Goal: Task Accomplishment & Management: Complete application form

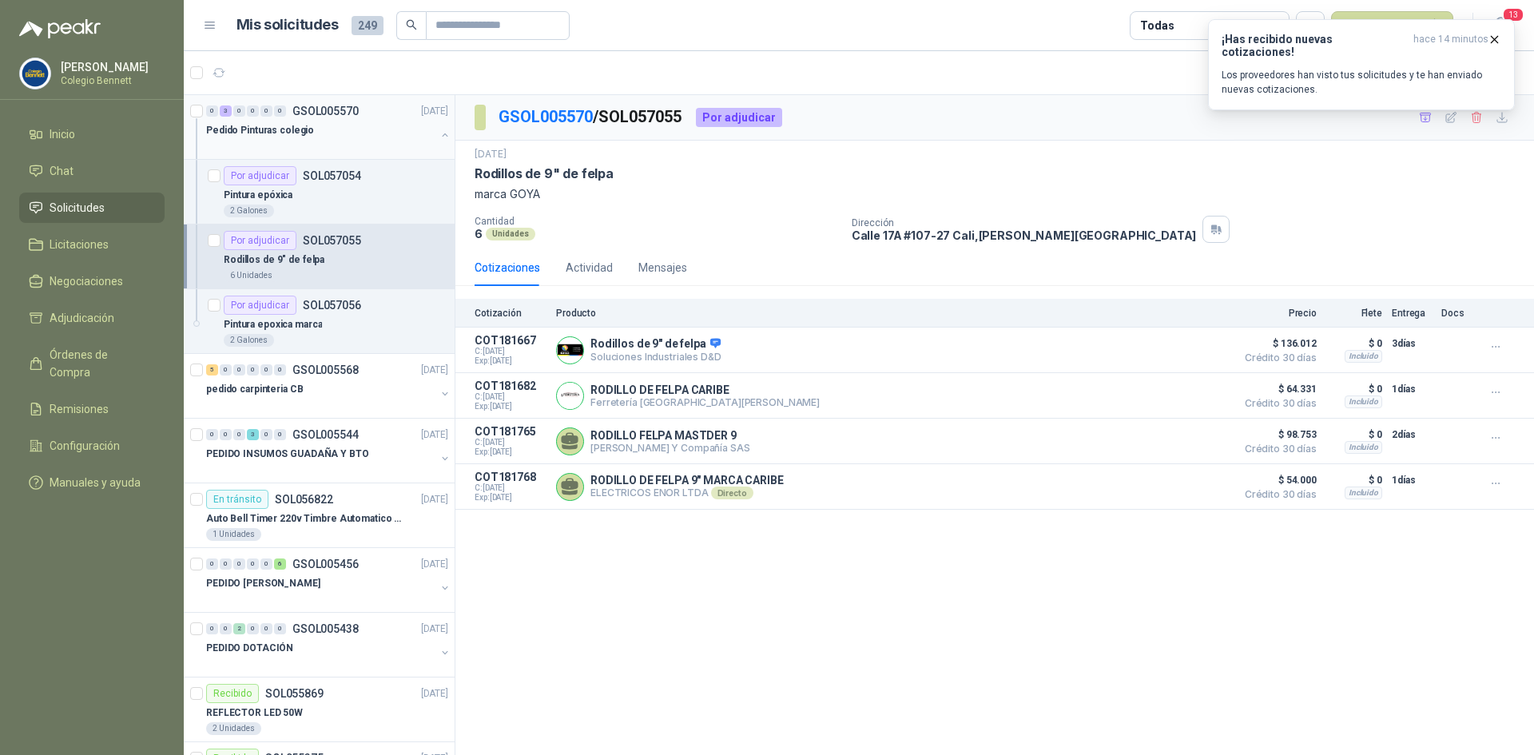
click at [355, 119] on div "0 3 0 0 0 0 GSOL005570 23/09/25" at bounding box center [328, 110] width 245 height 19
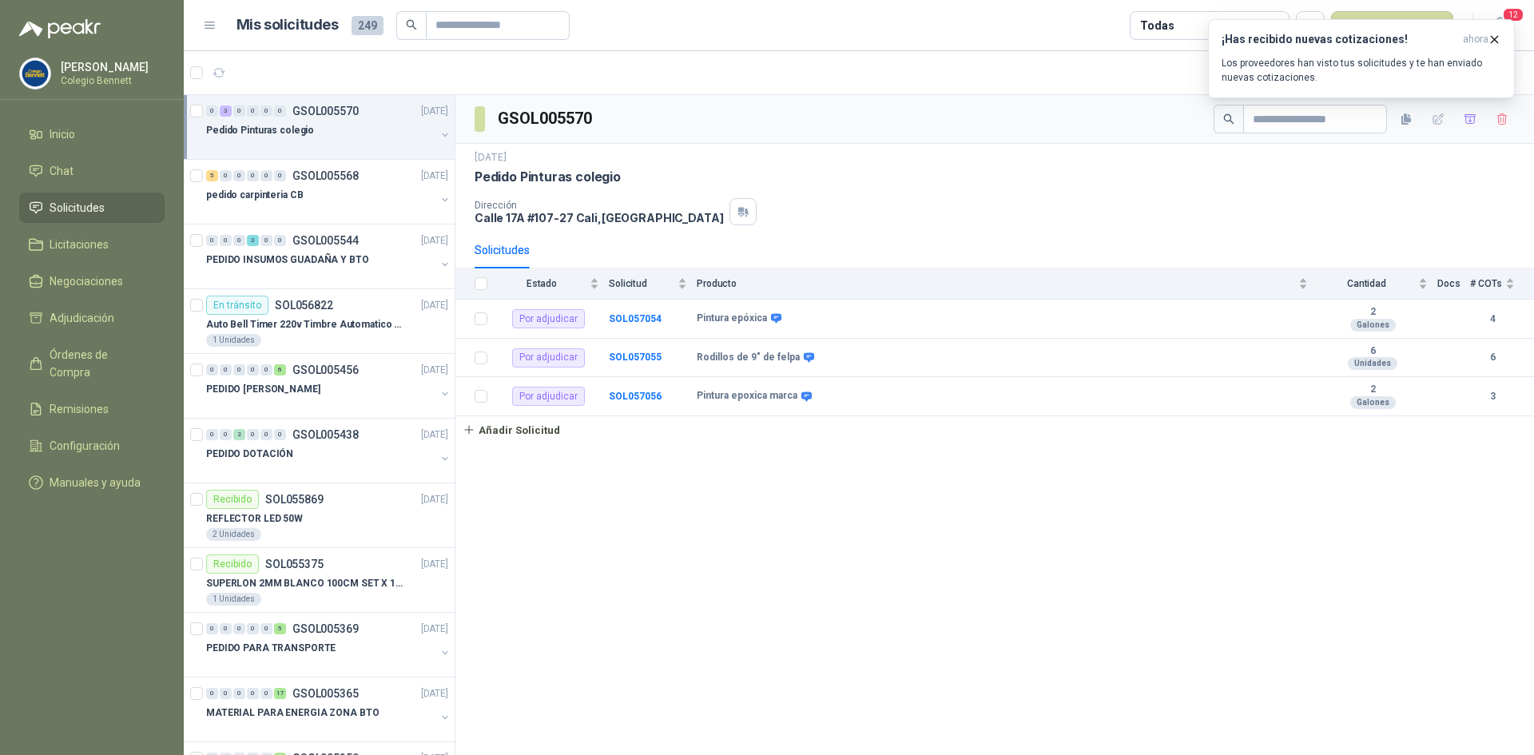
click at [439, 131] on button "button" at bounding box center [445, 135] width 13 height 13
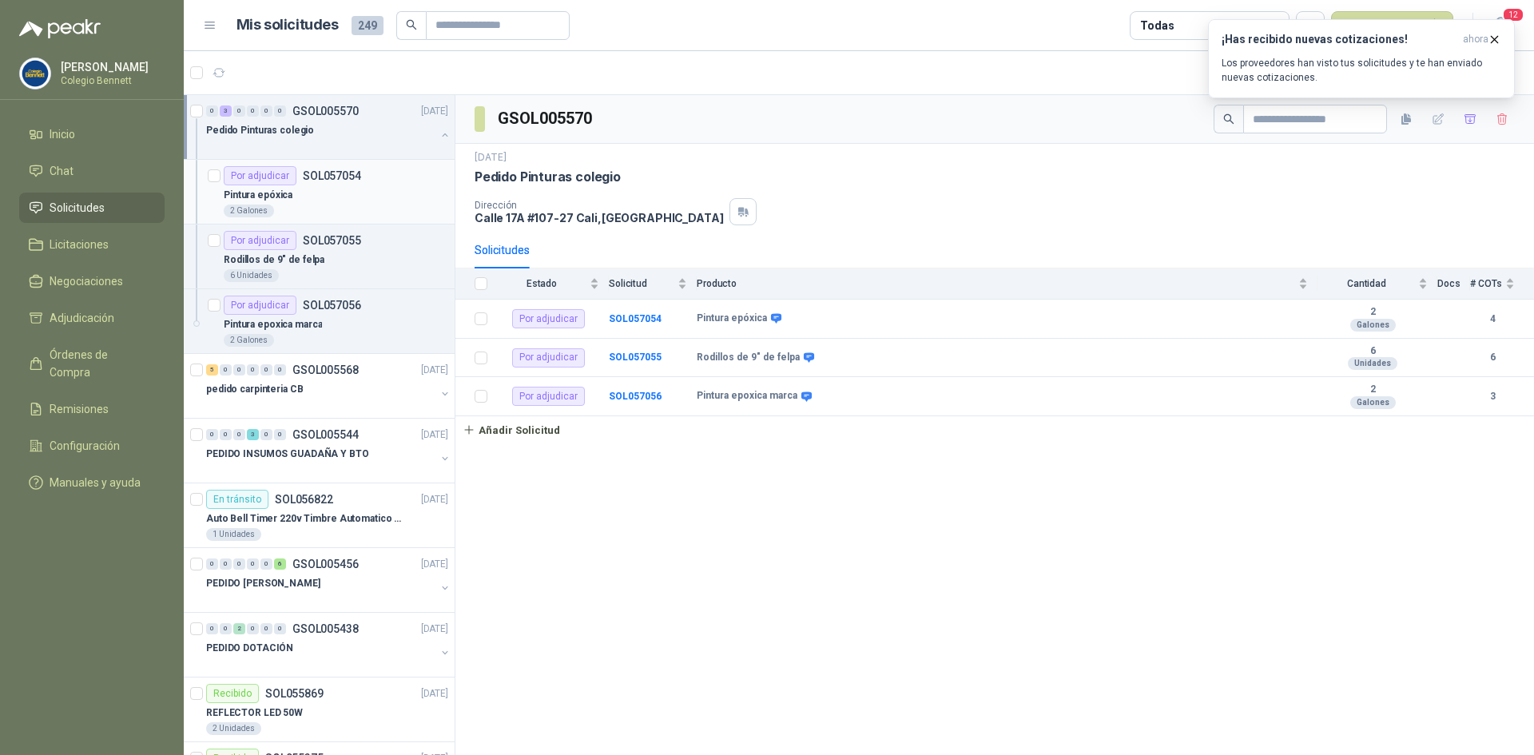
click at [400, 181] on div "Por adjudicar SOL057054" at bounding box center [336, 175] width 224 height 19
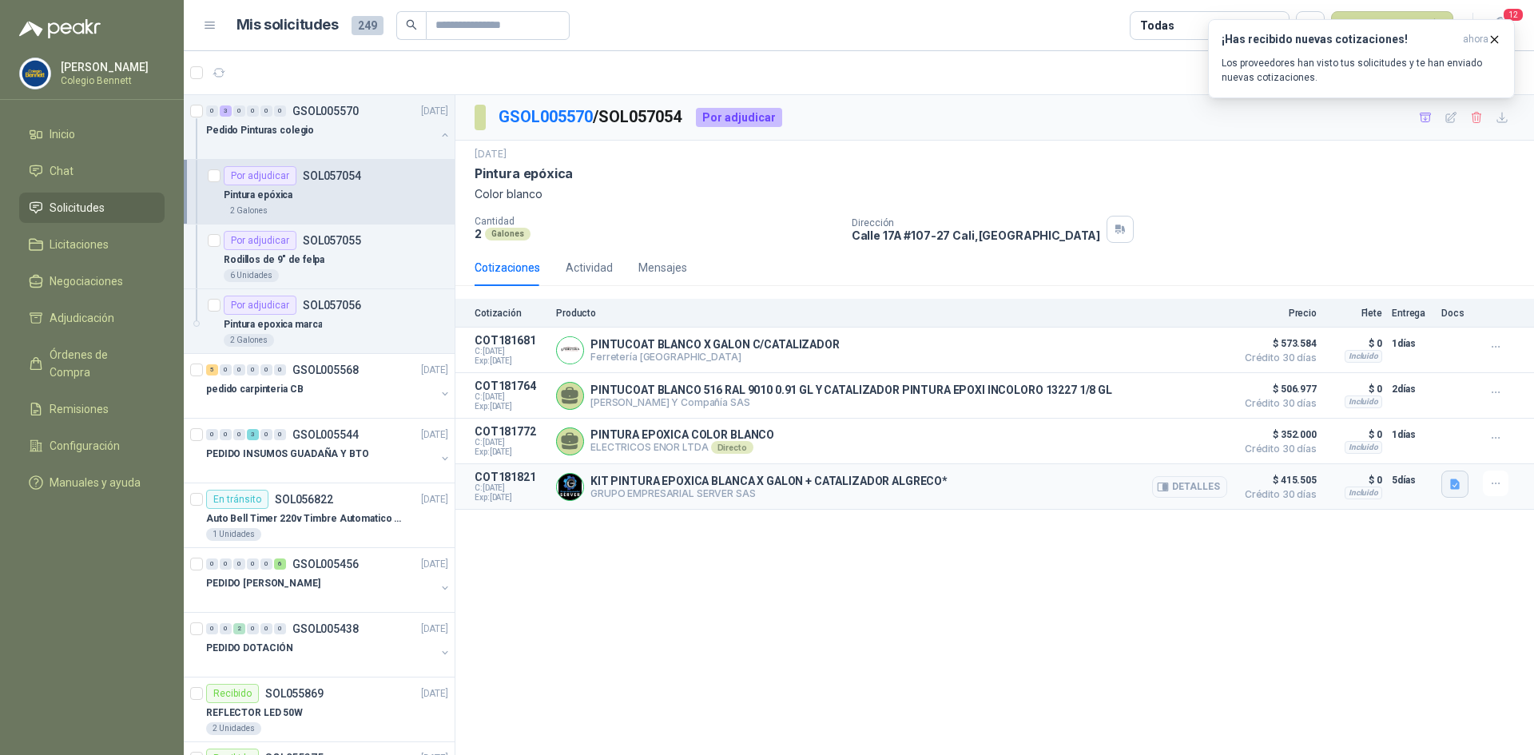
click at [1459, 481] on icon "button" at bounding box center [1455, 485] width 14 height 14
click at [1427, 447] on button "image.png" at bounding box center [1422, 451] width 69 height 17
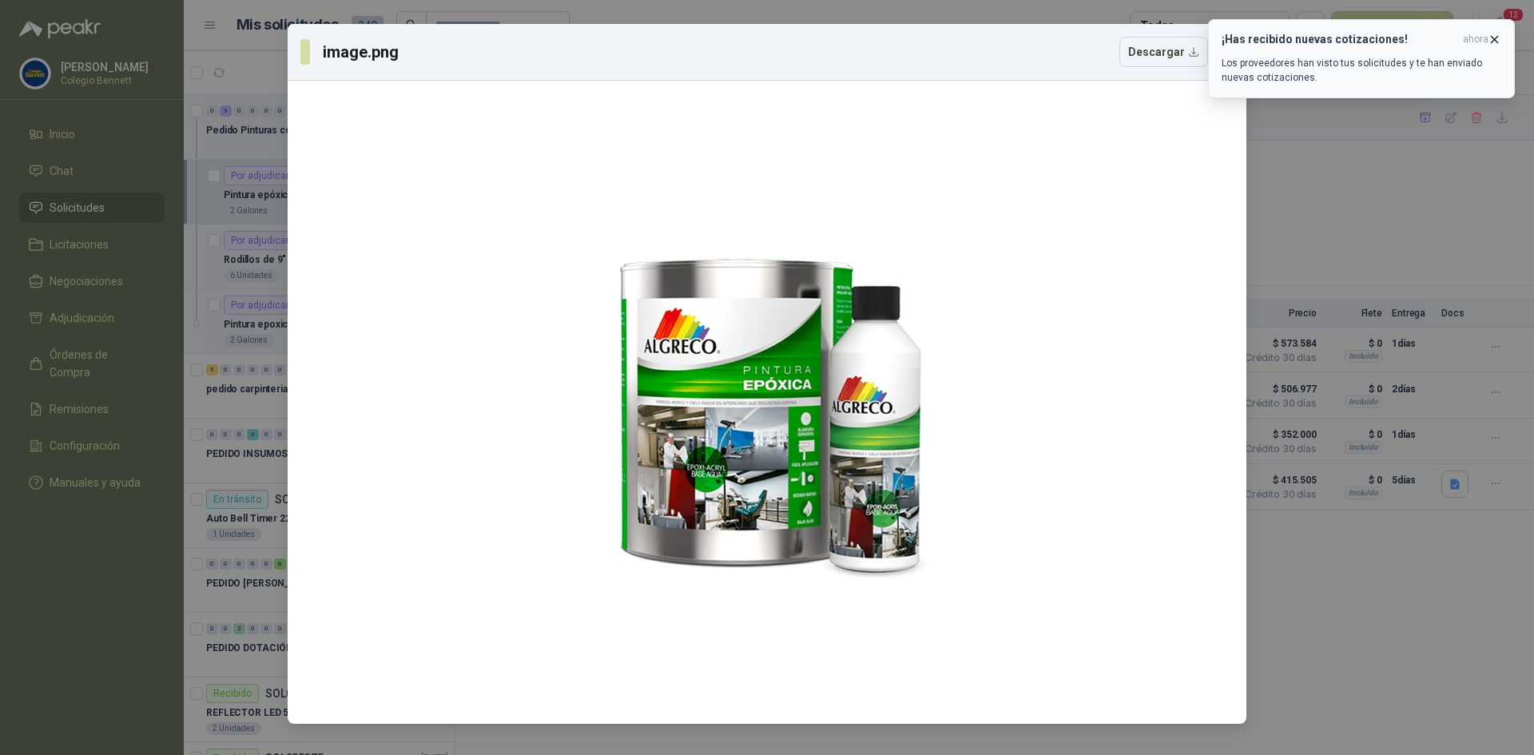
click at [1495, 38] on icon "button" at bounding box center [1494, 40] width 14 height 14
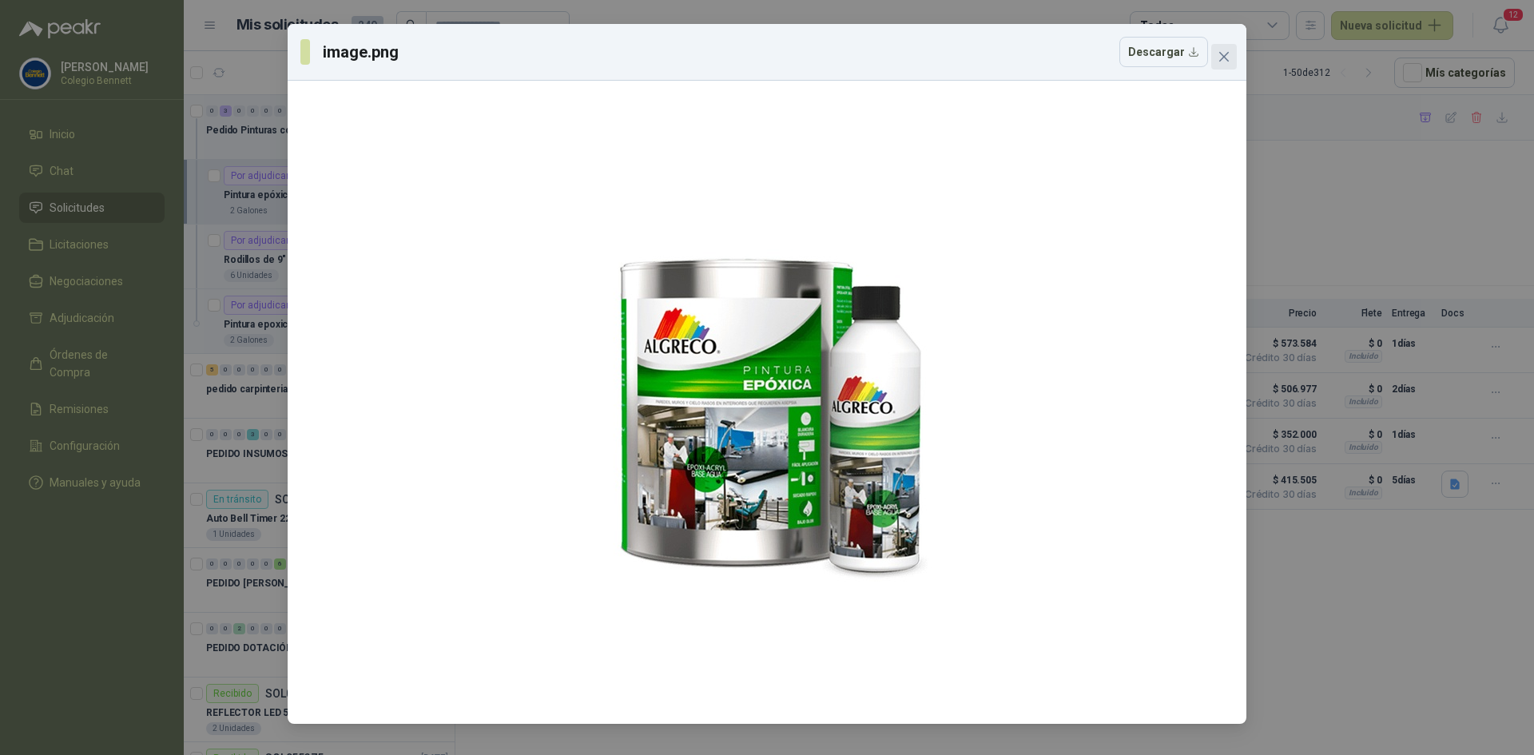
click at [1227, 50] on icon "close" at bounding box center [1223, 56] width 13 height 13
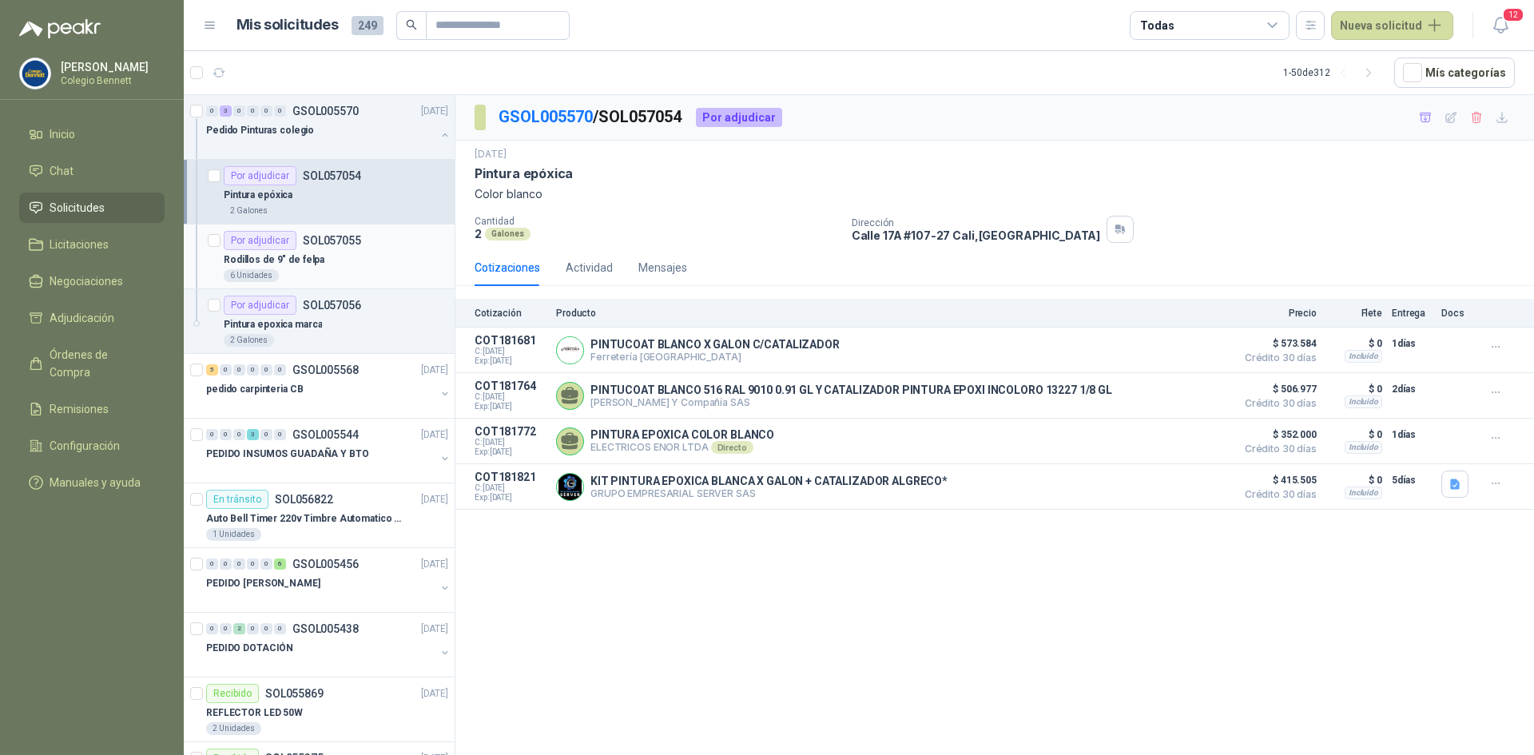
click at [348, 256] on div "Rodillos de 9" de felpa" at bounding box center [336, 259] width 224 height 19
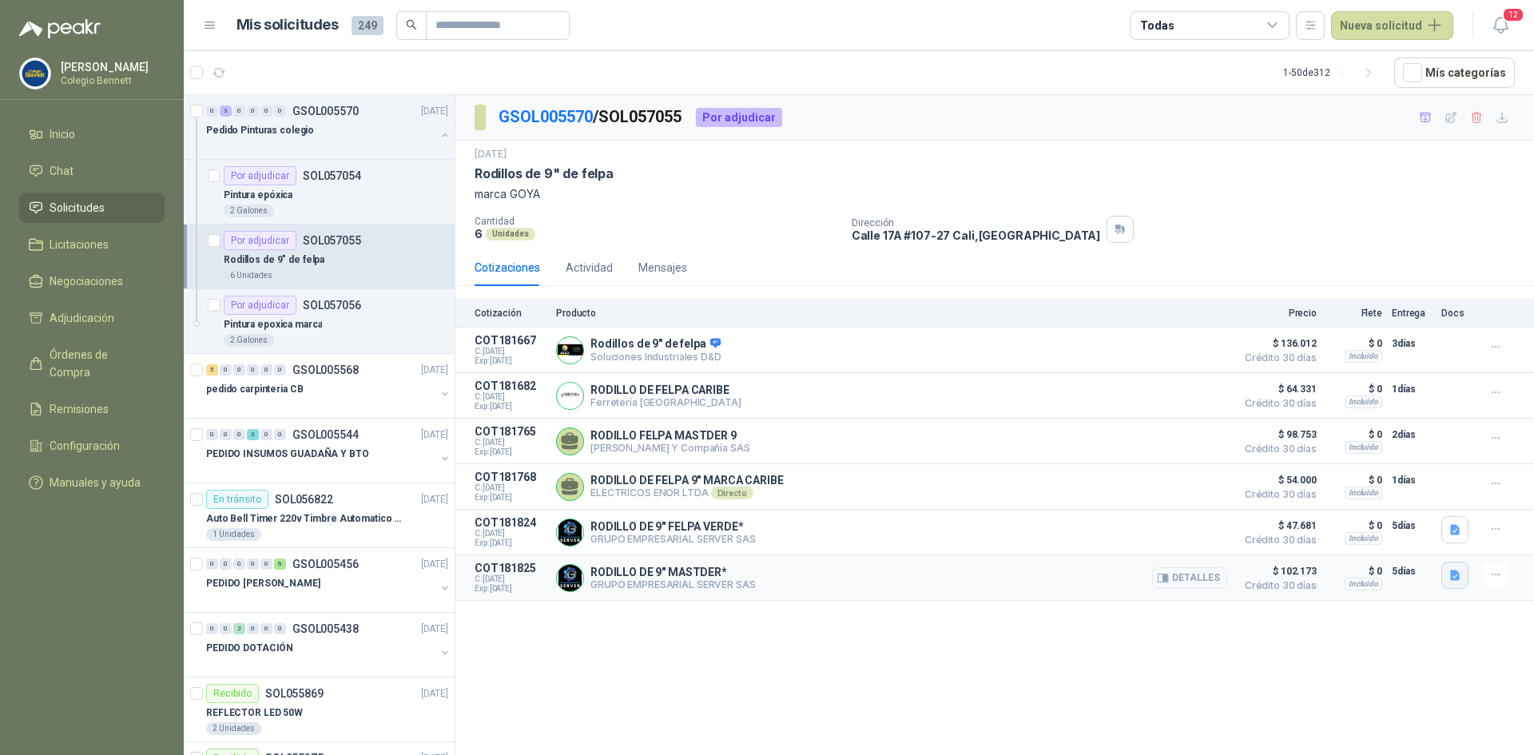
click at [1451, 575] on icon "button" at bounding box center [1455, 575] width 10 height 10
click at [1437, 546] on button "image.png" at bounding box center [1422, 544] width 69 height 17
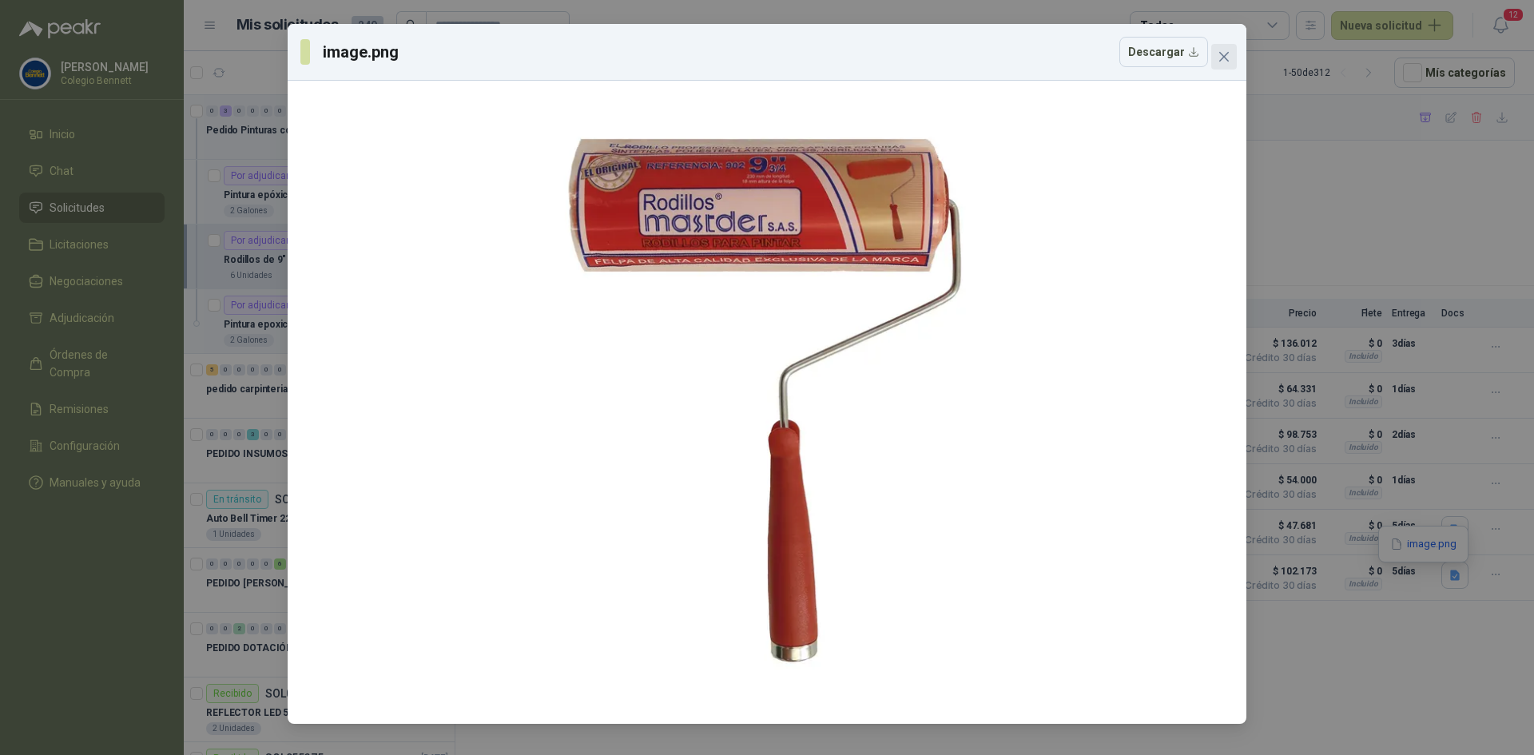
click at [1217, 56] on span "Close" at bounding box center [1224, 56] width 26 height 13
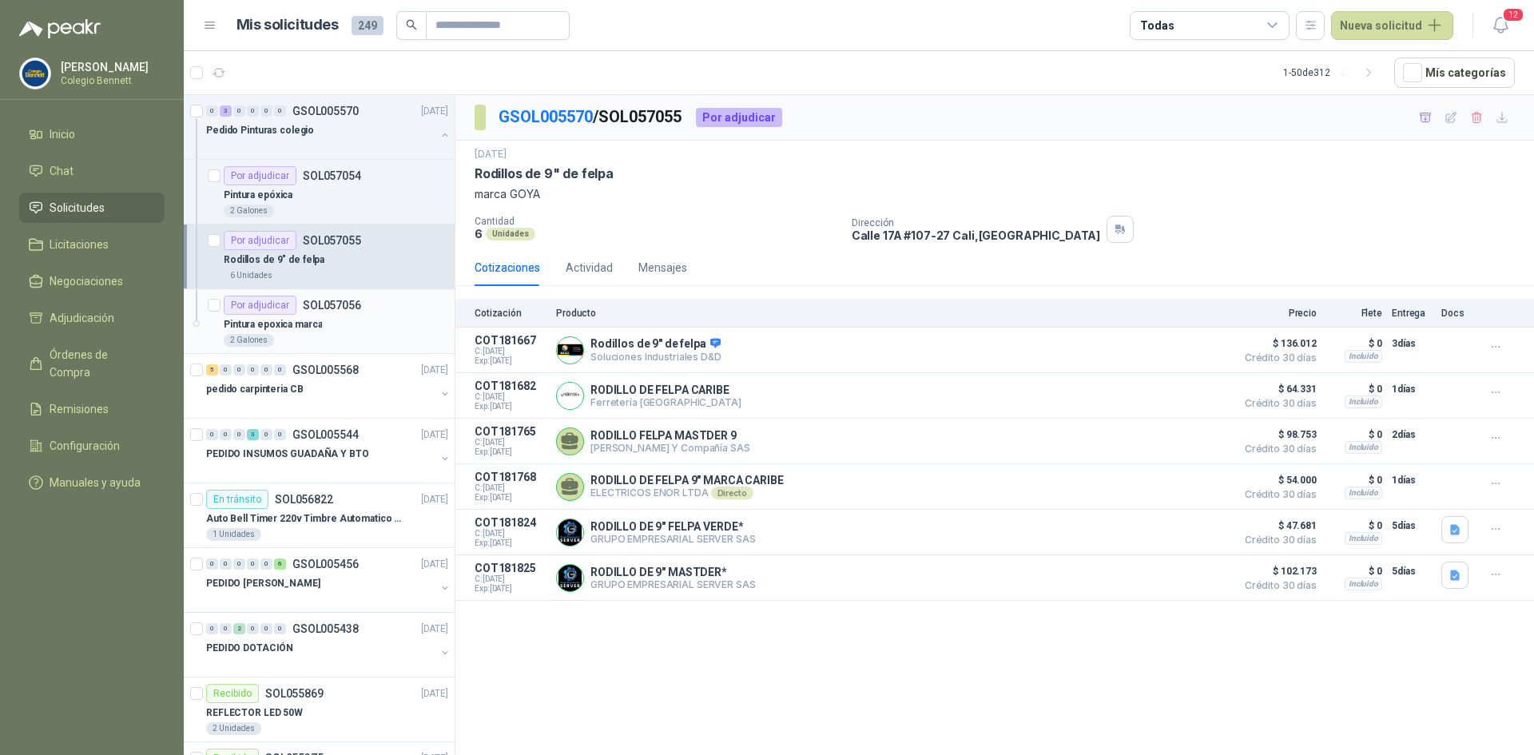
click at [332, 290] on article "Por adjudicar SOL057056 Pintura epoxica marca 2 Galones" at bounding box center [319, 321] width 271 height 65
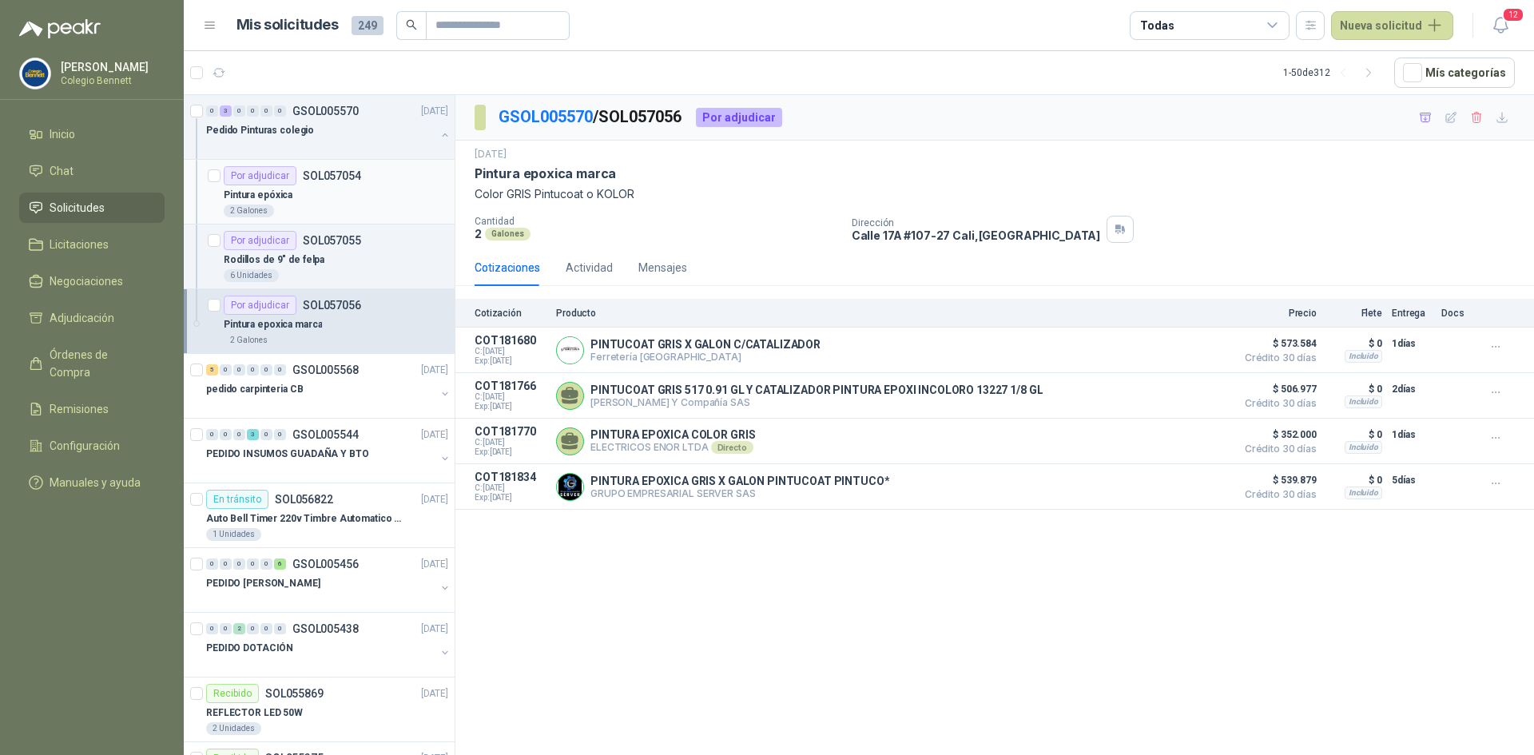
click at [302, 185] on div "Por adjudicar SOL057054" at bounding box center [292, 175] width 137 height 19
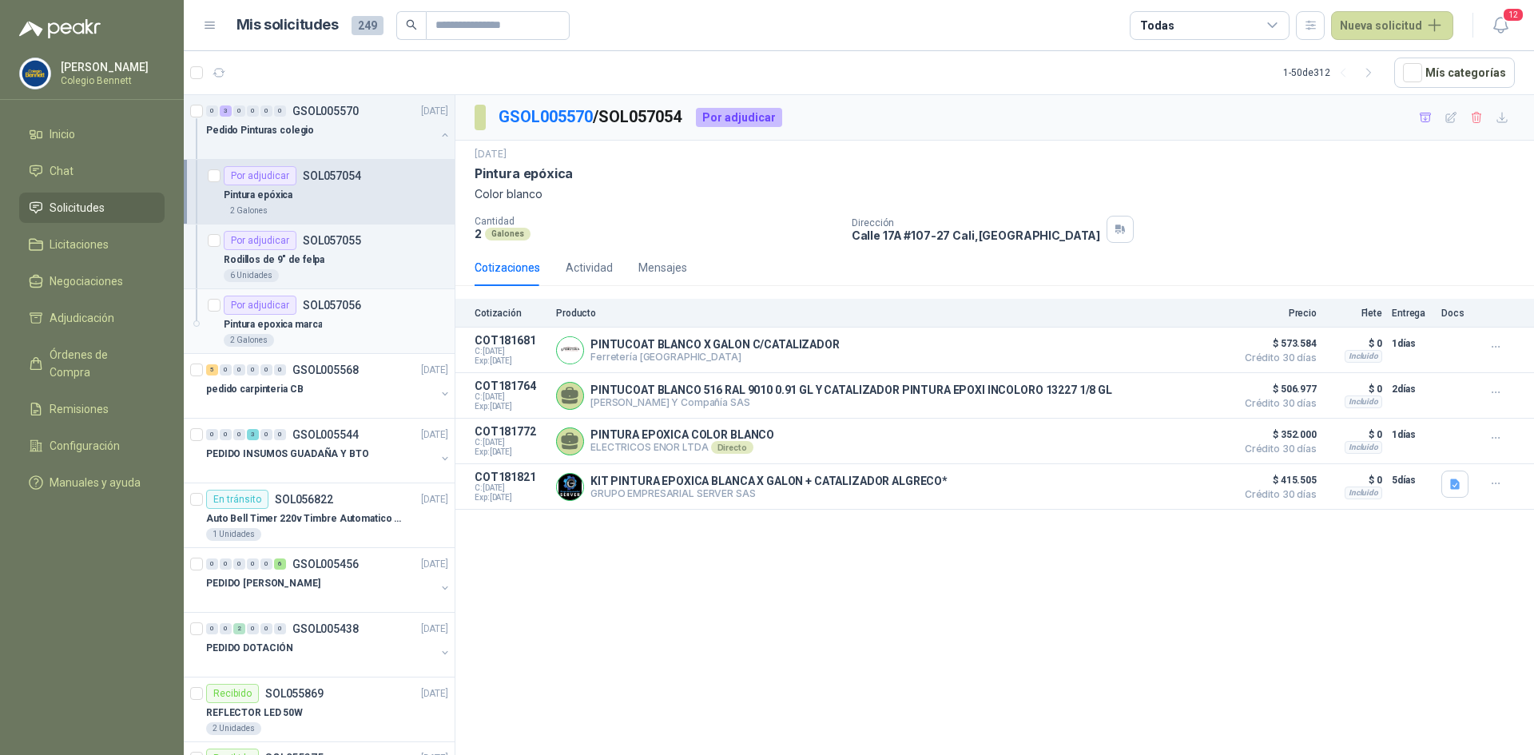
click at [290, 322] on p "Pintura epoxica marca" at bounding box center [273, 324] width 98 height 15
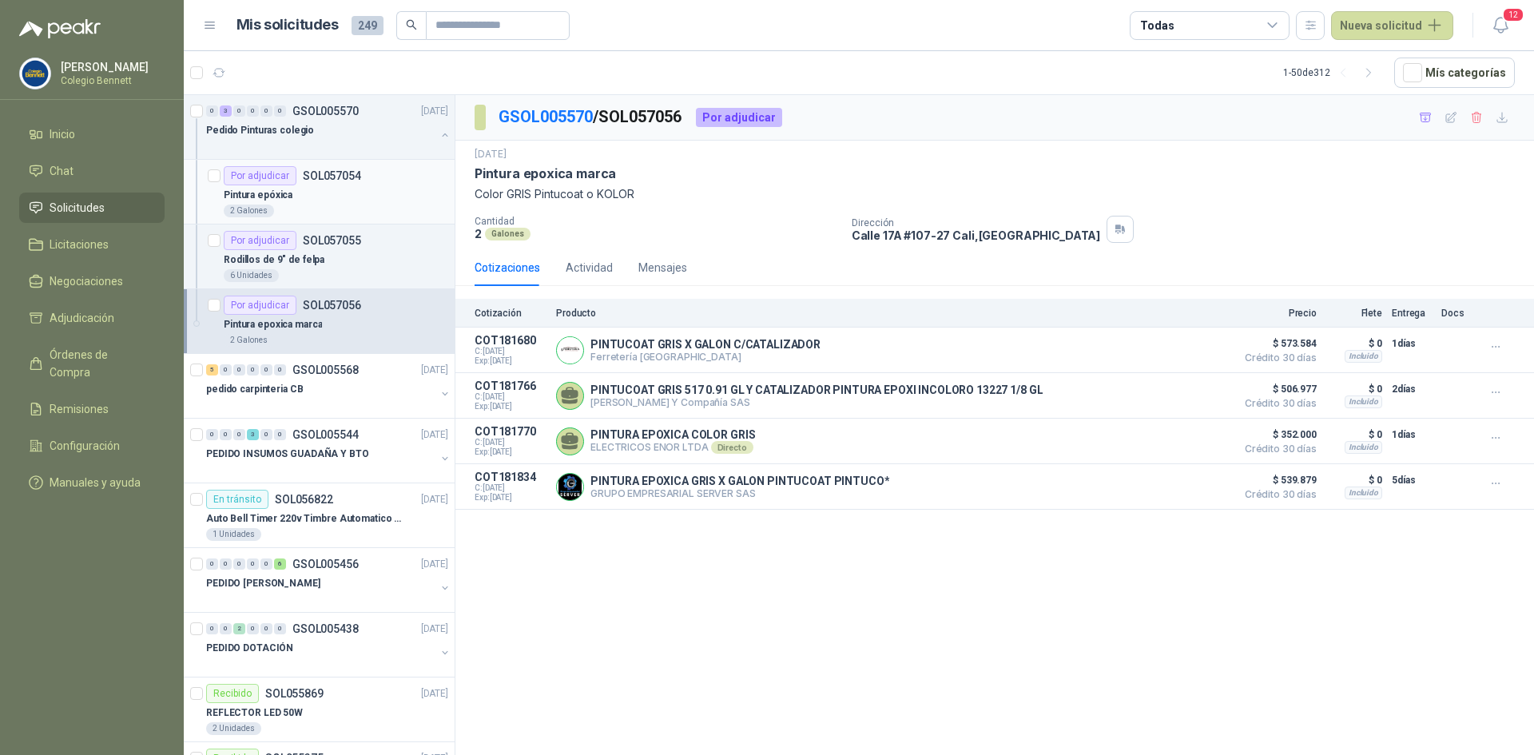
click at [387, 202] on div "Pintura epóxica" at bounding box center [336, 194] width 224 height 19
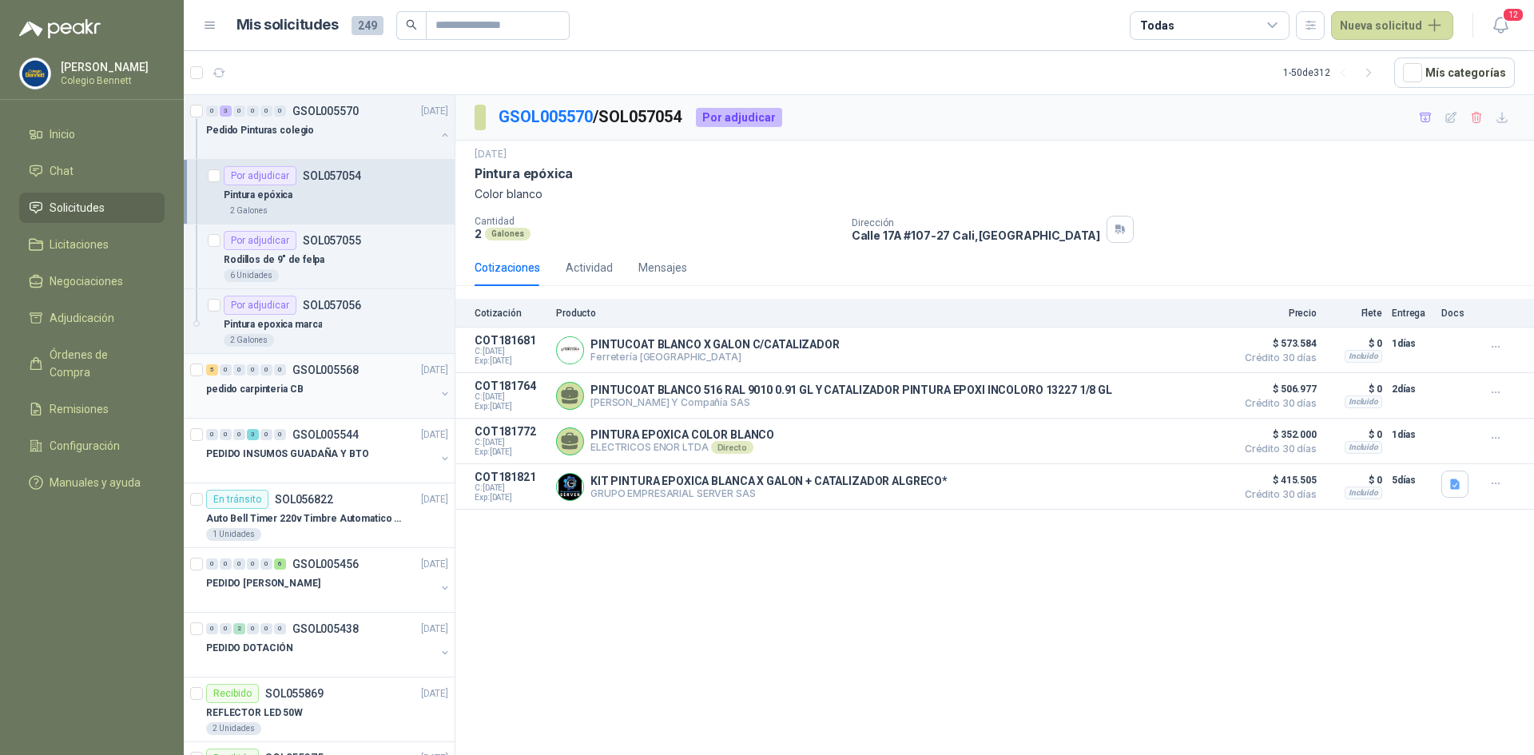
click at [329, 368] on p "GSOL005568" at bounding box center [325, 369] width 66 height 11
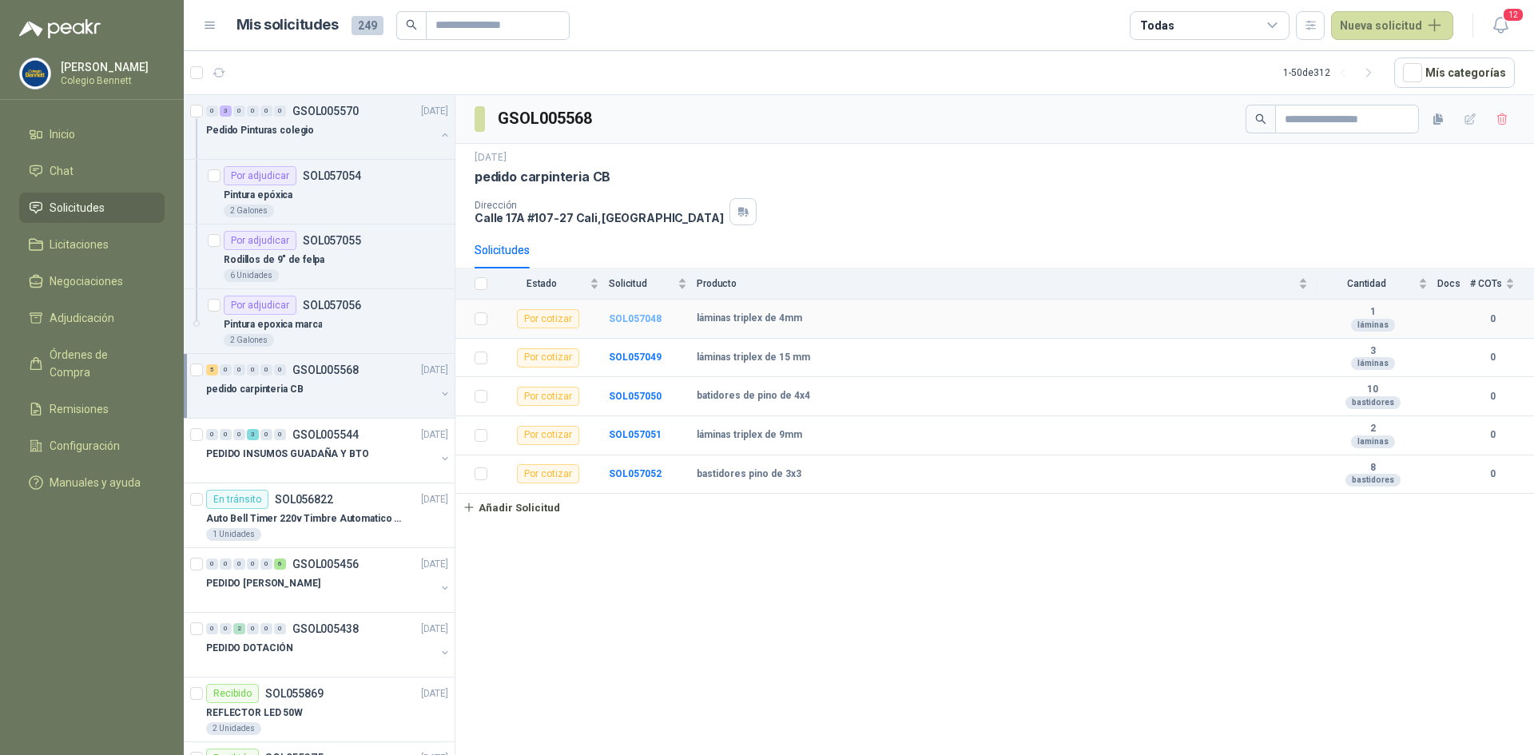
click at [622, 320] on b "SOL057048" at bounding box center [635, 318] width 53 height 11
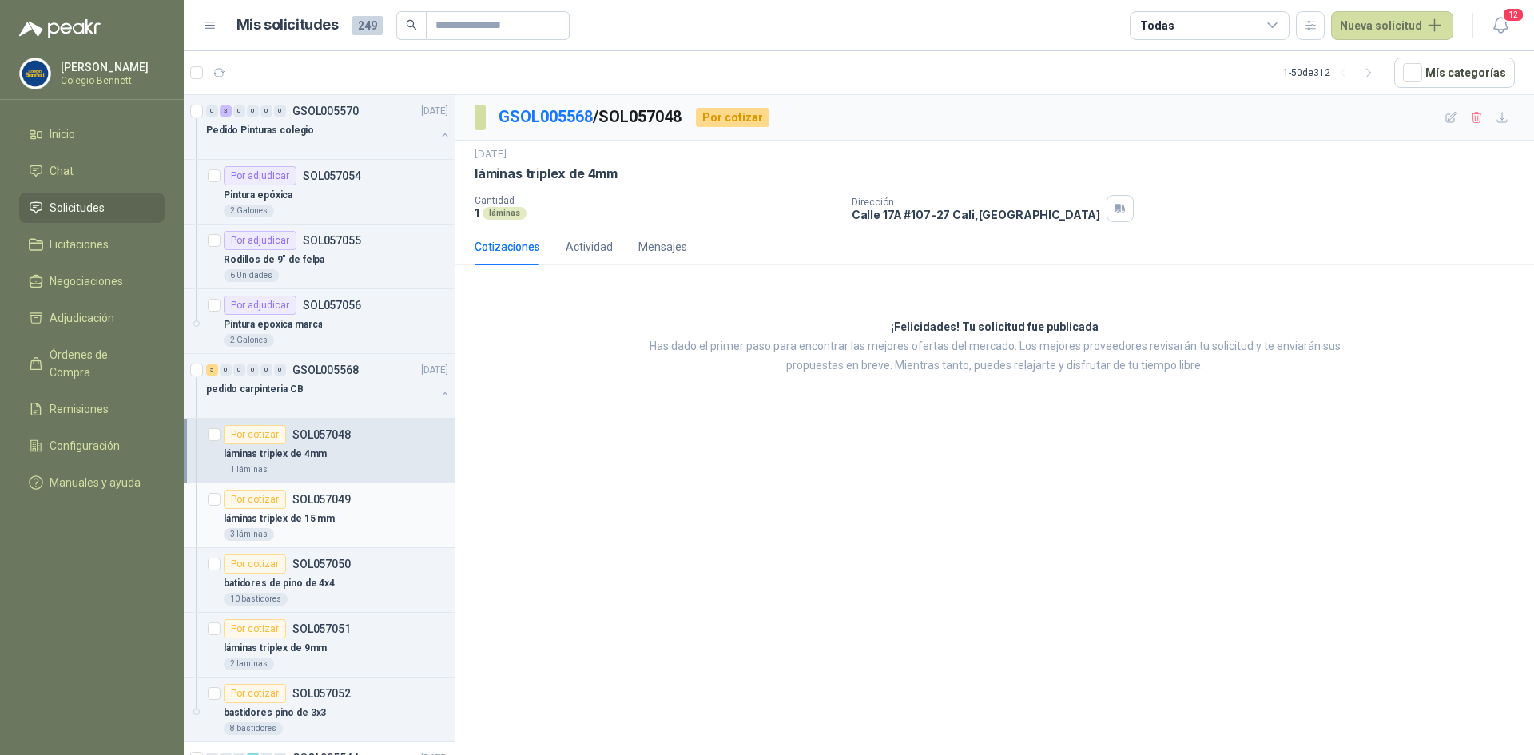
click at [407, 502] on div "Por cotizar SOL057049" at bounding box center [336, 499] width 224 height 19
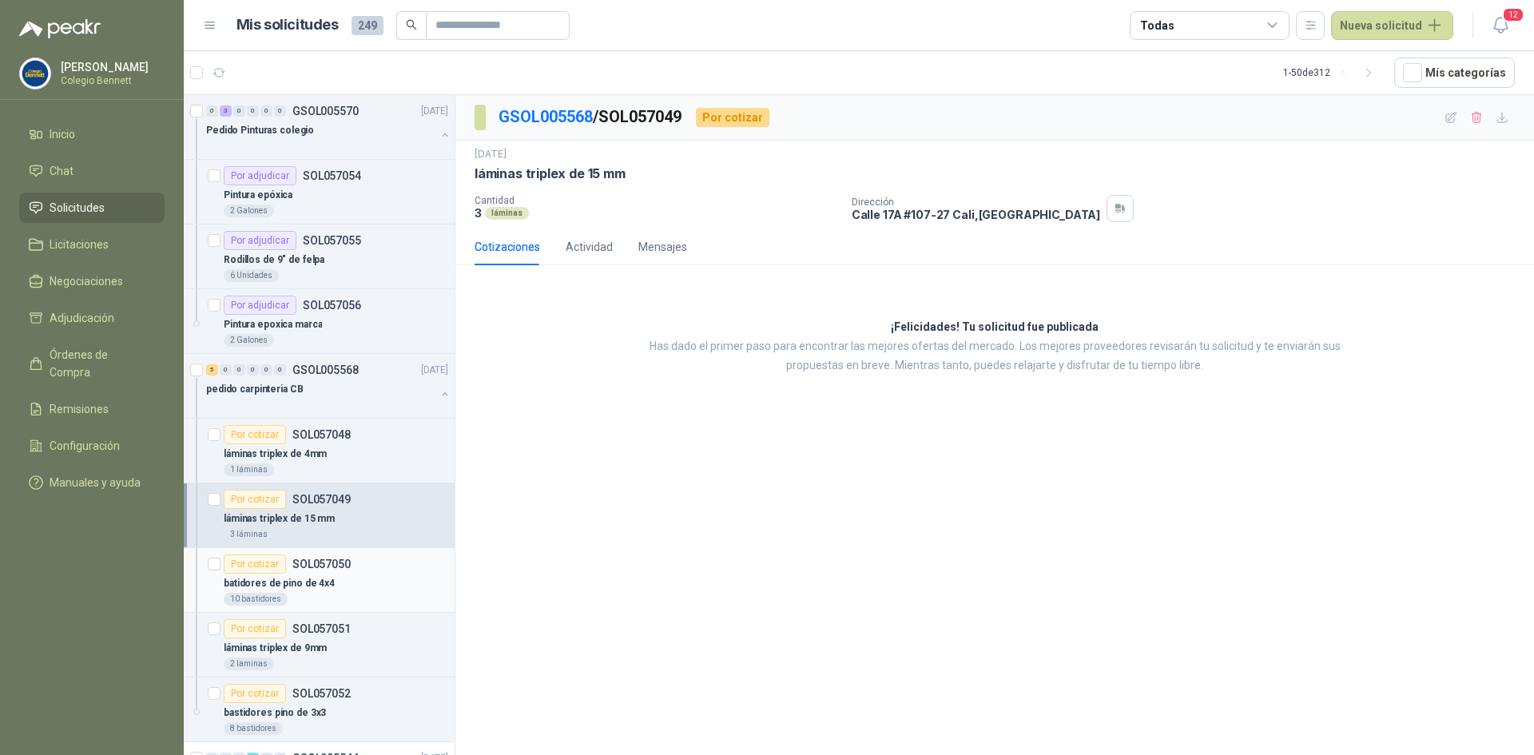
click at [349, 590] on div "batidores de pino de 4x4" at bounding box center [336, 583] width 224 height 19
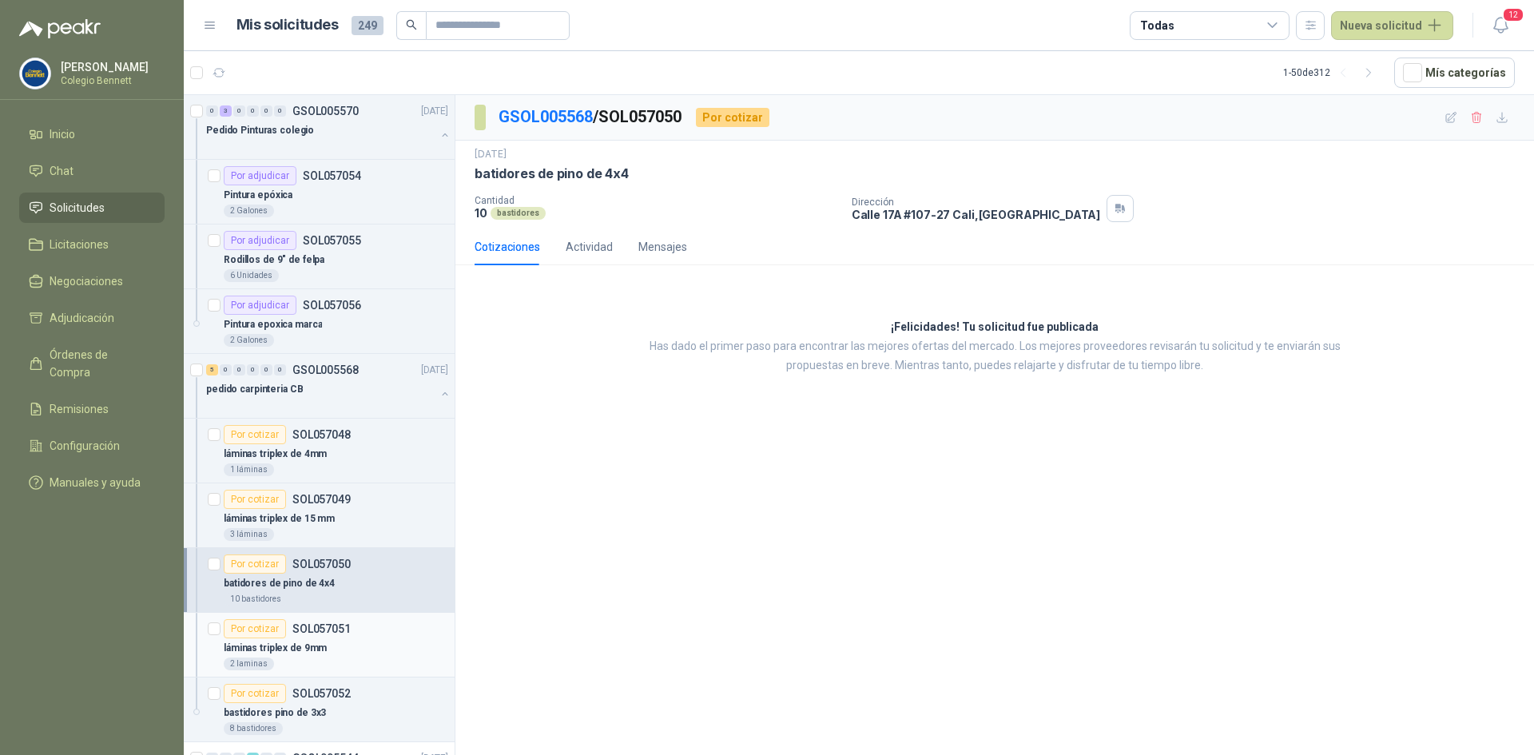
click at [363, 637] on div "Por cotizar SOL057051" at bounding box center [336, 628] width 224 height 19
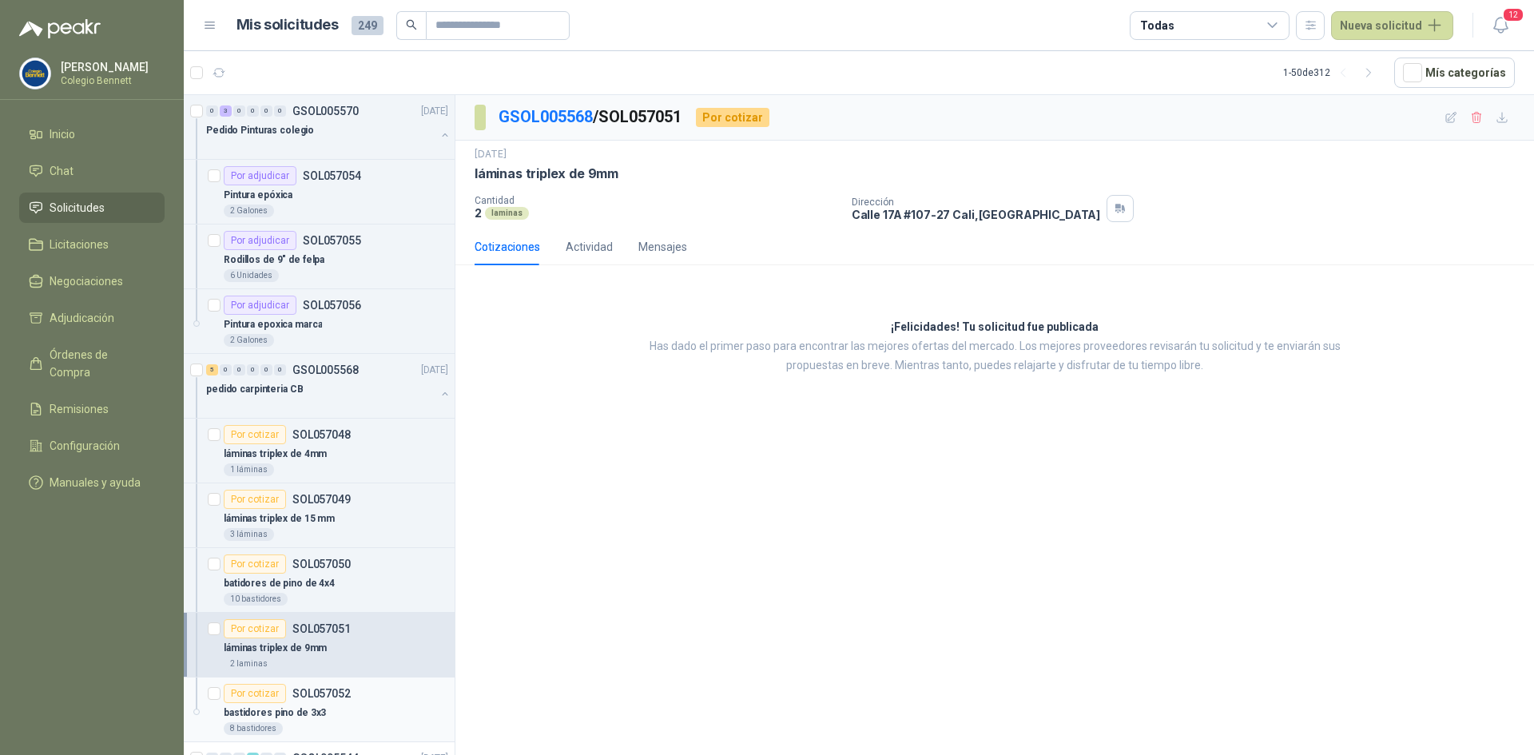
click at [363, 687] on div "Por cotizar SOL057052" at bounding box center [336, 693] width 224 height 19
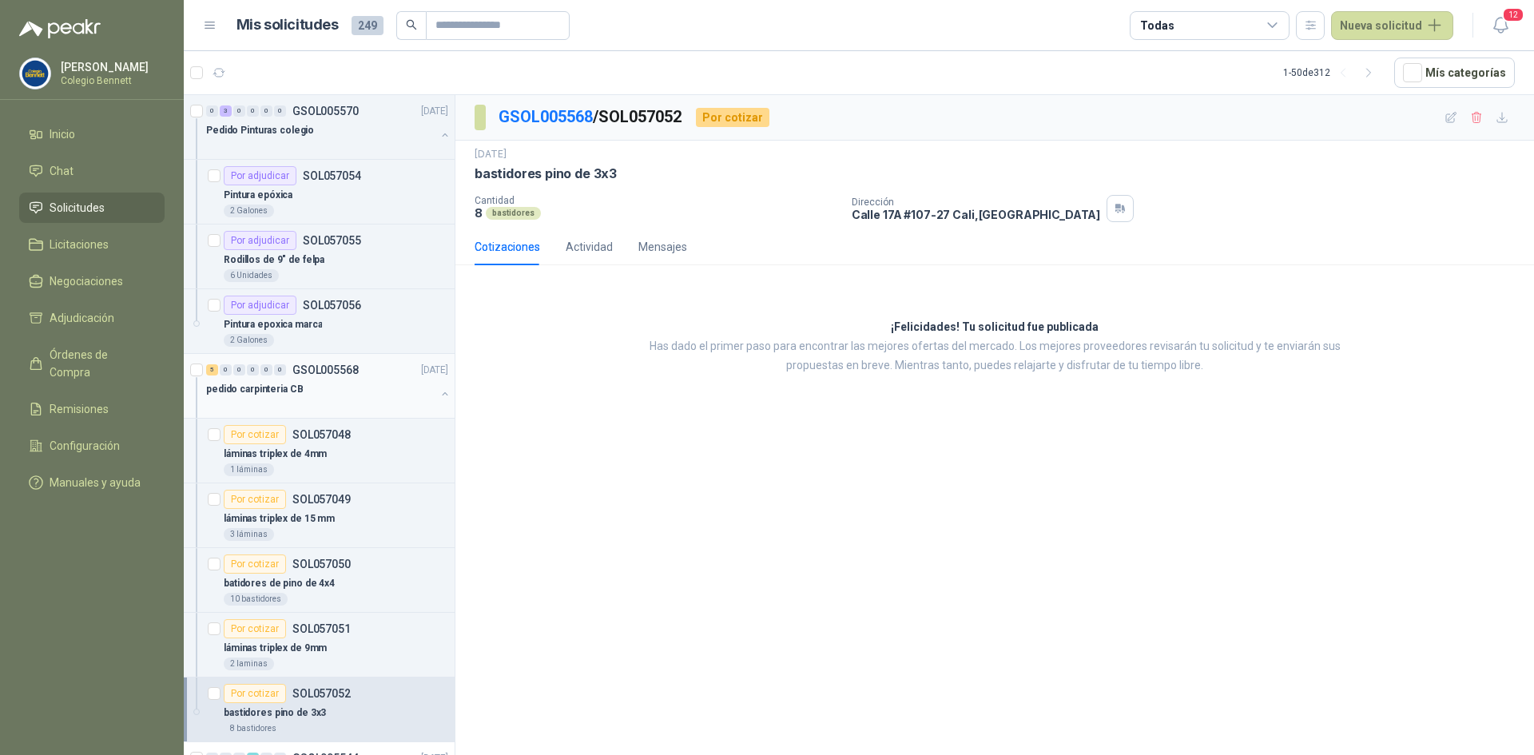
click at [439, 391] on button "button" at bounding box center [445, 393] width 13 height 13
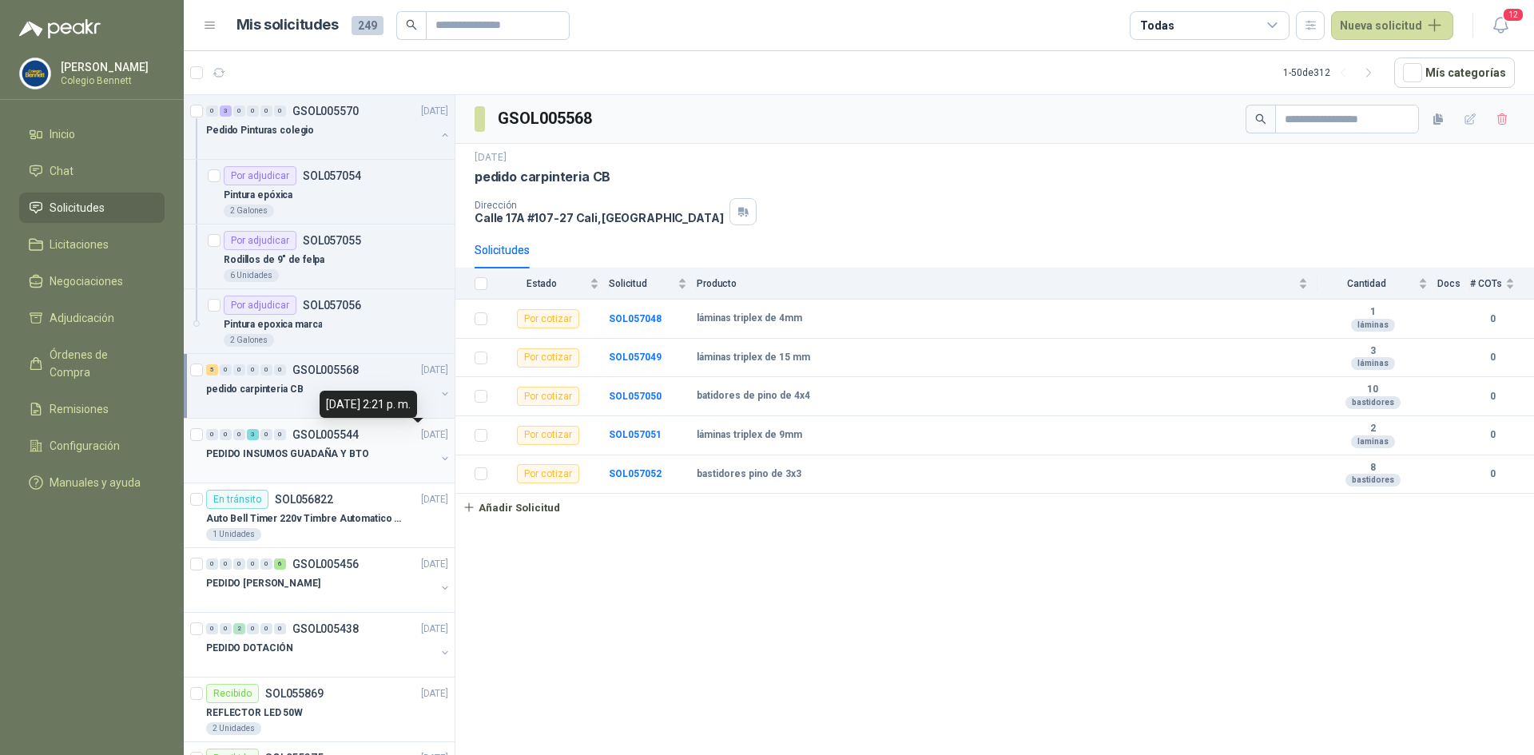
click at [399, 445] on div "PEDIDO INSUMOS GUADAÑA Y BTO" at bounding box center [320, 453] width 229 height 19
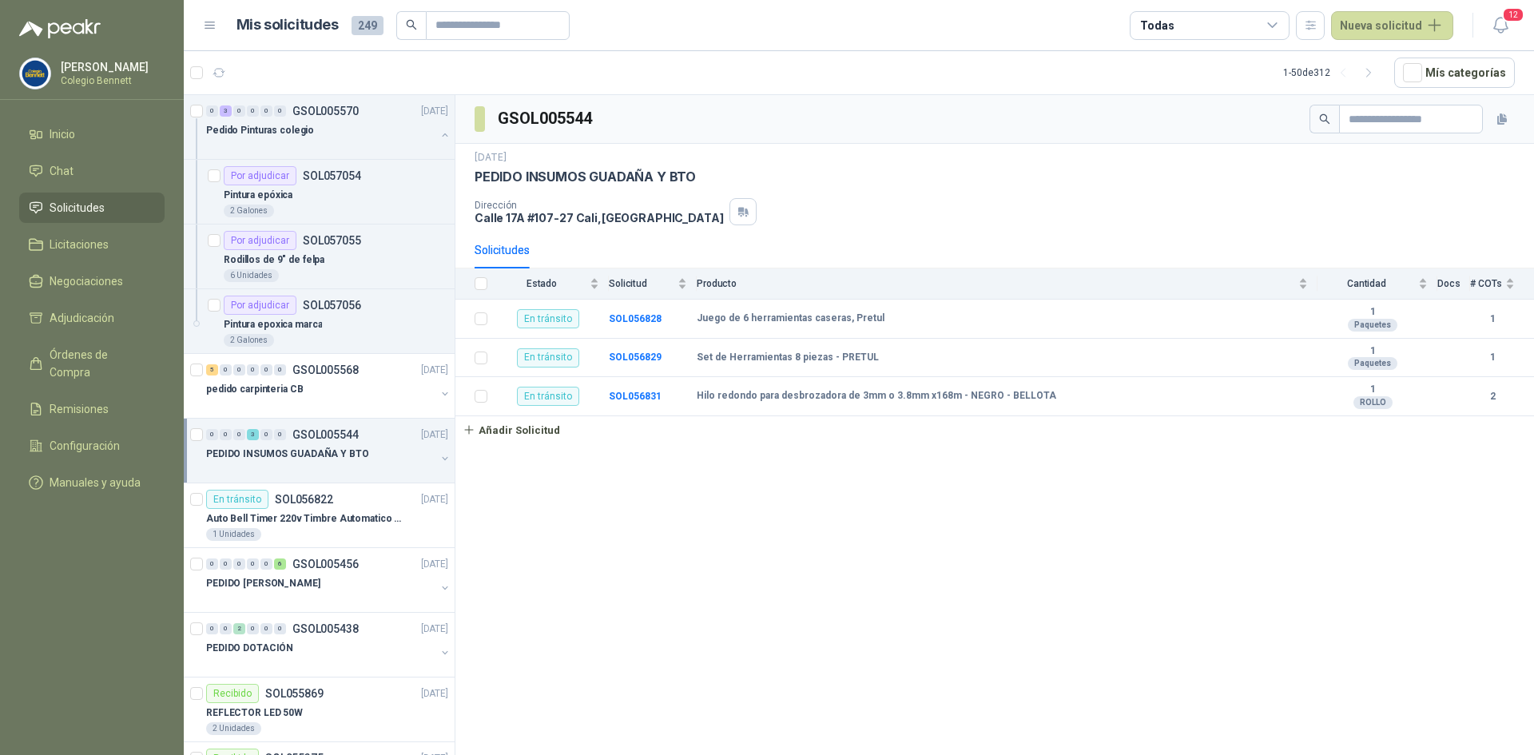
click at [403, 450] on div "PEDIDO INSUMOS GUADAÑA Y BTO" at bounding box center [320, 453] width 229 height 19
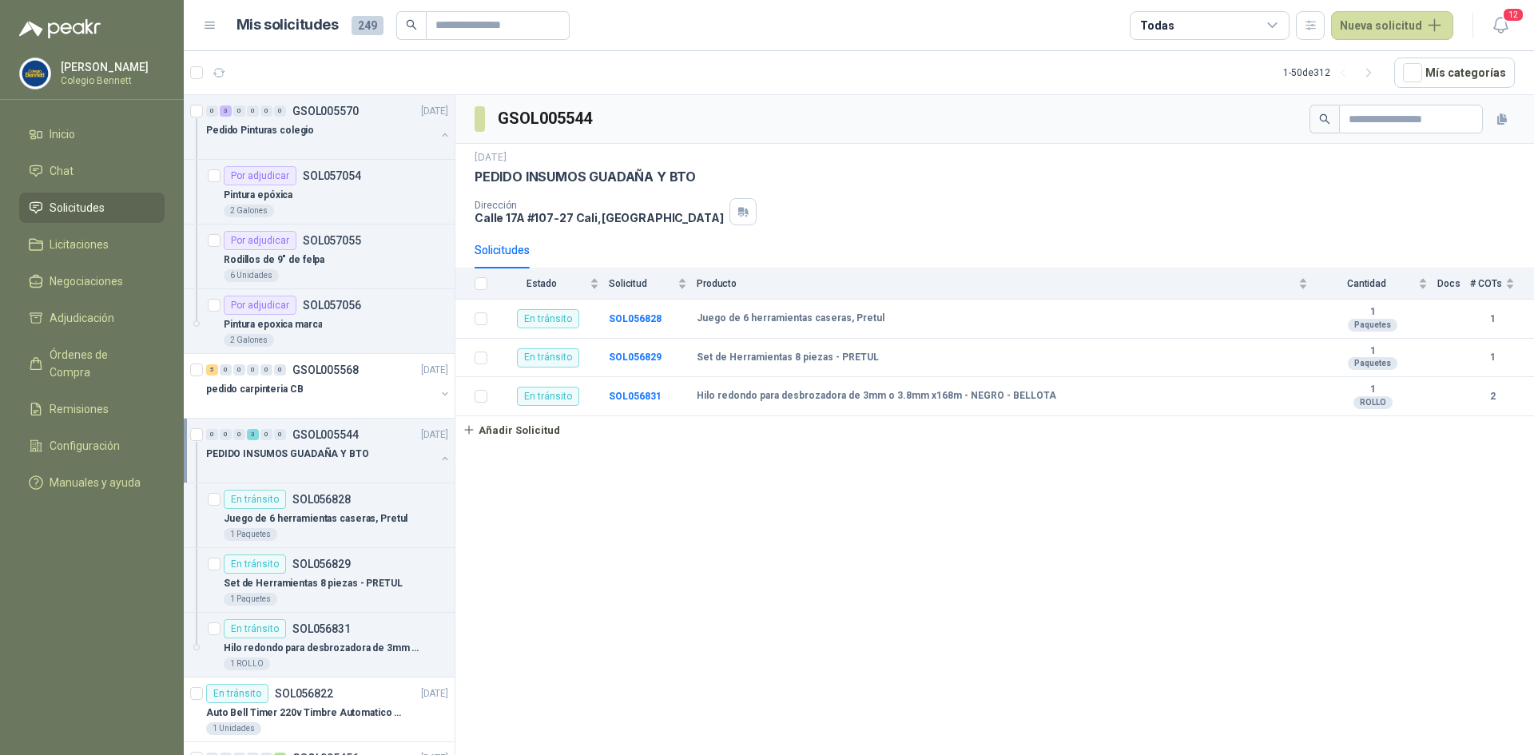
click at [403, 450] on div "PEDIDO INSUMOS GUADAÑA Y BTO" at bounding box center [320, 453] width 229 height 19
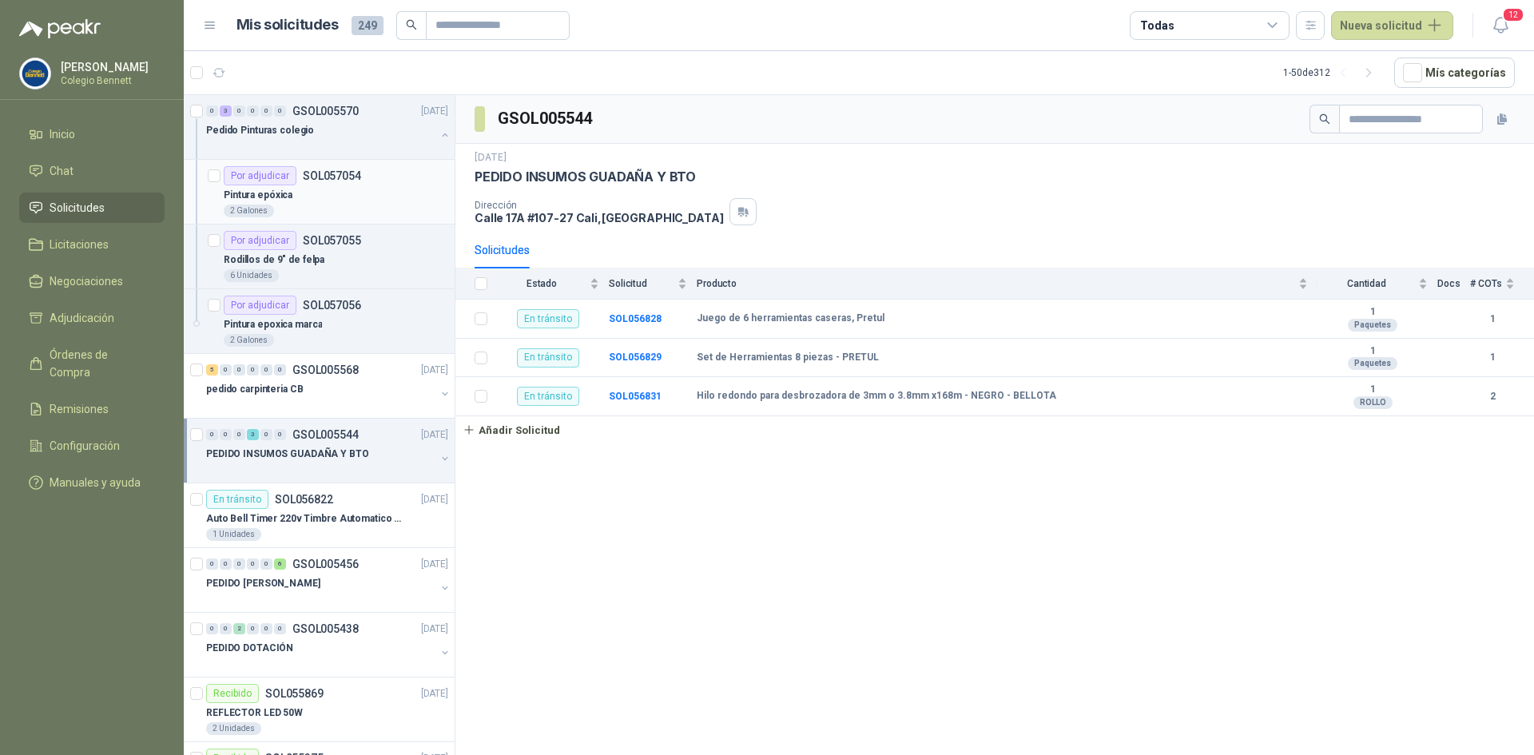
click at [324, 182] on div "Por adjudicar SOL057054" at bounding box center [292, 175] width 137 height 19
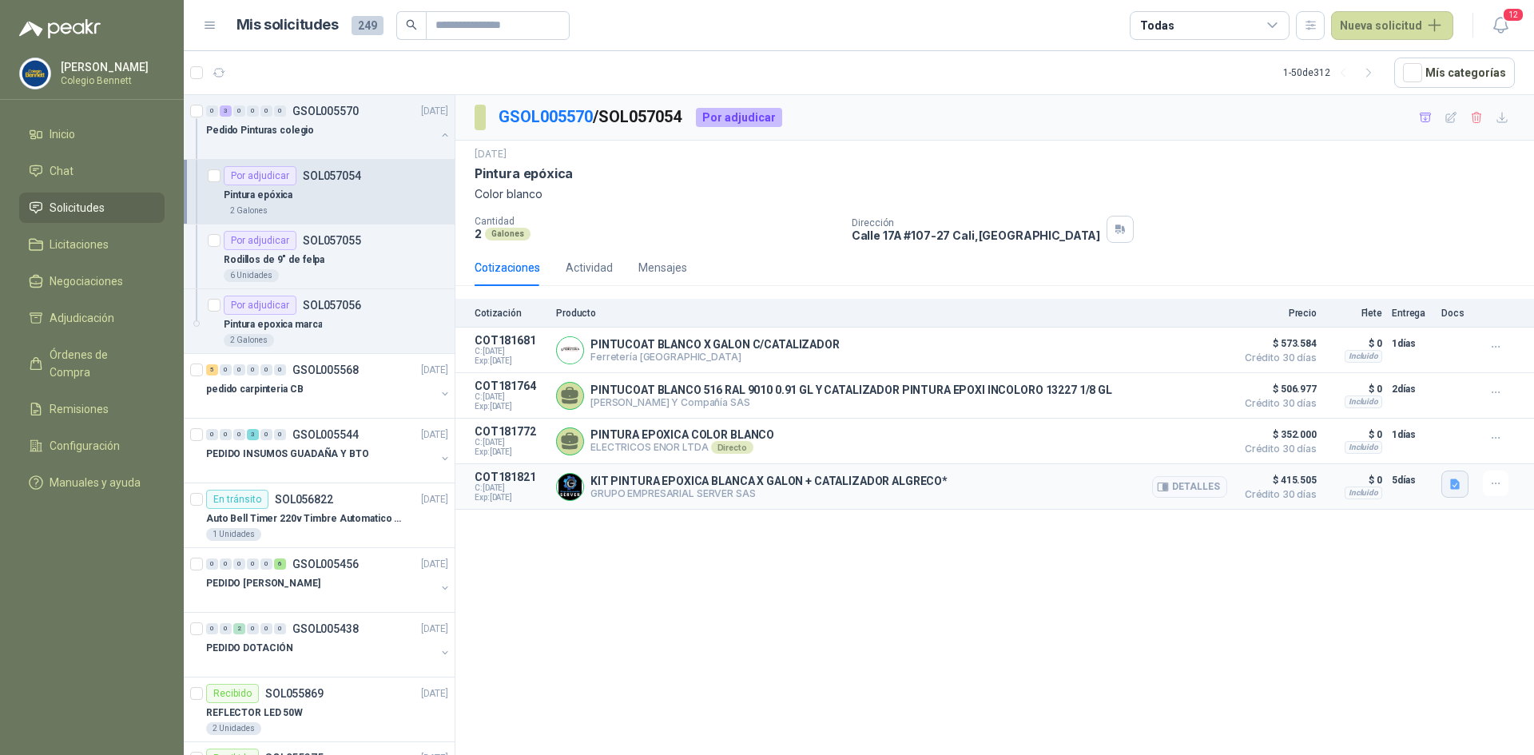
click at [1451, 480] on icon "button" at bounding box center [1455, 485] width 14 height 14
click at [1432, 455] on button "image.png" at bounding box center [1422, 451] width 69 height 17
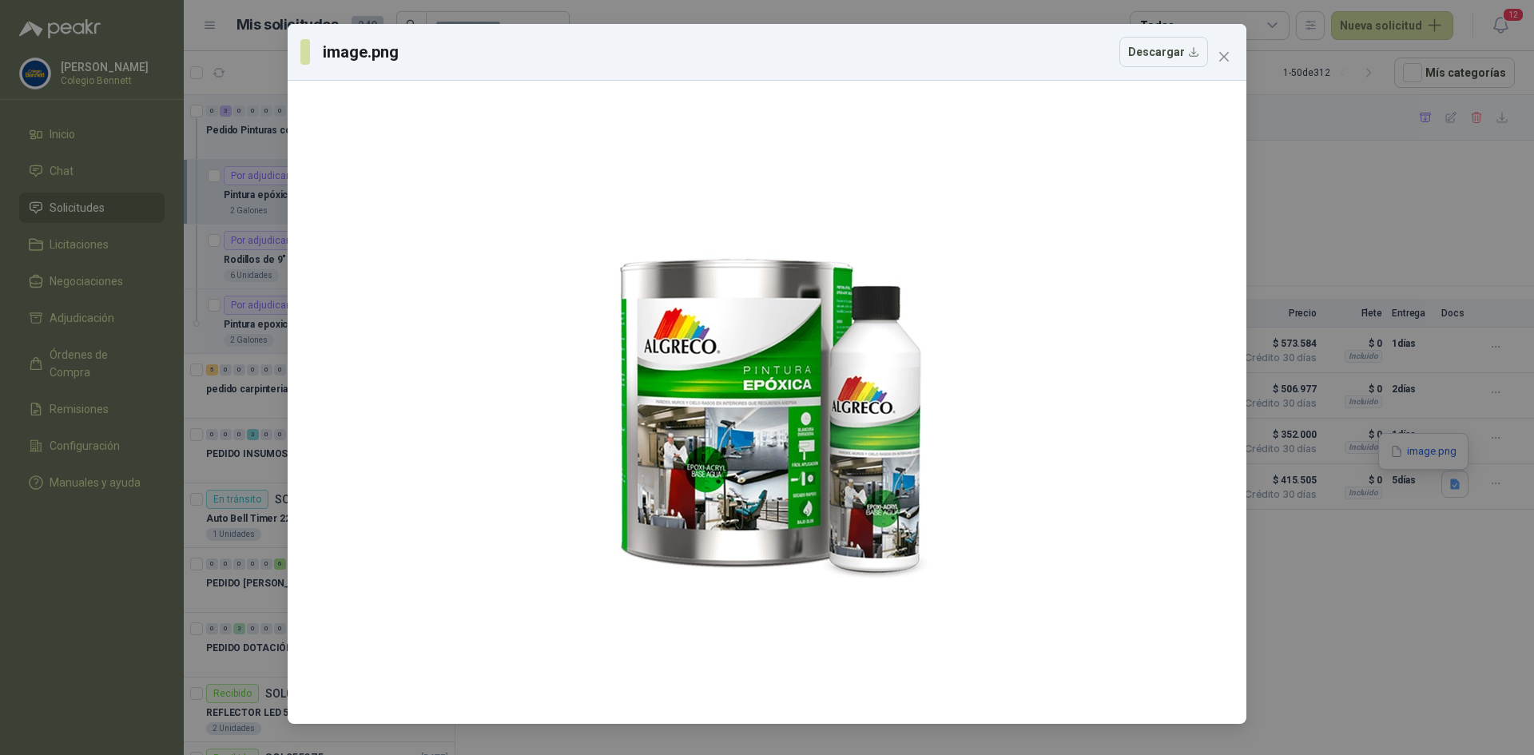
click at [1222, 65] on button "Close" at bounding box center [1224, 57] width 26 height 26
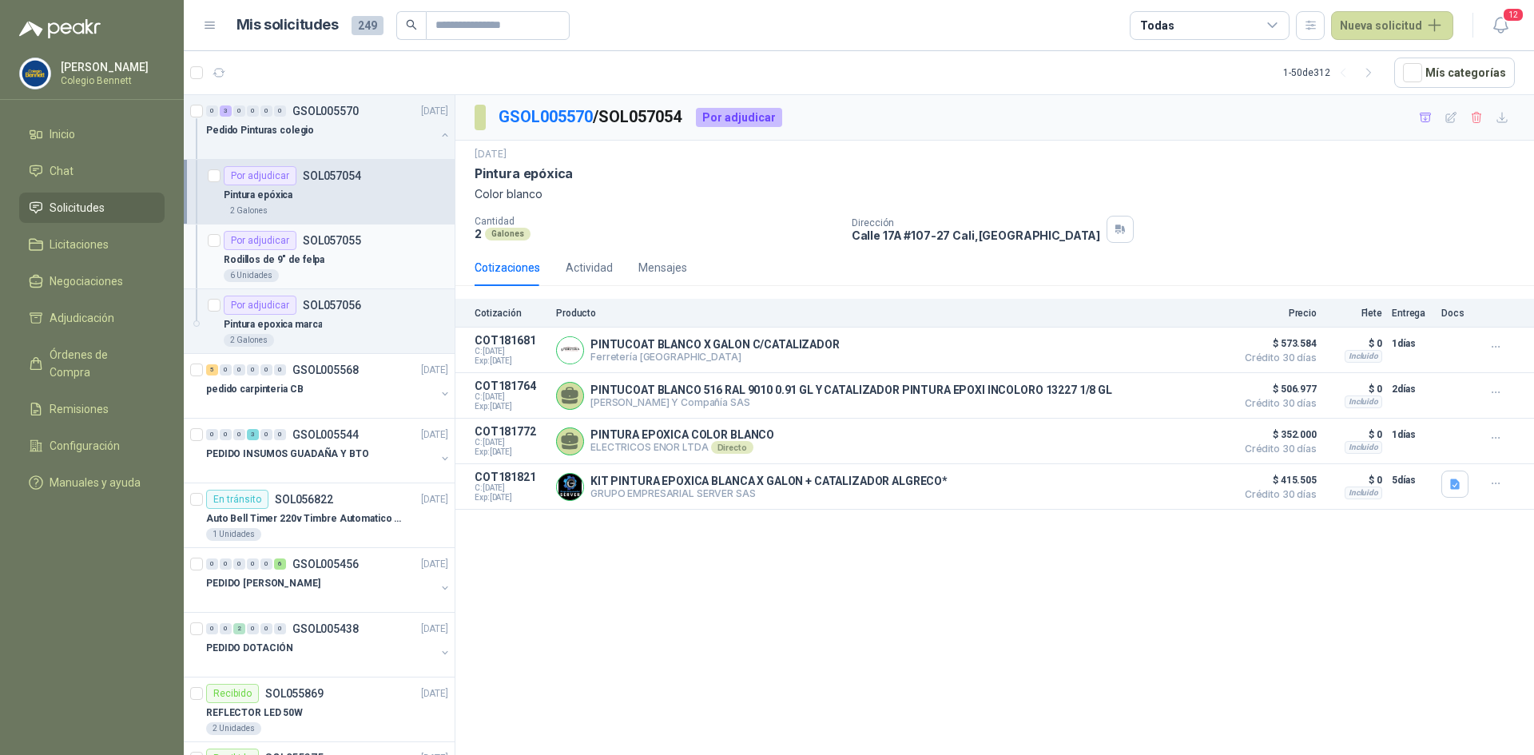
click at [319, 245] on p "SOL057055" at bounding box center [332, 240] width 58 height 11
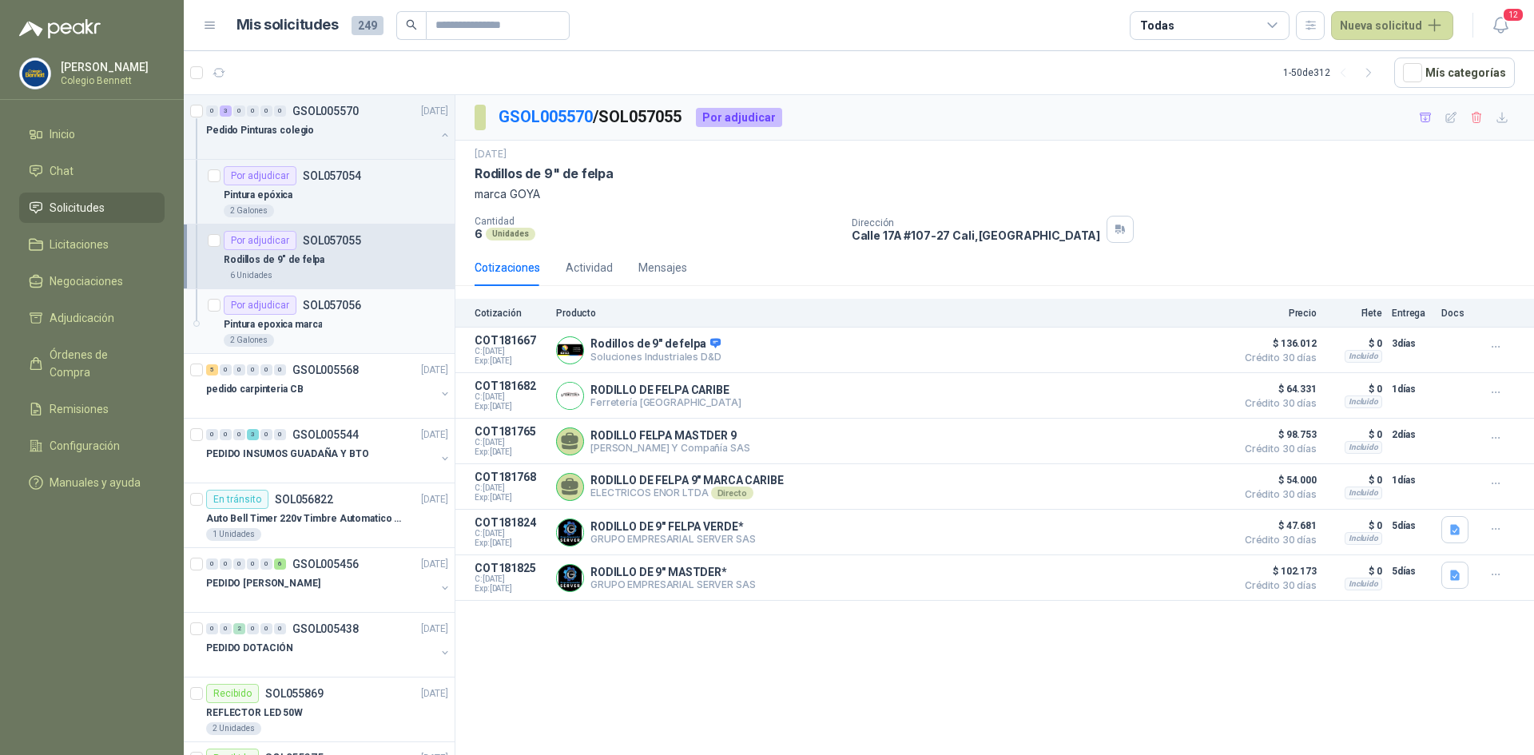
click at [340, 325] on div "Pintura epoxica marca" at bounding box center [336, 324] width 224 height 19
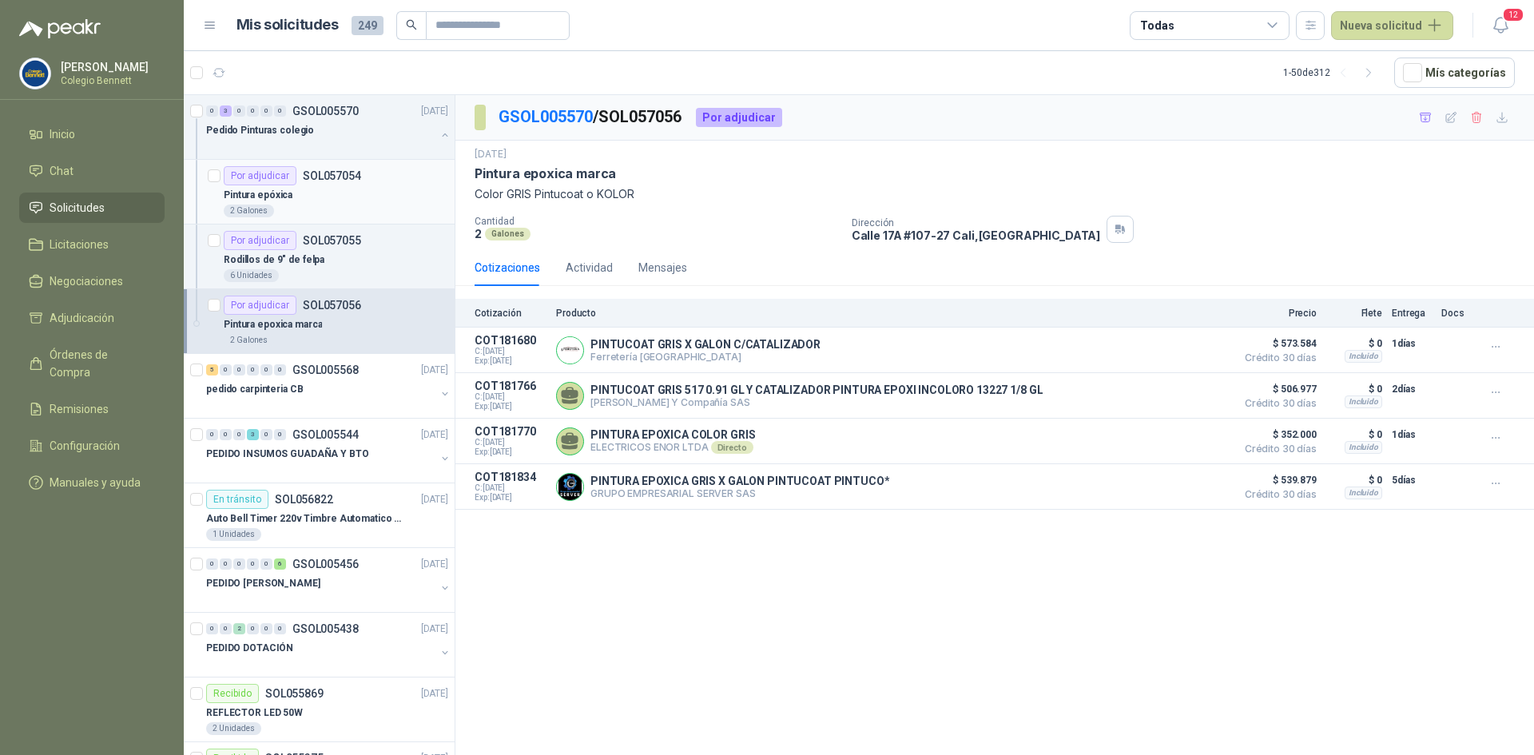
click at [341, 205] on div "2 Galones" at bounding box center [336, 211] width 224 height 13
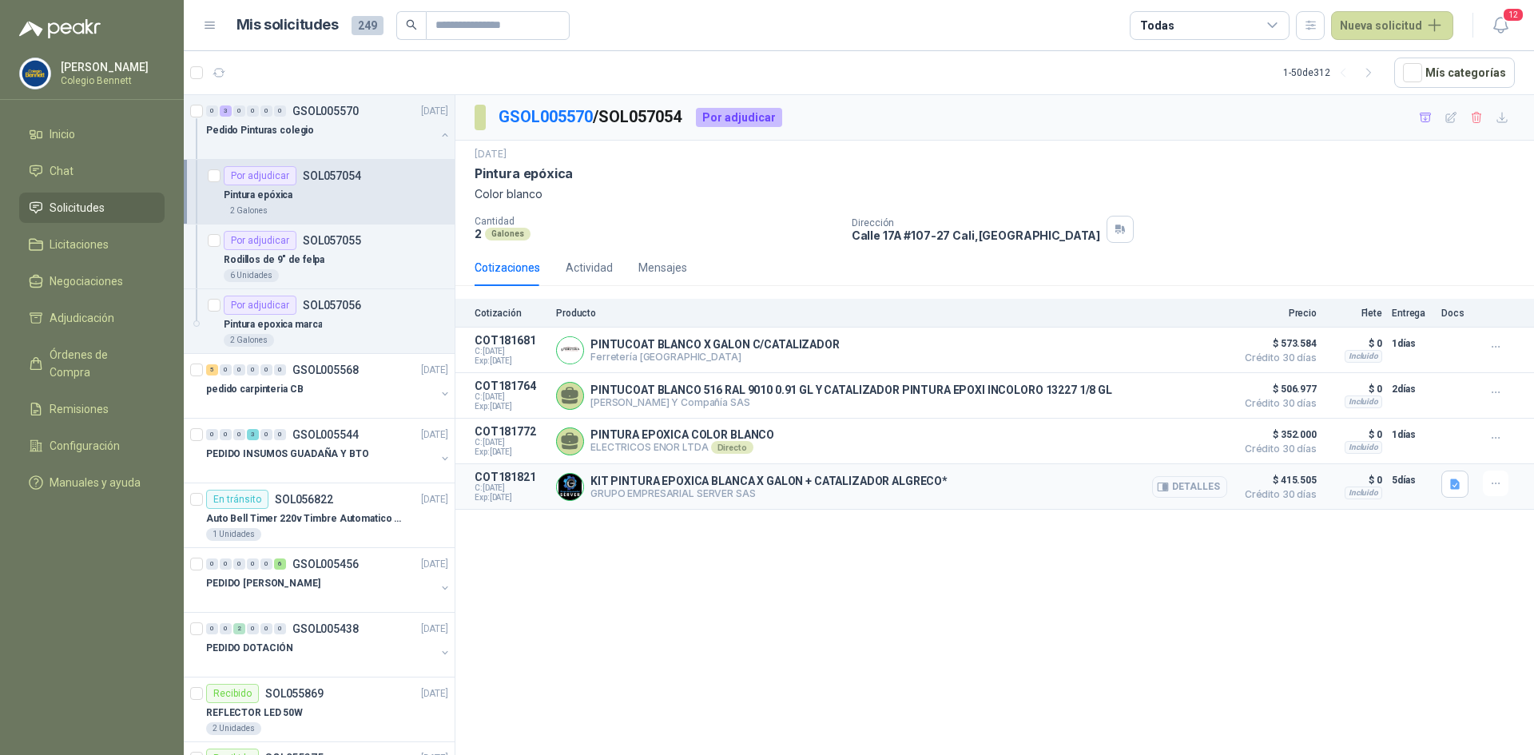
click at [1206, 488] on button "Detalles" at bounding box center [1189, 487] width 75 height 22
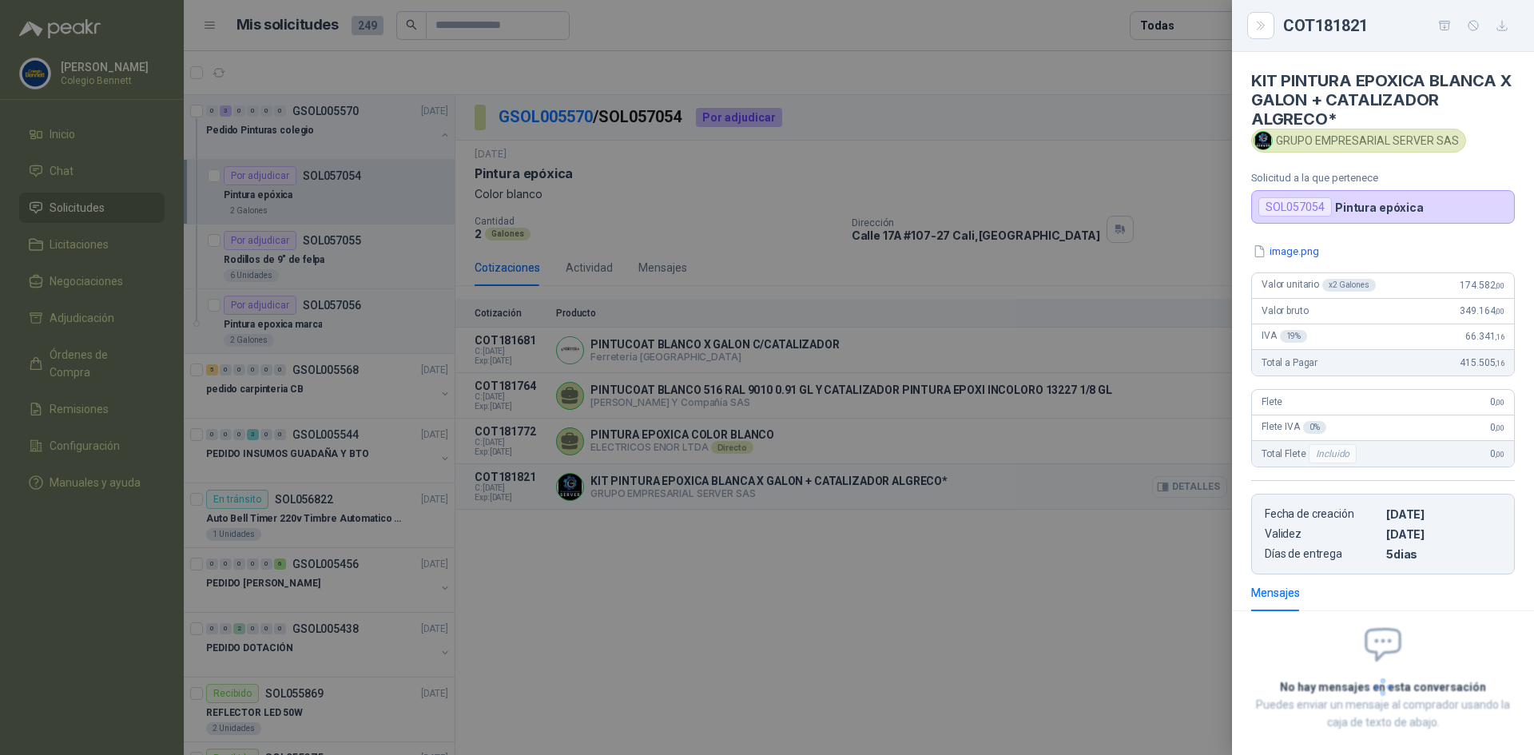
scroll to position [77, 0]
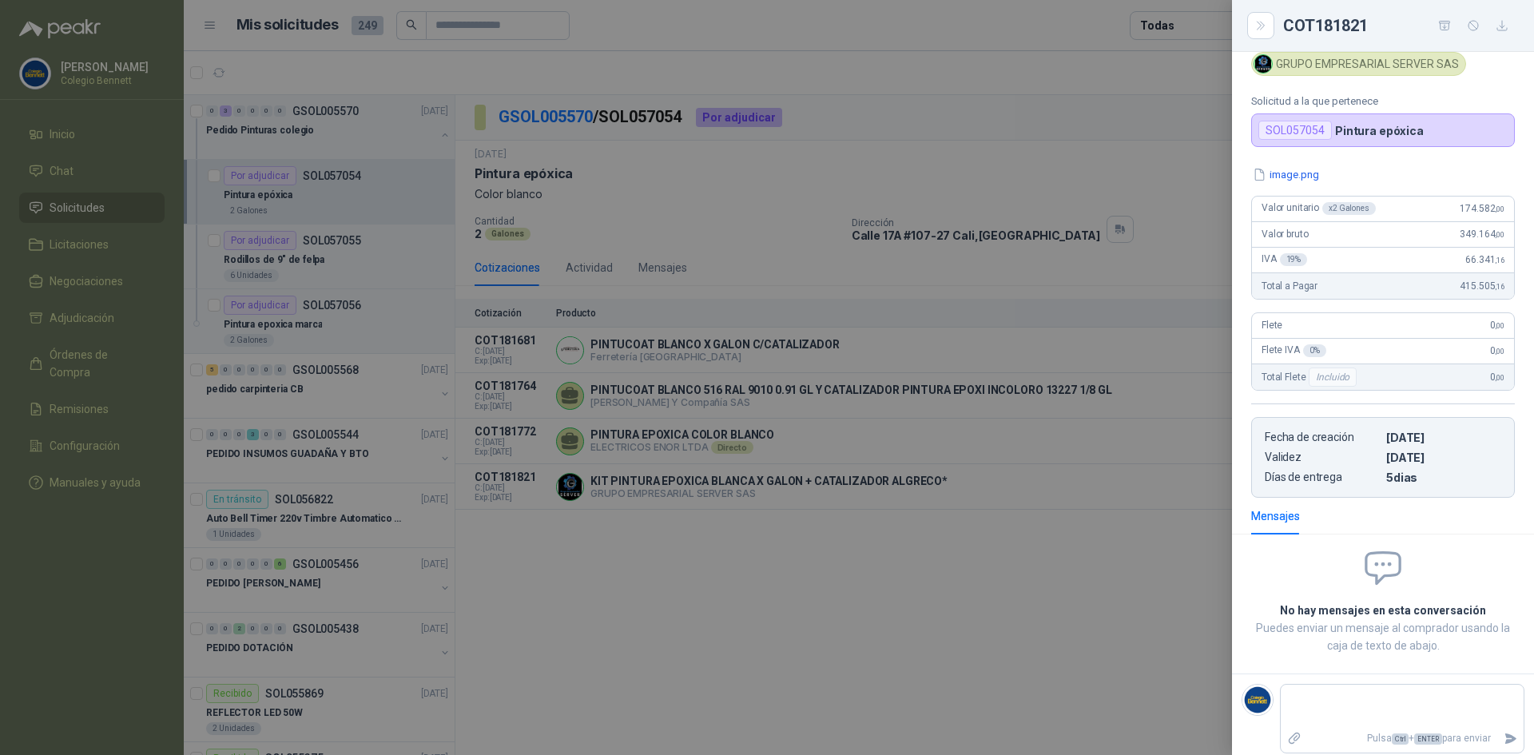
click at [1086, 613] on div at bounding box center [767, 377] width 1534 height 755
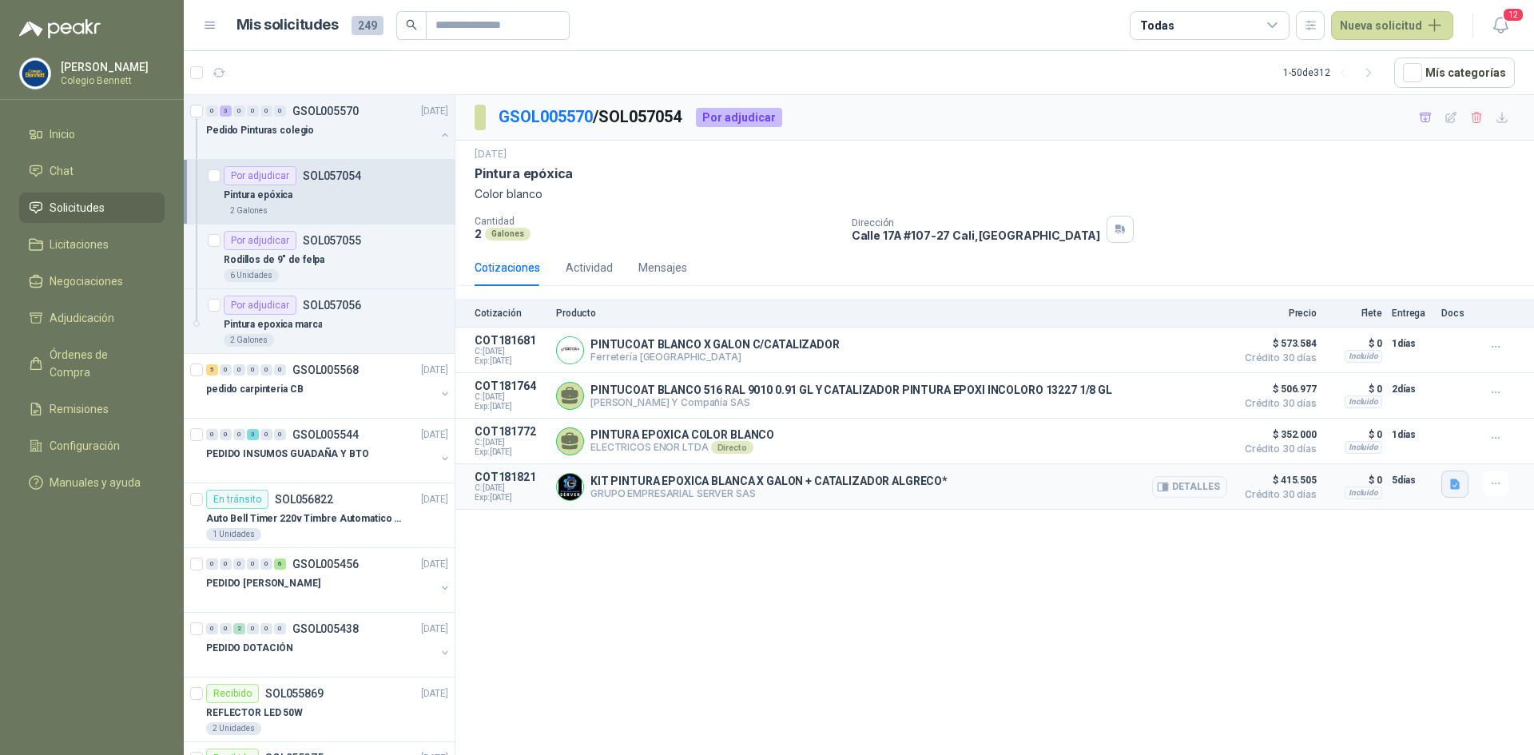
click at [1460, 482] on button "button" at bounding box center [1454, 484] width 27 height 27
click at [1428, 455] on button "image.png" at bounding box center [1422, 451] width 69 height 17
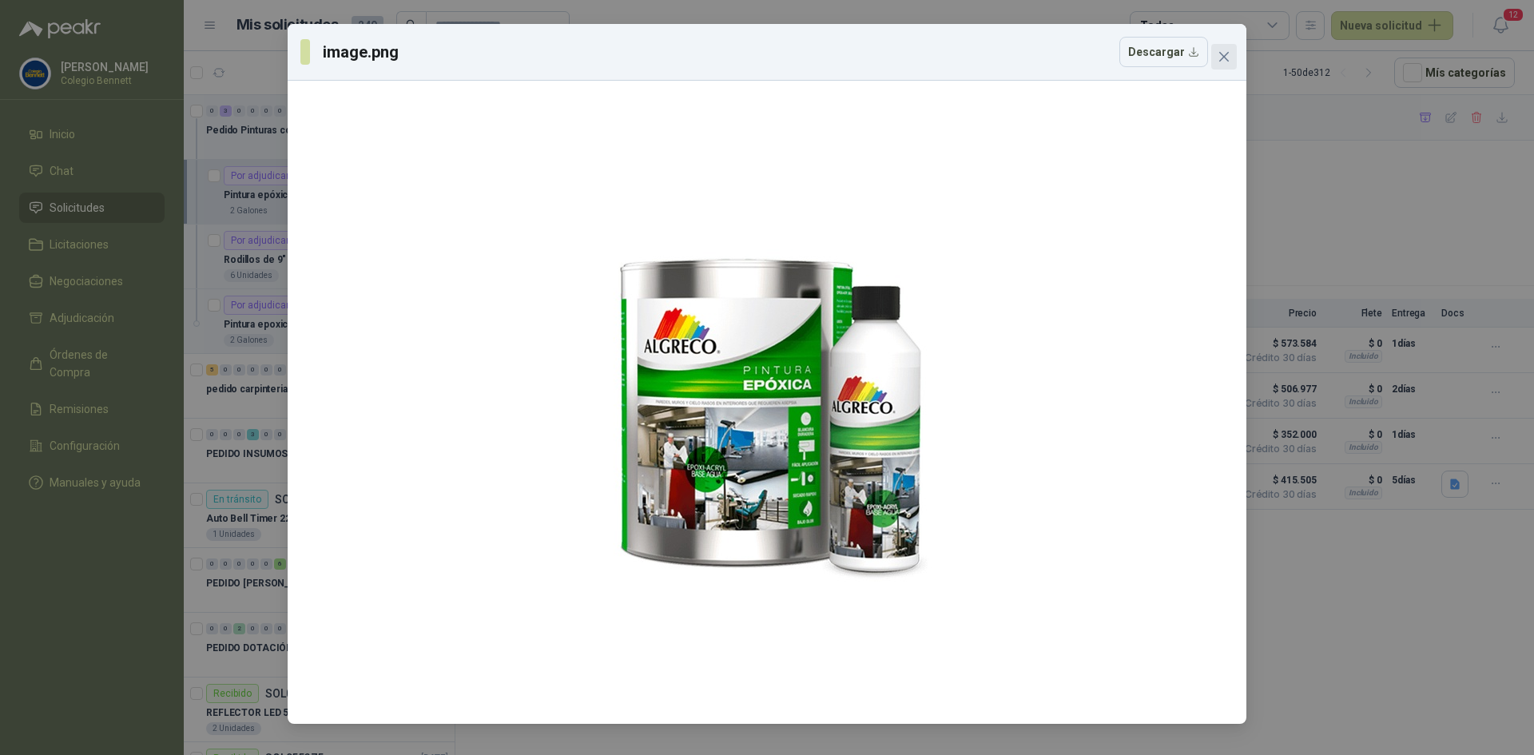
click at [1221, 52] on icon "close" at bounding box center [1223, 56] width 13 height 13
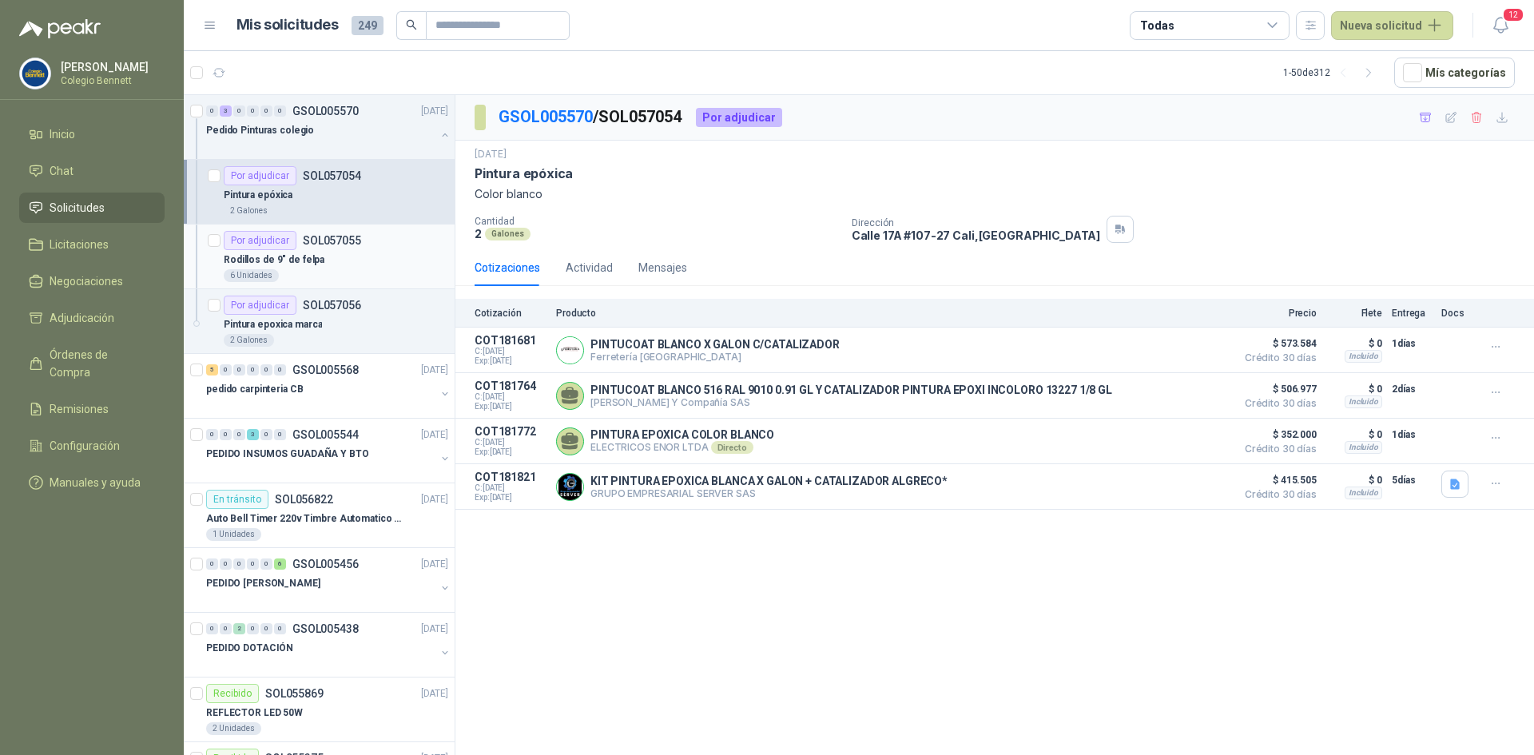
click at [364, 244] on div "Por adjudicar SOL057055" at bounding box center [336, 240] width 224 height 19
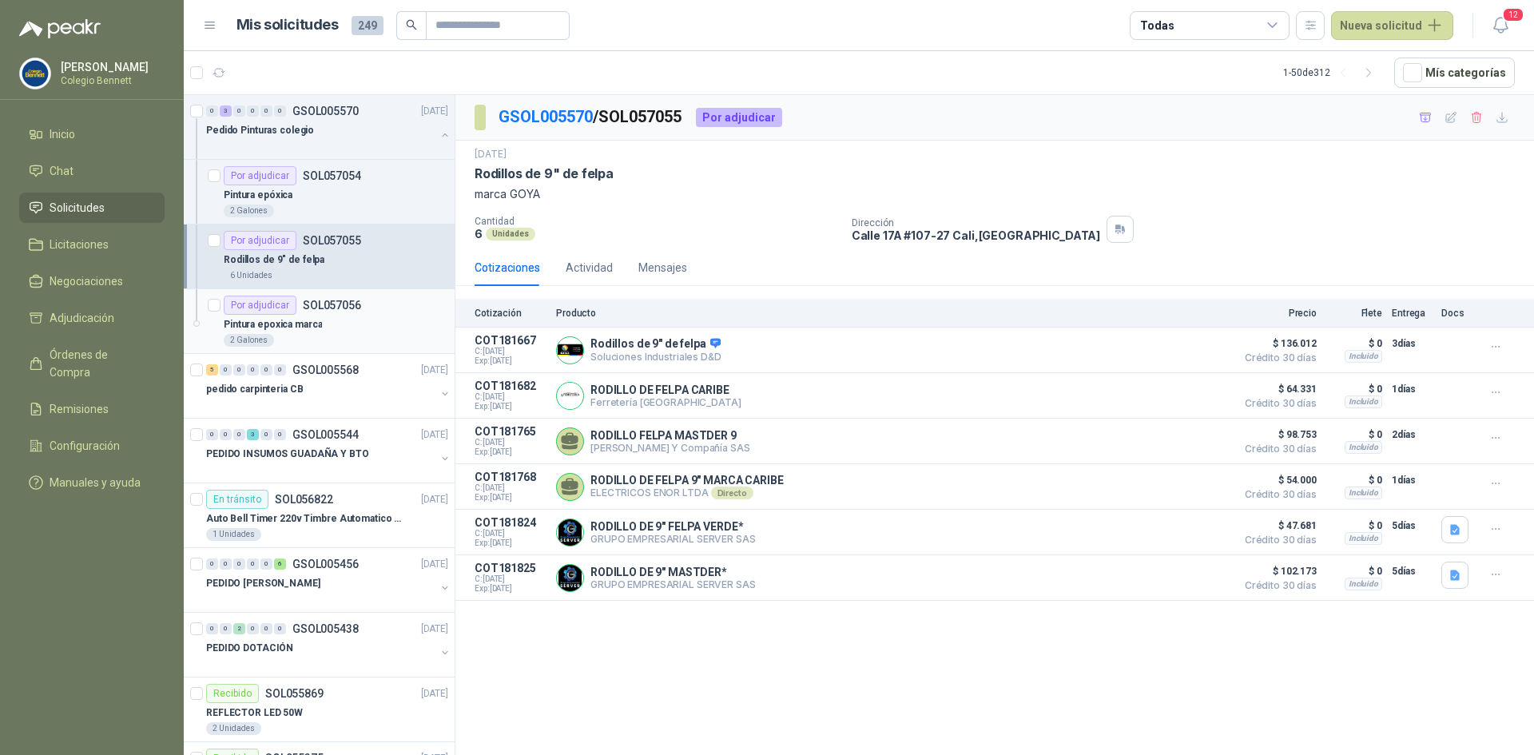
click at [363, 317] on div "Pintura epoxica marca" at bounding box center [336, 324] width 224 height 19
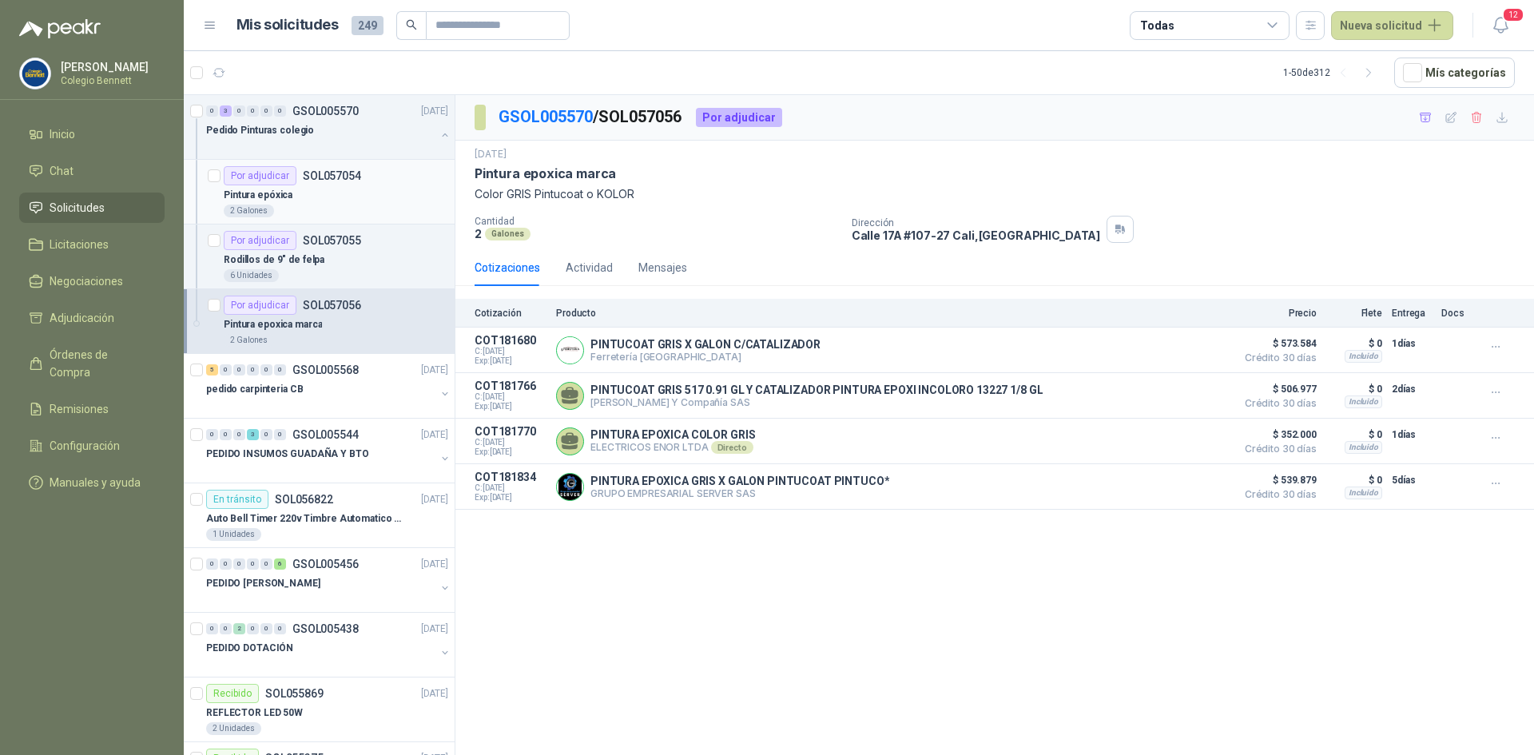
click at [288, 188] on p "Pintura epóxica" at bounding box center [258, 195] width 69 height 15
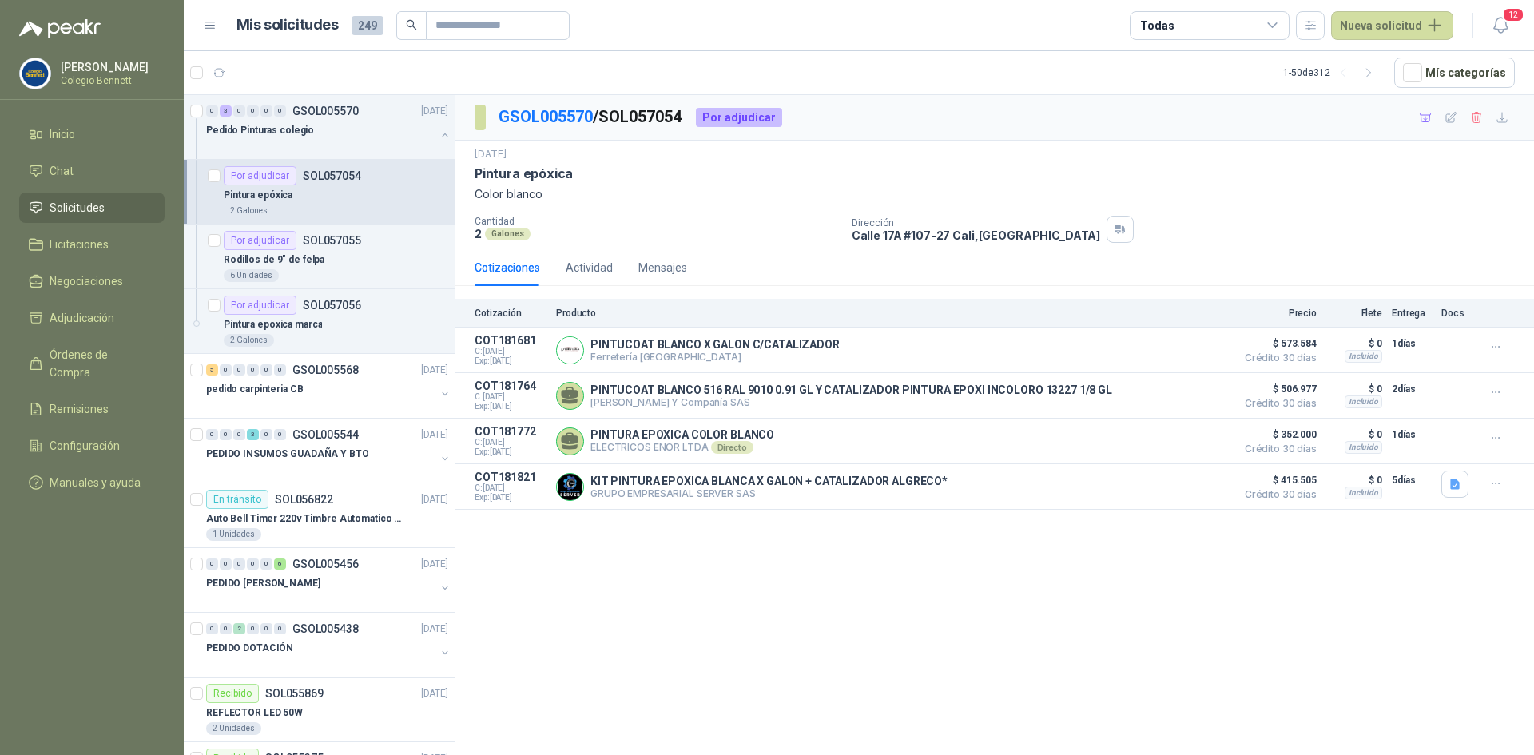
click at [341, 194] on div "Pintura epóxica" at bounding box center [336, 194] width 224 height 19
click at [309, 262] on p "Rodillos de 9" de felpa" at bounding box center [274, 259] width 101 height 15
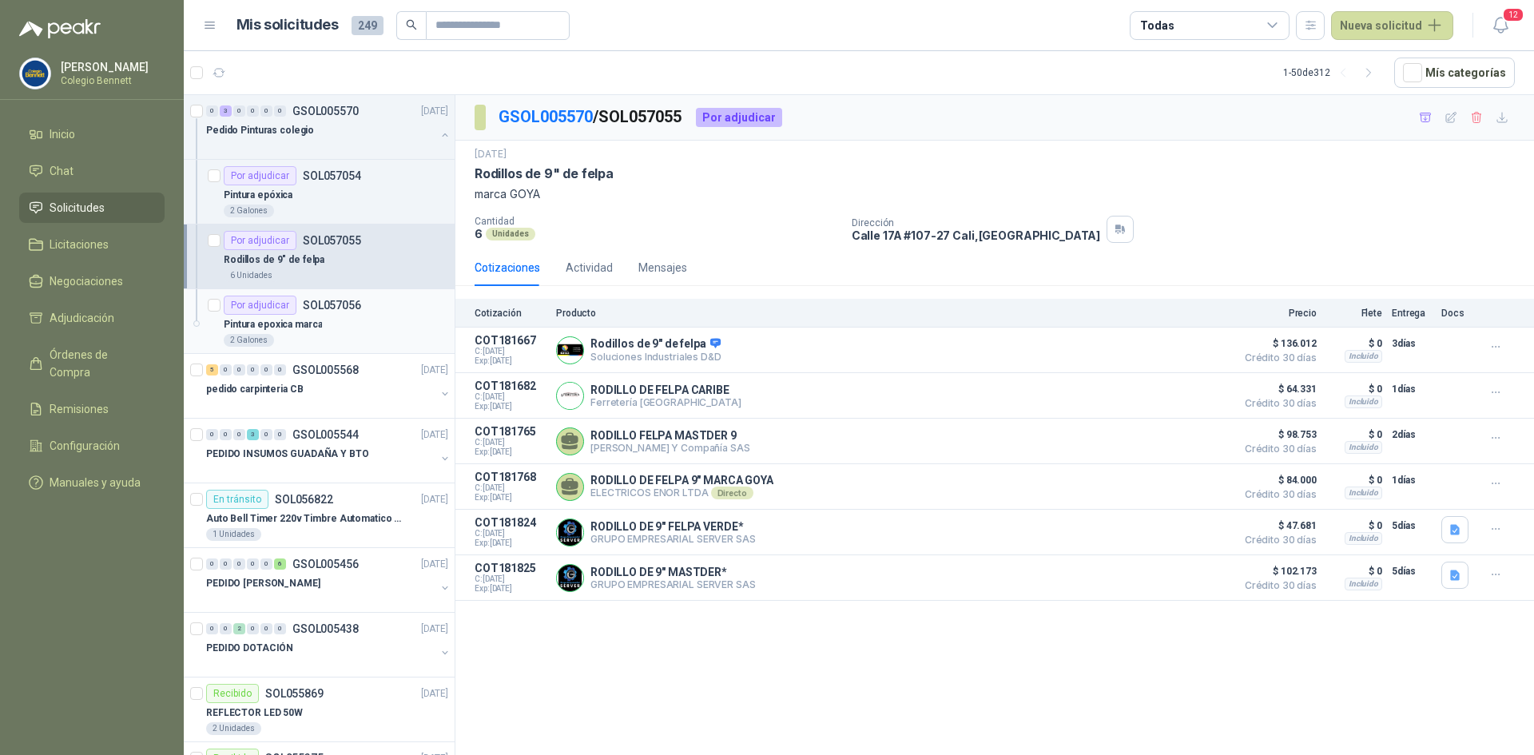
click at [344, 313] on div "Por adjudicar SOL057056" at bounding box center [292, 305] width 137 height 19
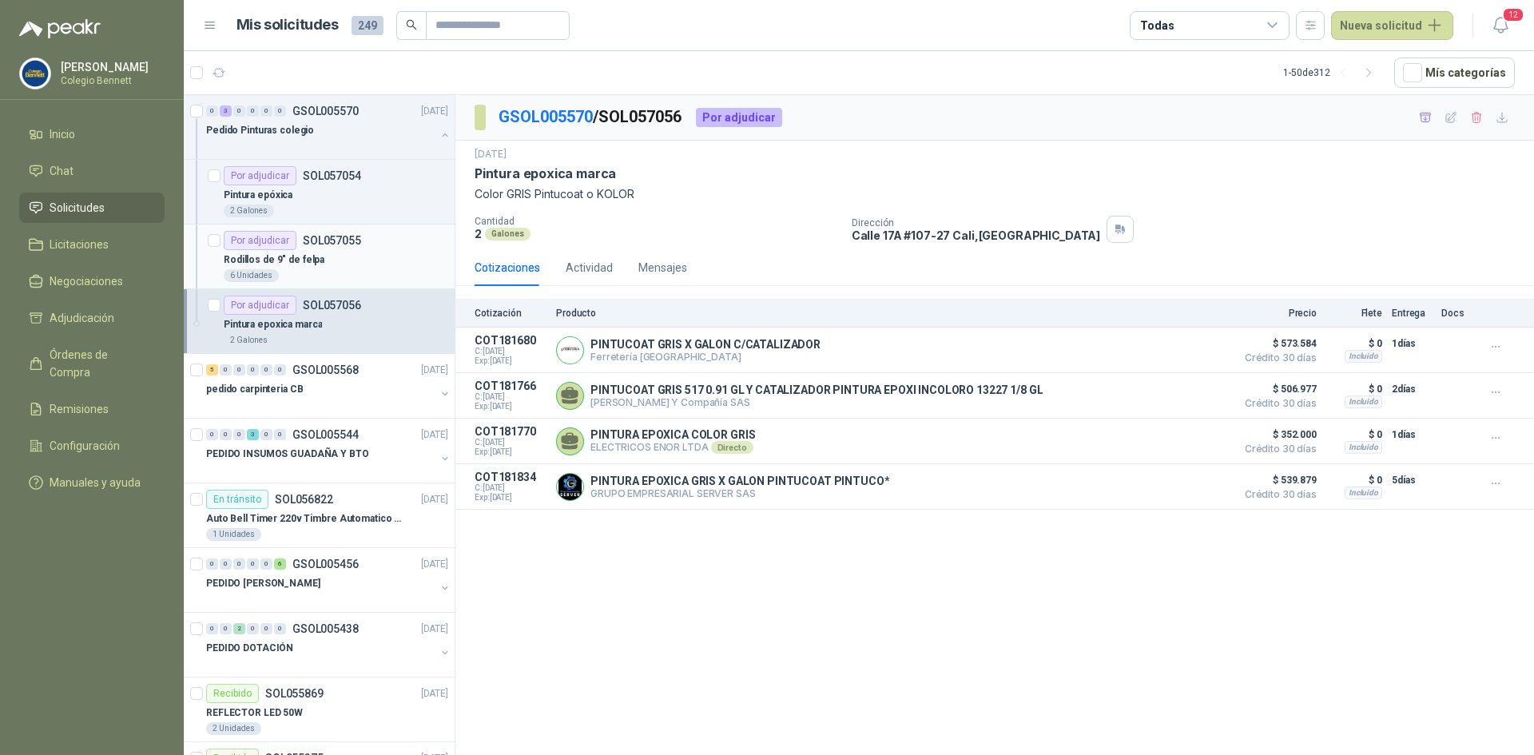
click at [336, 264] on div "Rodillos de 9" de felpa" at bounding box center [336, 259] width 224 height 19
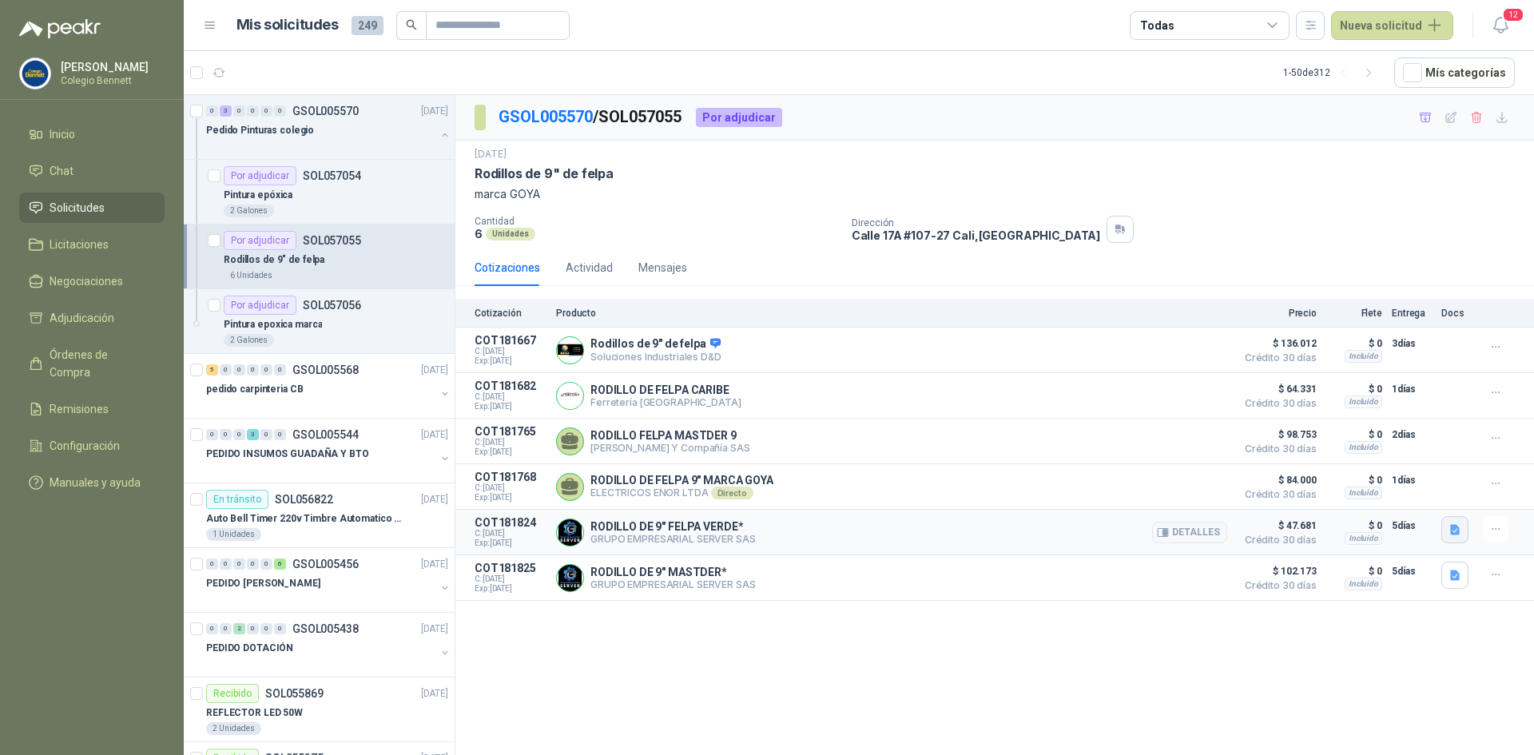
click at [1451, 534] on icon "button" at bounding box center [1455, 529] width 10 height 10
click at [1446, 497] on button "image.png" at bounding box center [1422, 498] width 69 height 17
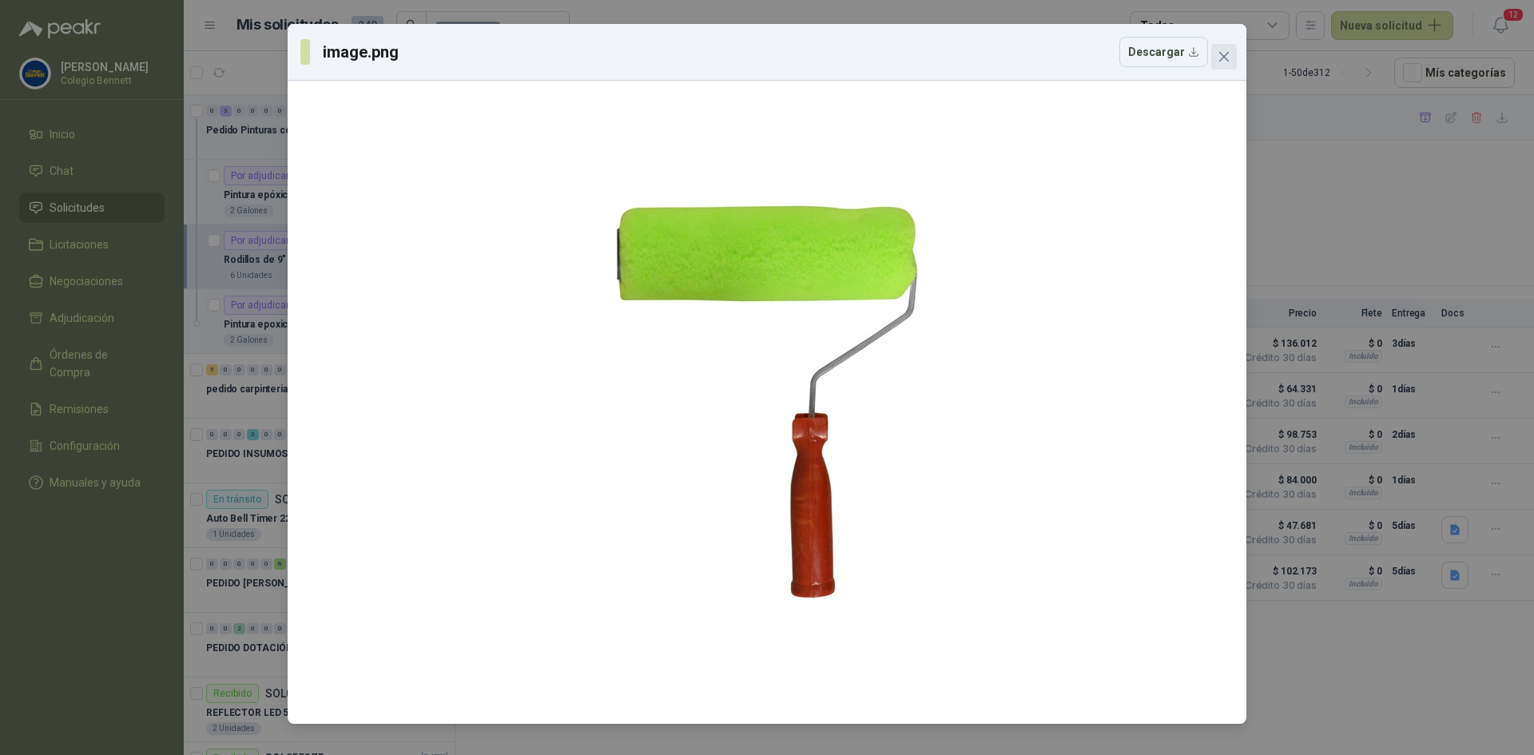
click at [1221, 59] on icon "close" at bounding box center [1224, 57] width 10 height 10
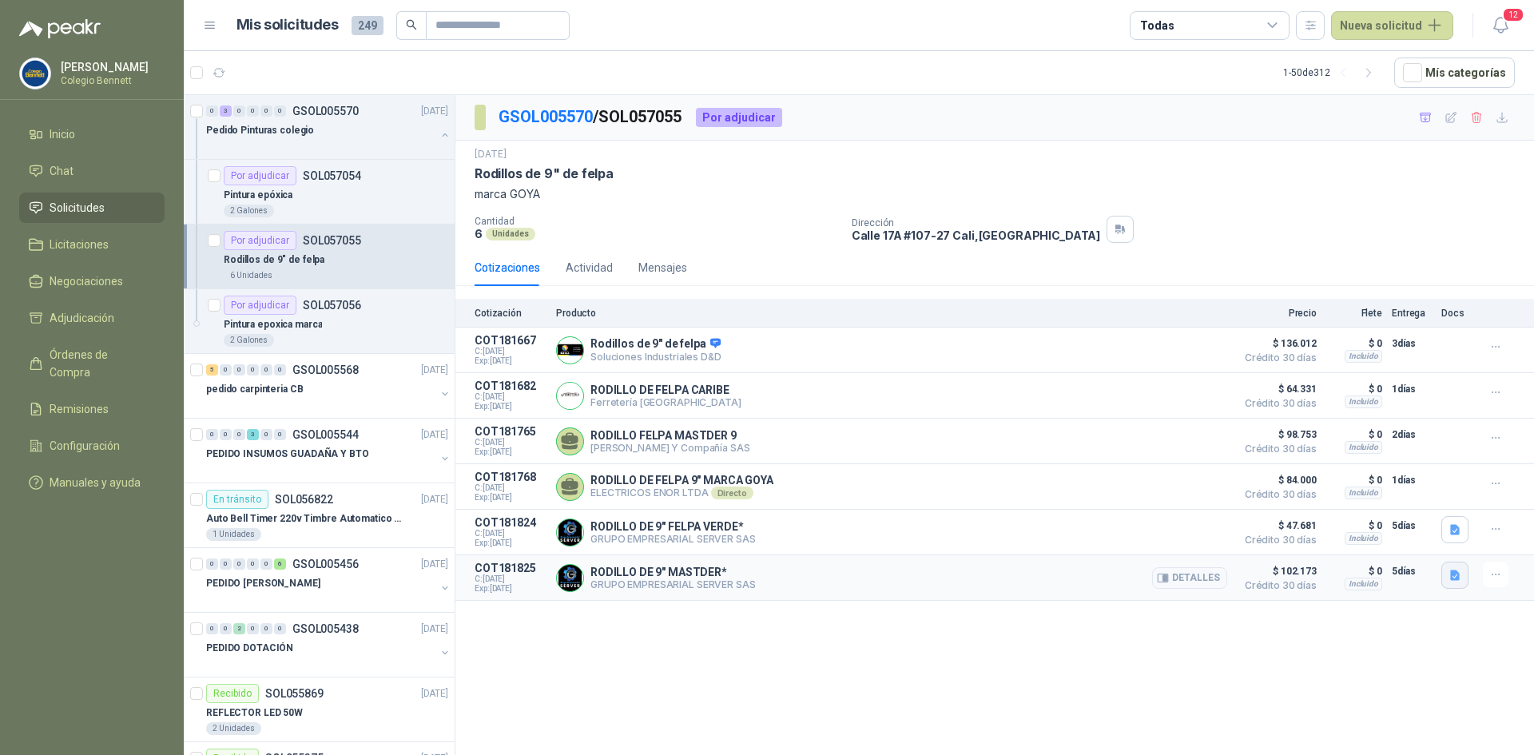
click at [1458, 576] on icon "button" at bounding box center [1455, 575] width 10 height 10
click at [1439, 542] on button "image.png" at bounding box center [1422, 544] width 69 height 17
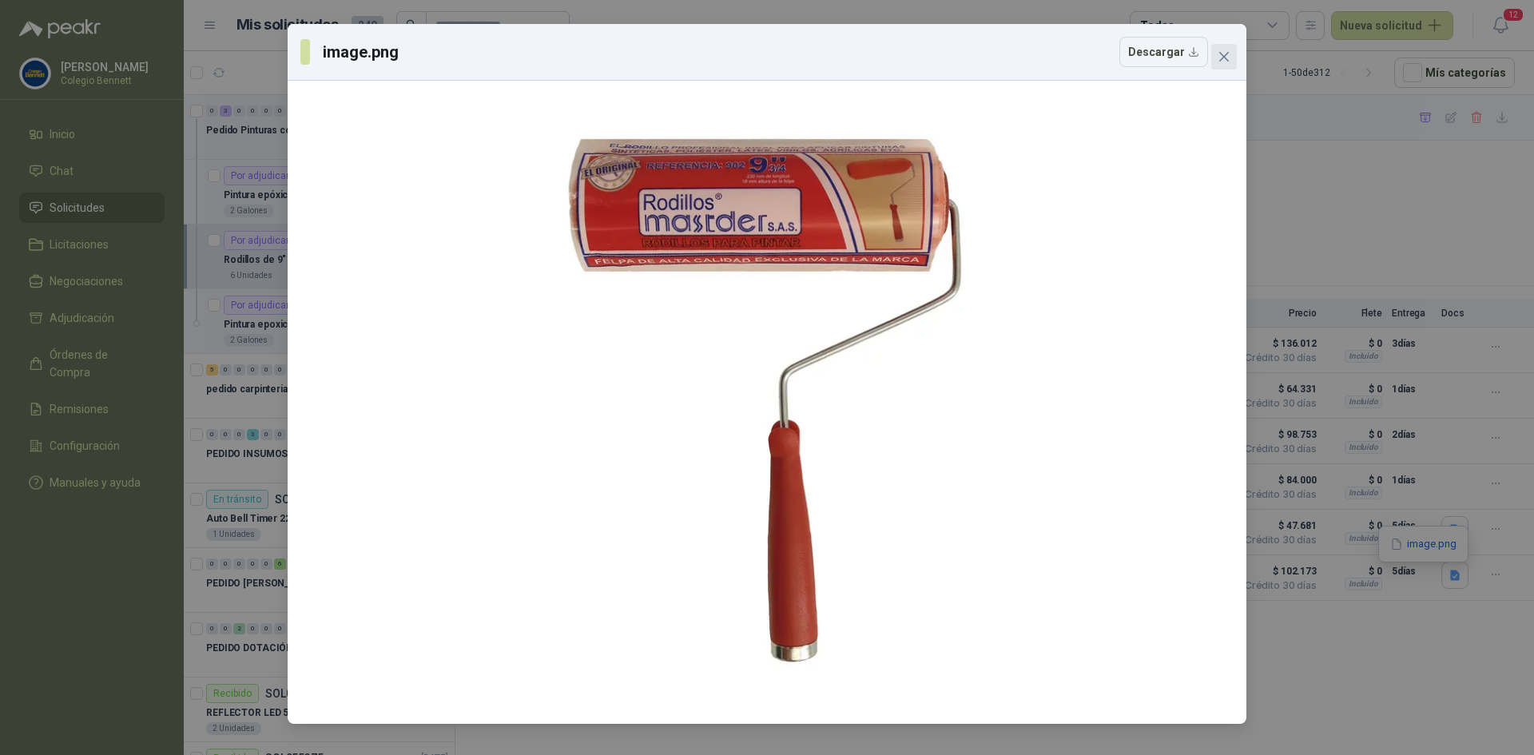
click at [1221, 54] on icon "close" at bounding box center [1224, 57] width 10 height 10
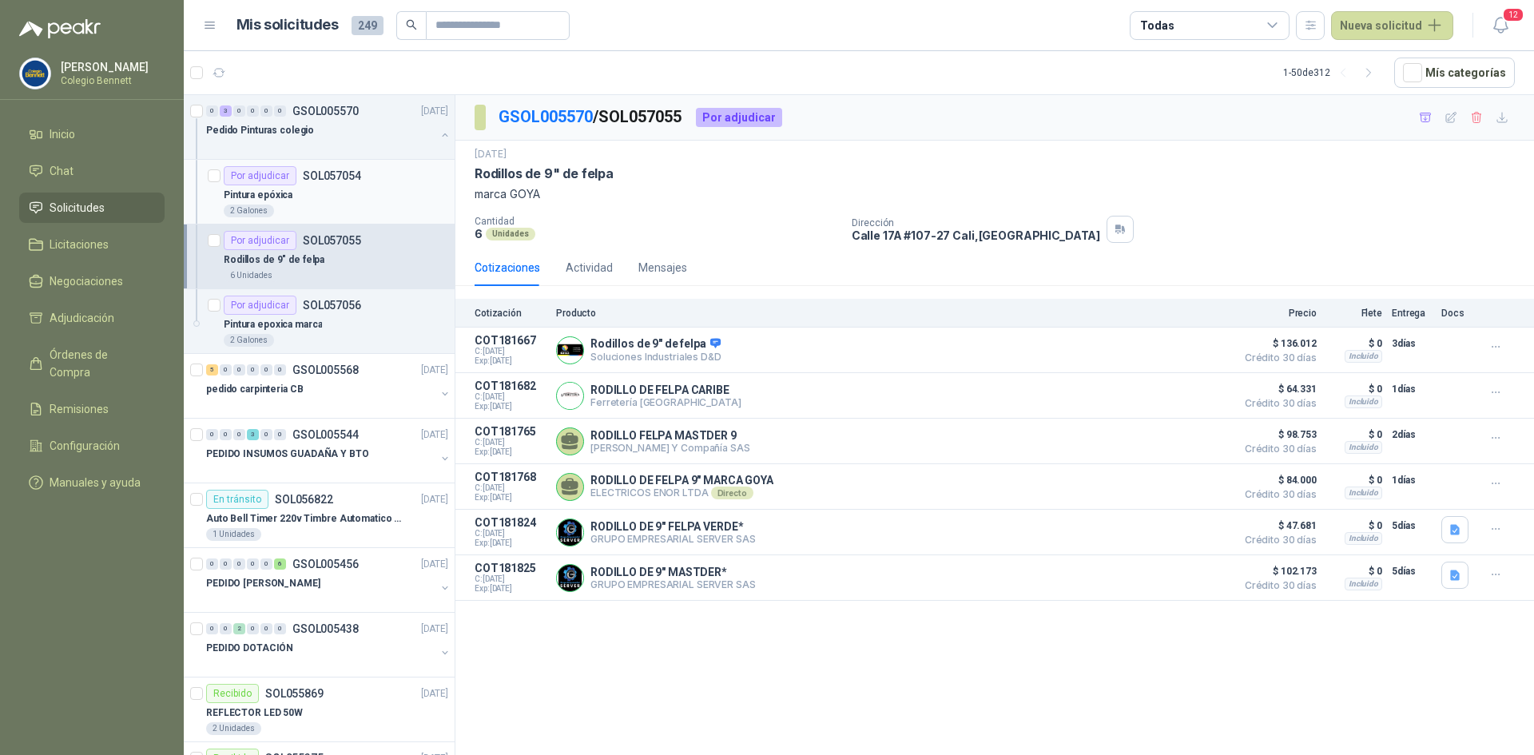
click at [321, 194] on div "Pintura epóxica" at bounding box center [336, 194] width 224 height 19
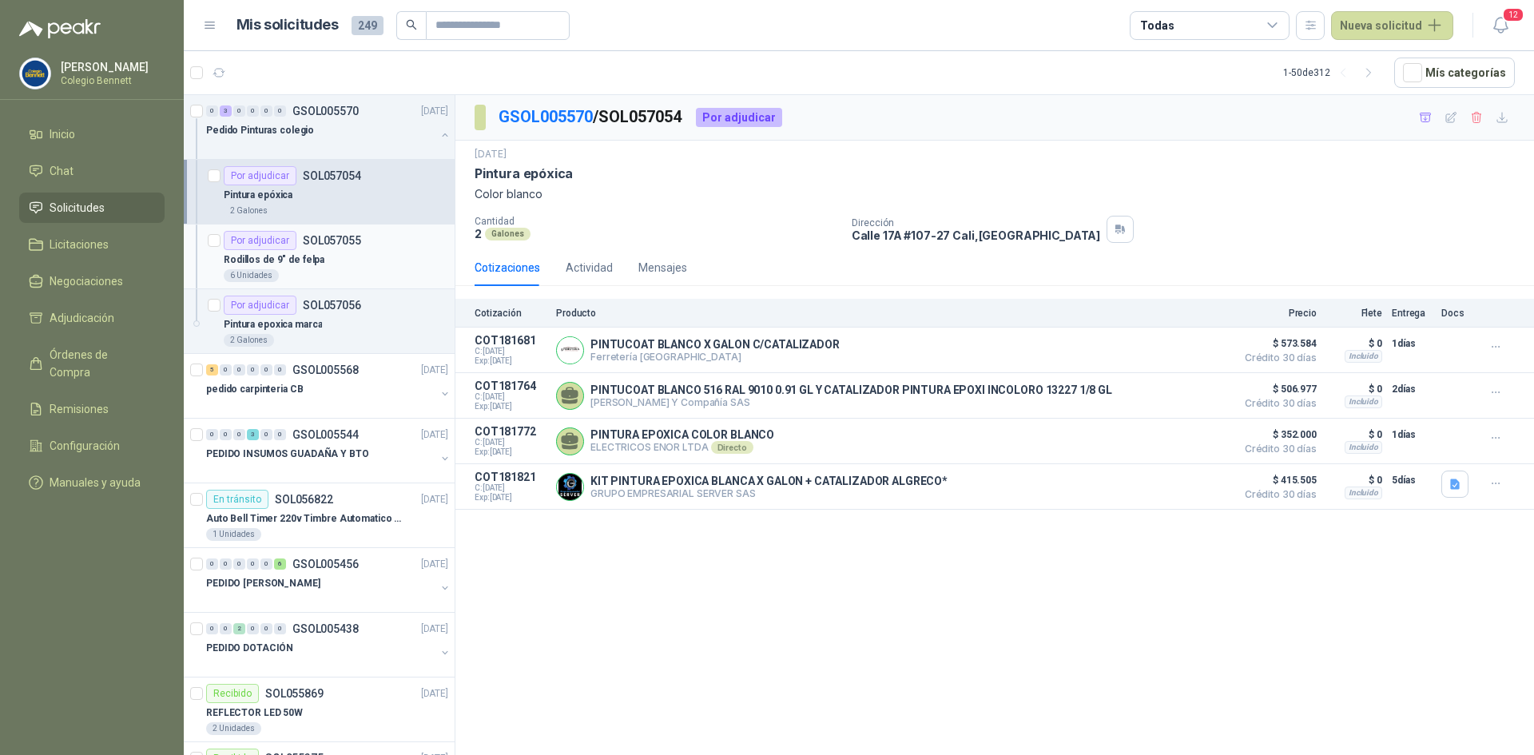
click at [315, 244] on p "SOL057055" at bounding box center [332, 240] width 58 height 11
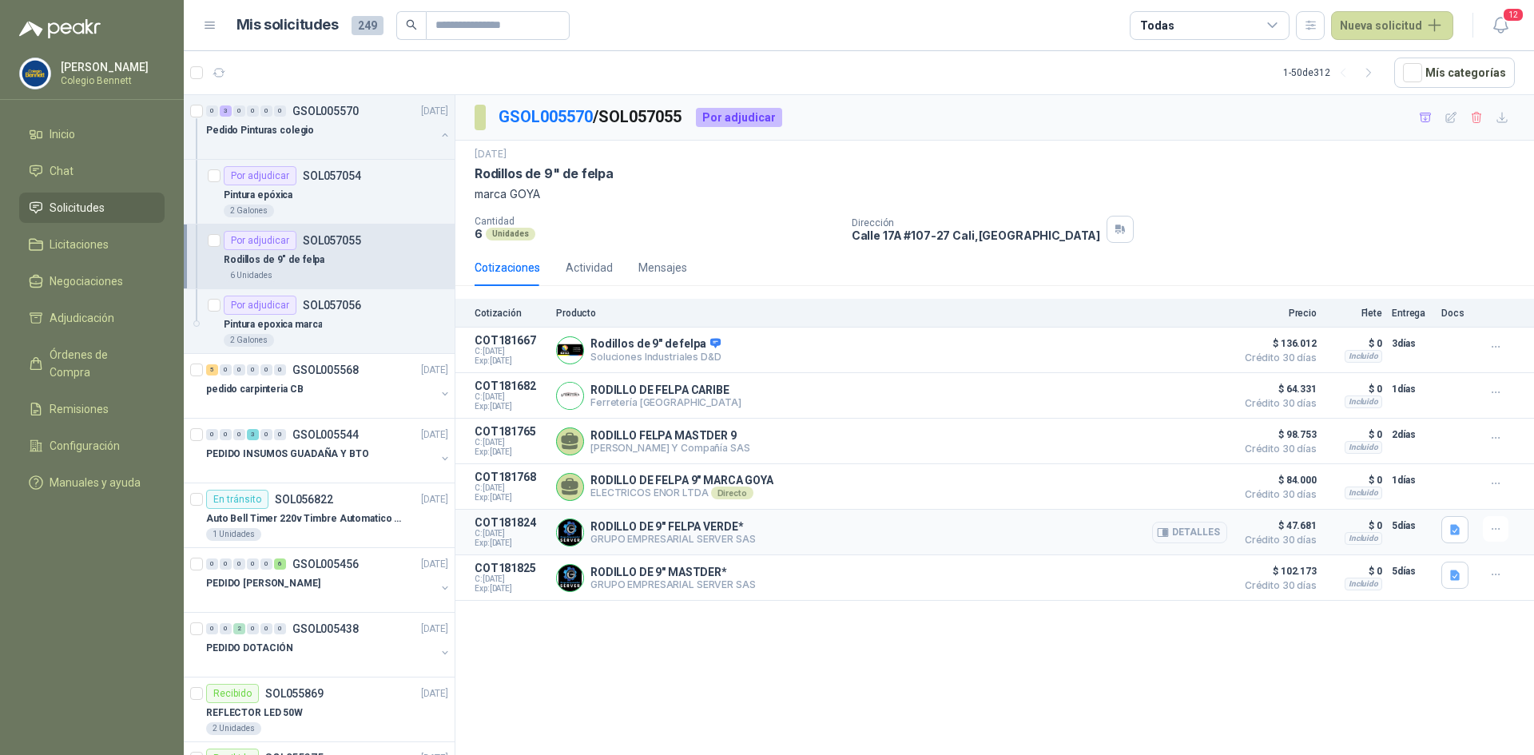
click at [729, 530] on p "RODILLO DE 9" FELPA VERDE*" at bounding box center [672, 526] width 165 height 13
click at [728, 529] on p "RODILLO DE 9" FELPA VERDE*" at bounding box center [672, 526] width 165 height 13
copy p "RODILLO DE 9" FELPA VERDE*"
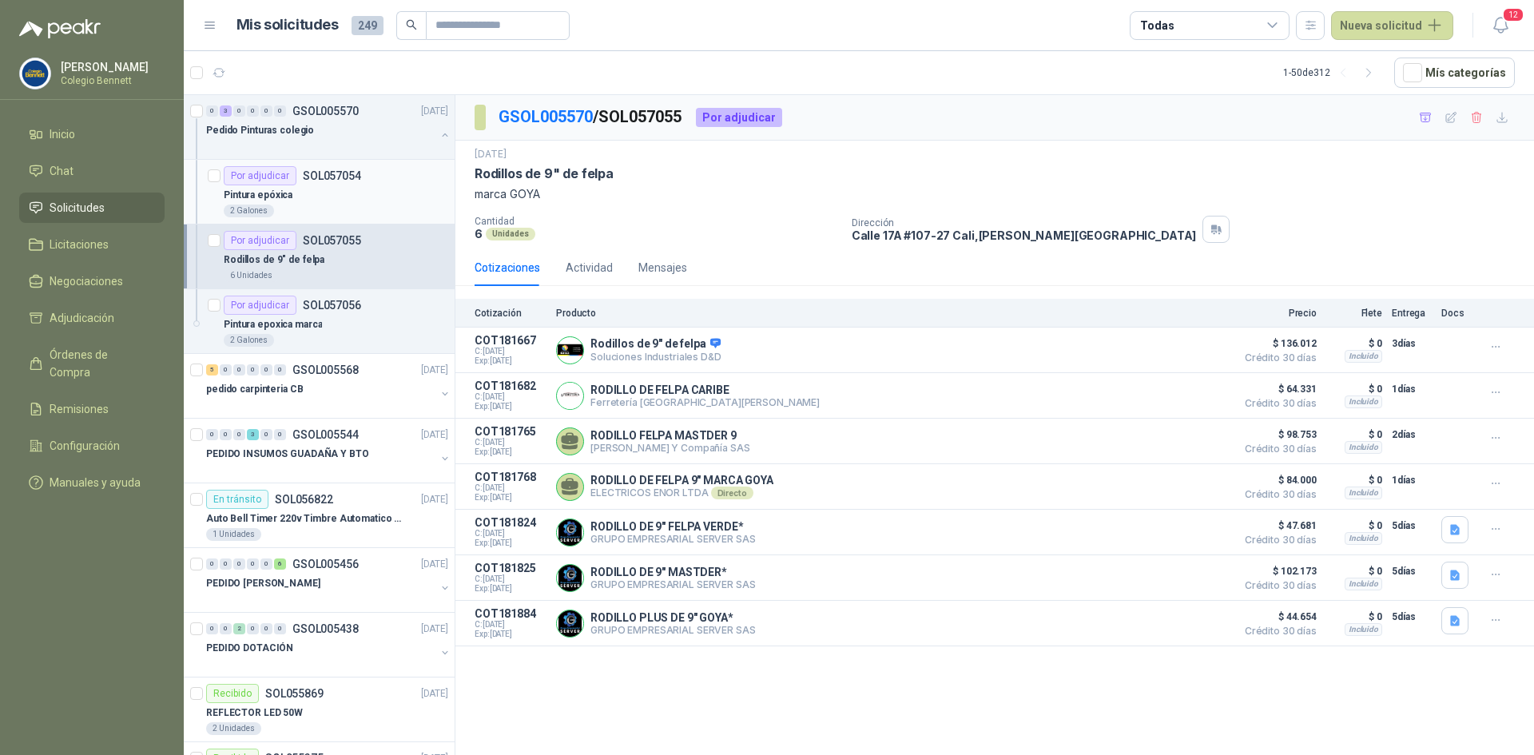
click at [312, 185] on div "Pintura epóxica" at bounding box center [336, 194] width 224 height 19
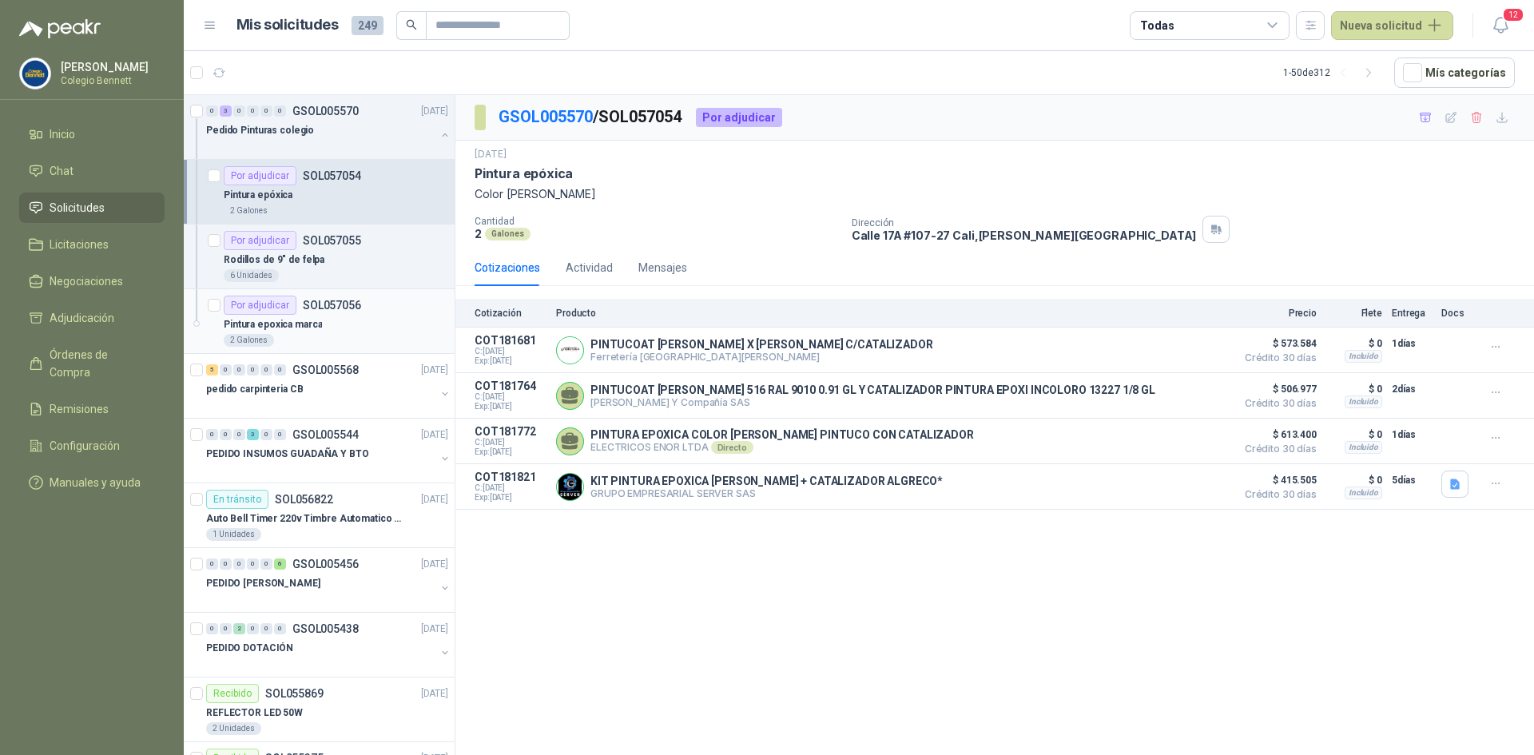
click at [308, 324] on p "Pintura epoxica marca" at bounding box center [273, 324] width 98 height 15
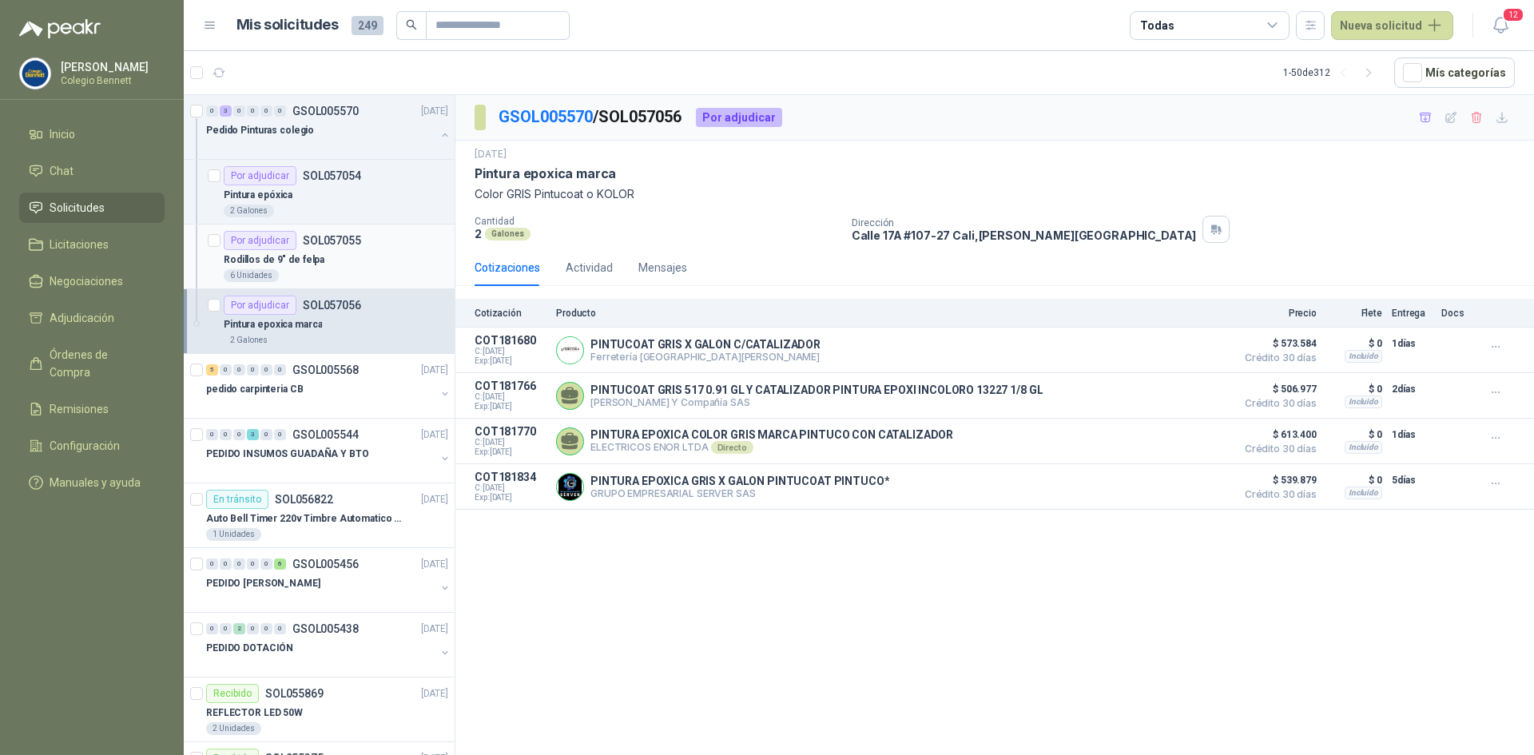
click at [351, 249] on div "Por adjudicar SOL057055" at bounding box center [292, 240] width 137 height 19
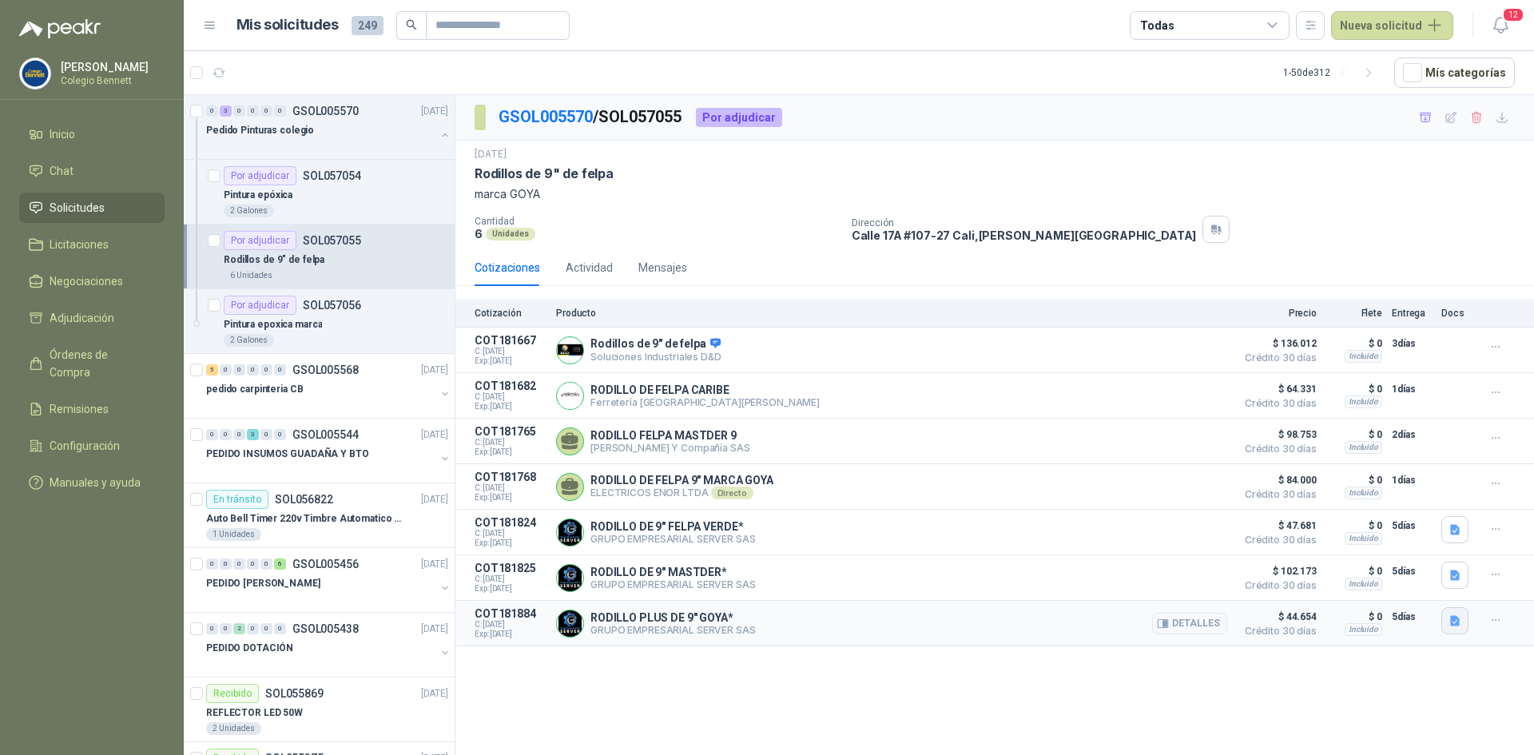
click at [1455, 625] on icon "button" at bounding box center [1455, 620] width 10 height 10
click at [1427, 589] on button "image.png" at bounding box center [1422, 590] width 69 height 17
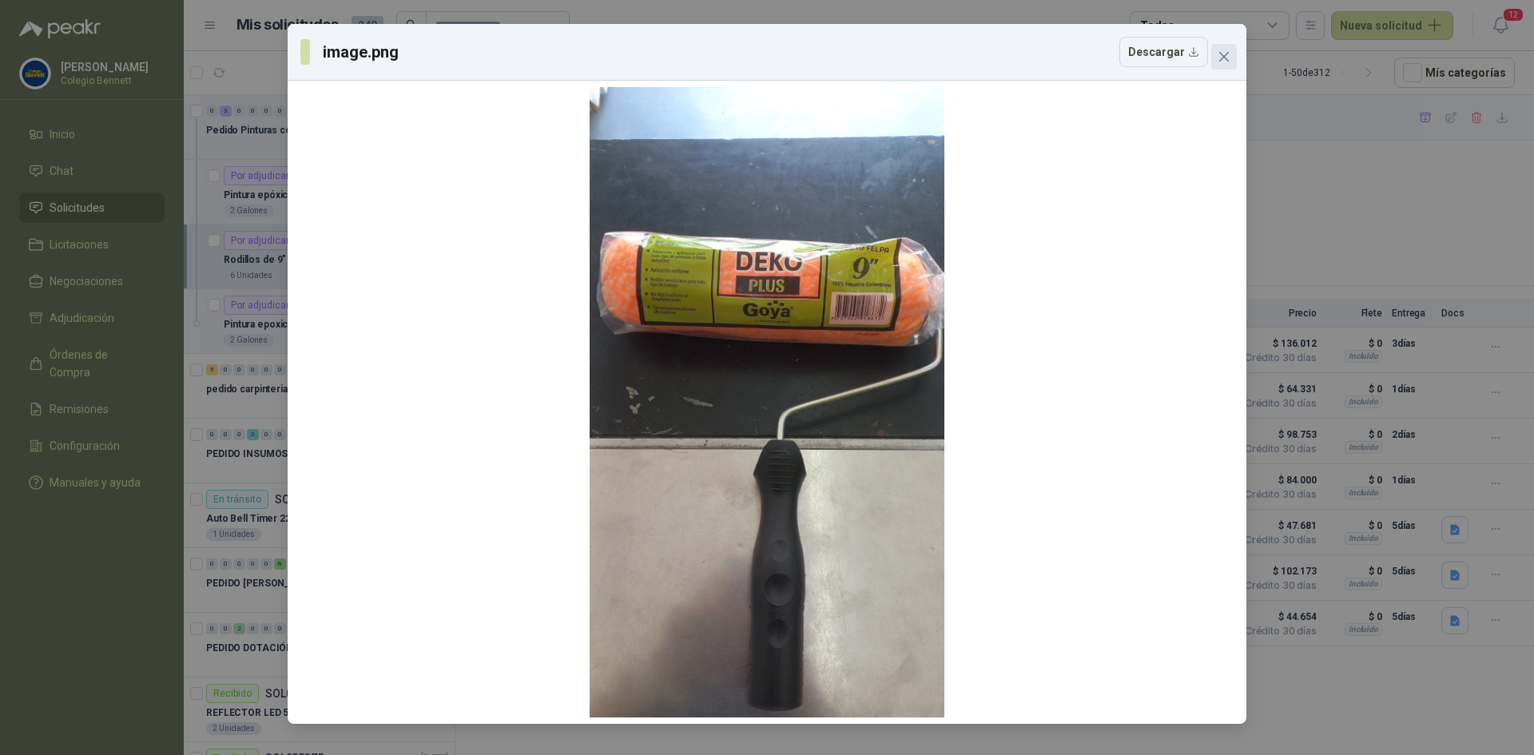
click at [1225, 52] on icon "close" at bounding box center [1223, 56] width 13 height 13
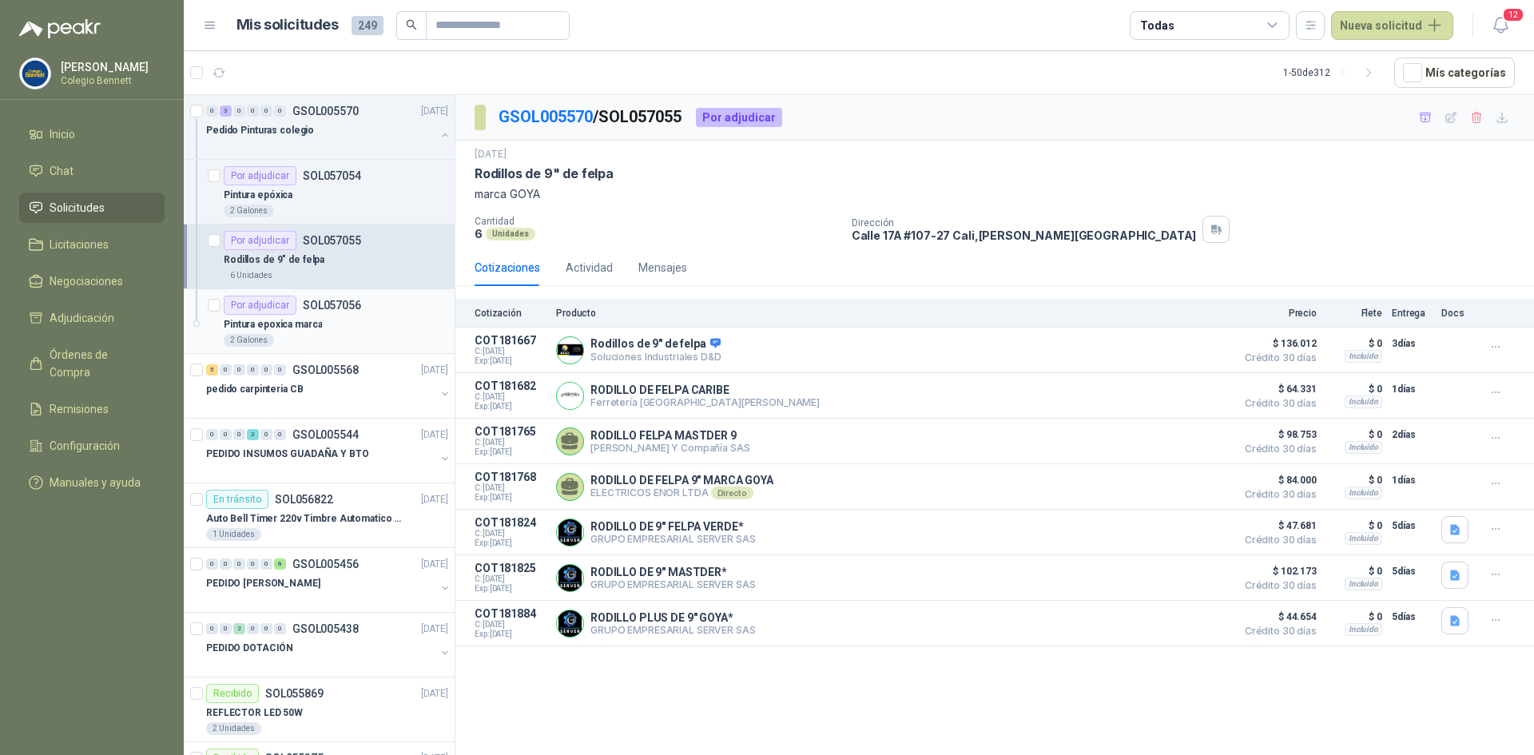
click at [317, 302] on p "SOL057056" at bounding box center [332, 305] width 58 height 11
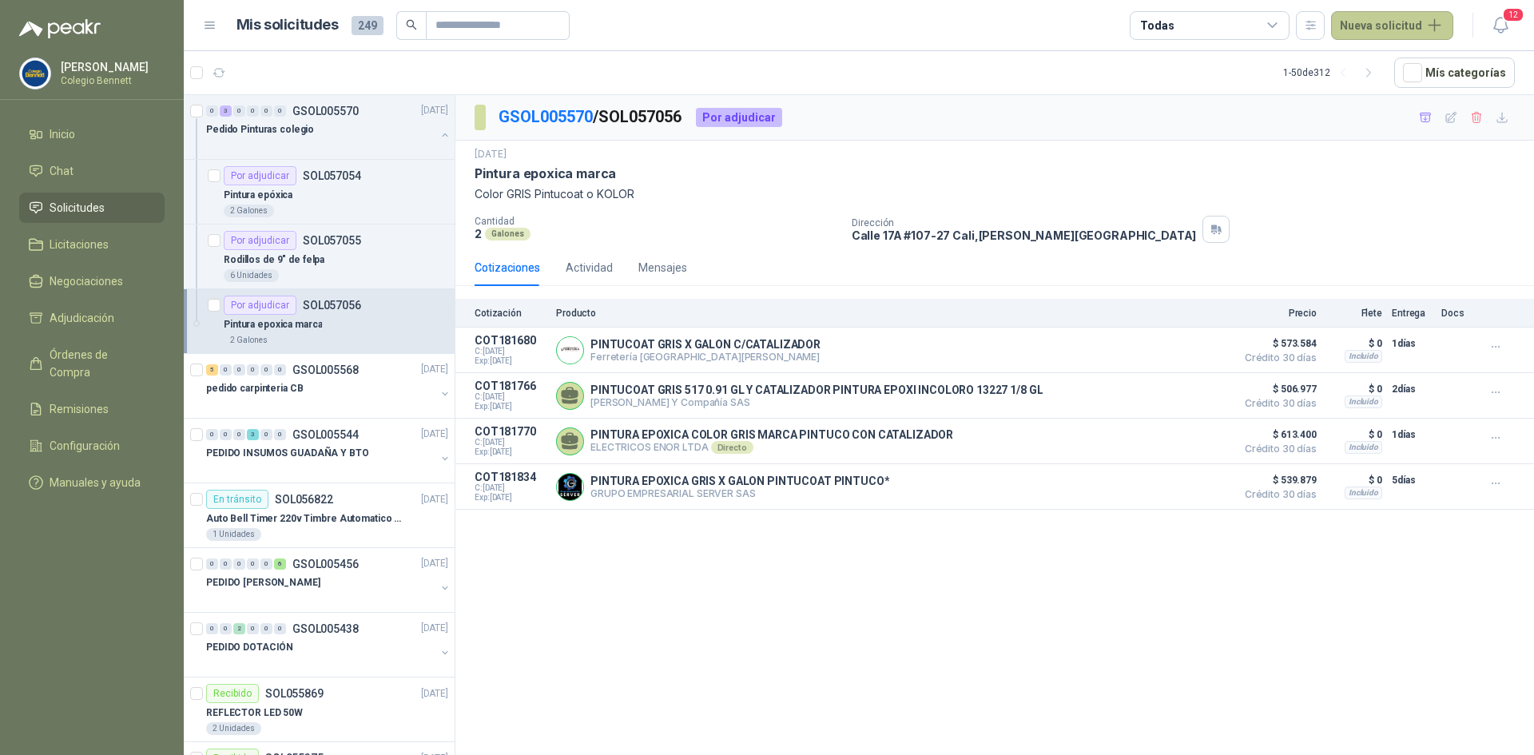
click at [1368, 22] on button "Nueva solicitud" at bounding box center [1392, 25] width 122 height 29
click at [1389, 58] on link "Solicitud" at bounding box center [1411, 64] width 136 height 28
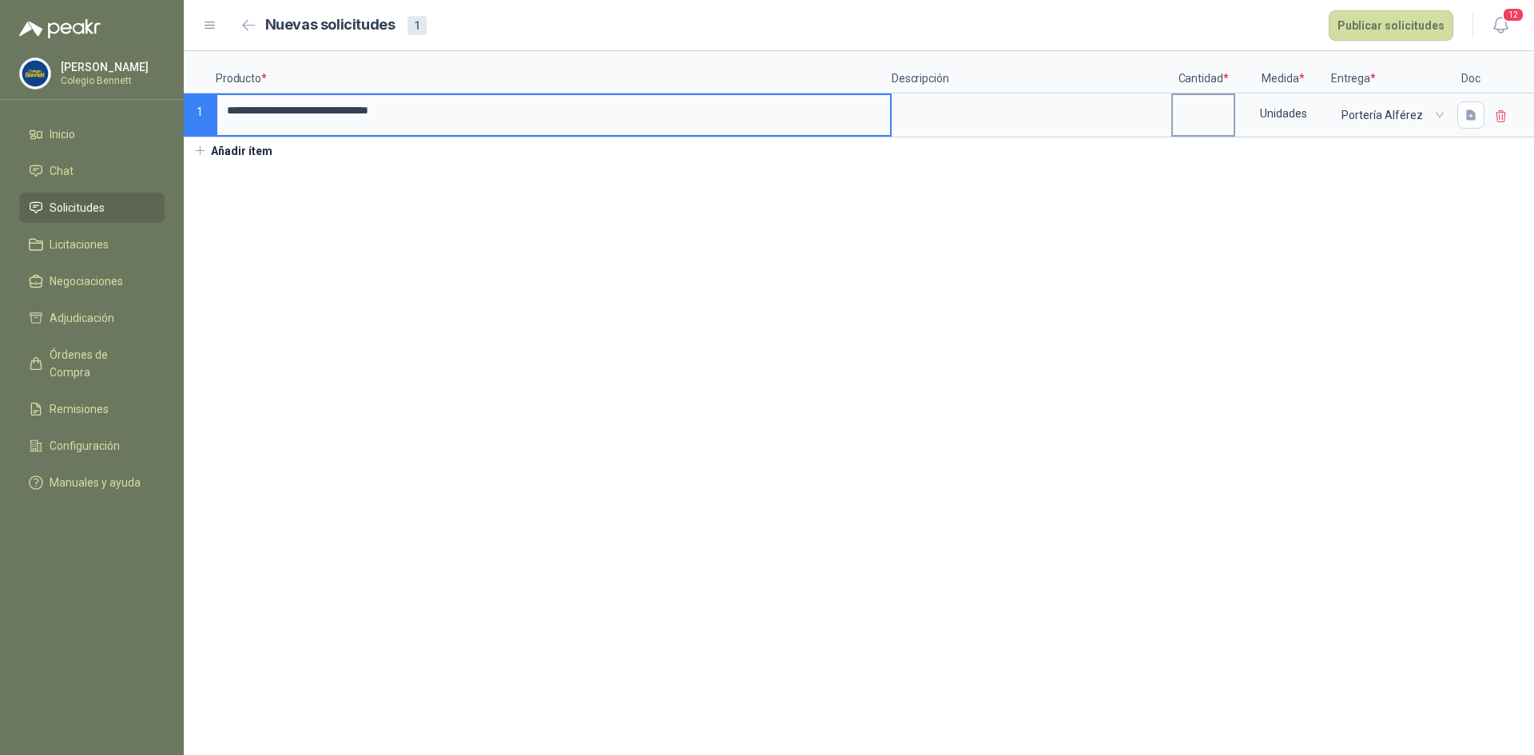
click at [1206, 112] on input at bounding box center [1203, 110] width 61 height 31
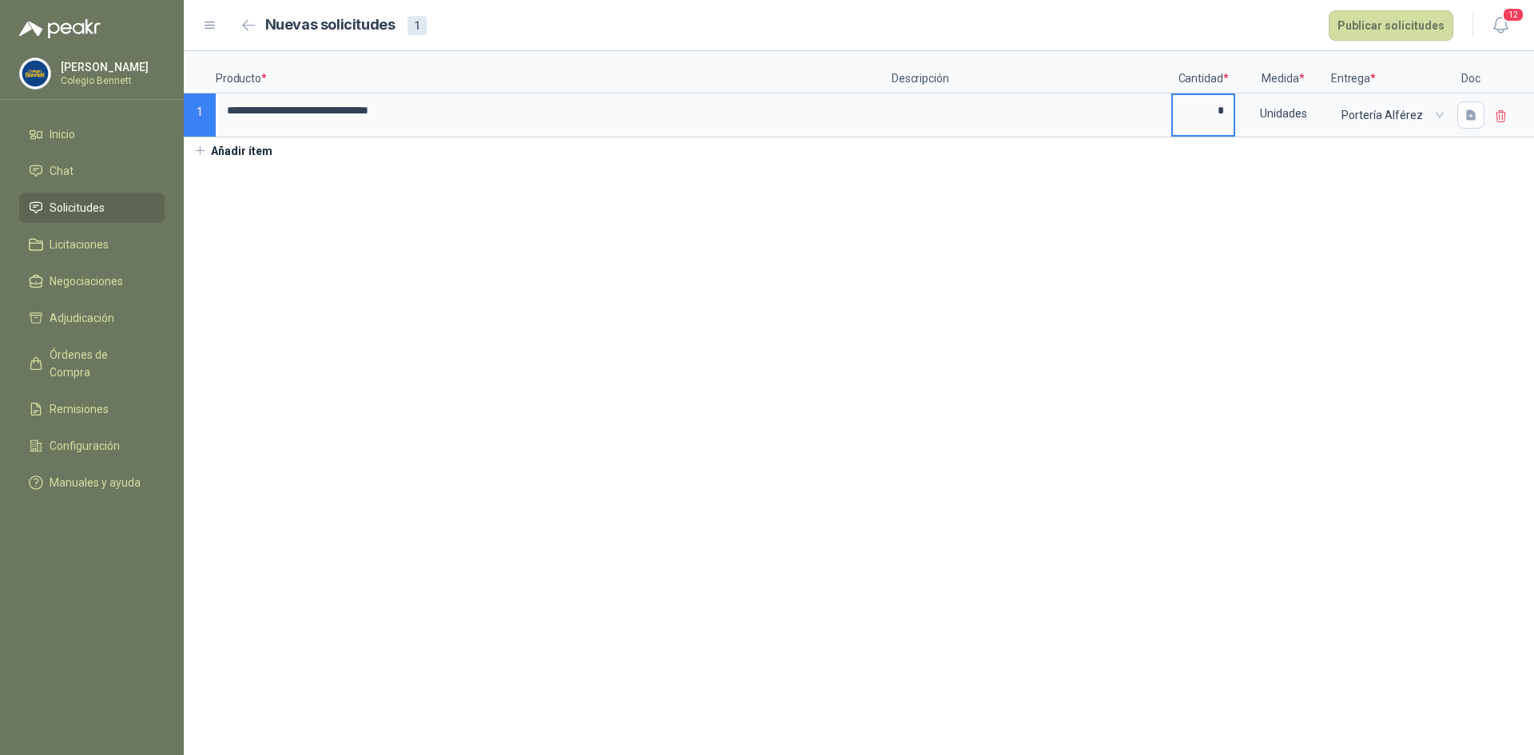
type input "*"
click at [1230, 225] on section "**********" at bounding box center [859, 403] width 1350 height 704
click at [1407, 25] on button "Publicar solicitudes" at bounding box center [1390, 25] width 125 height 30
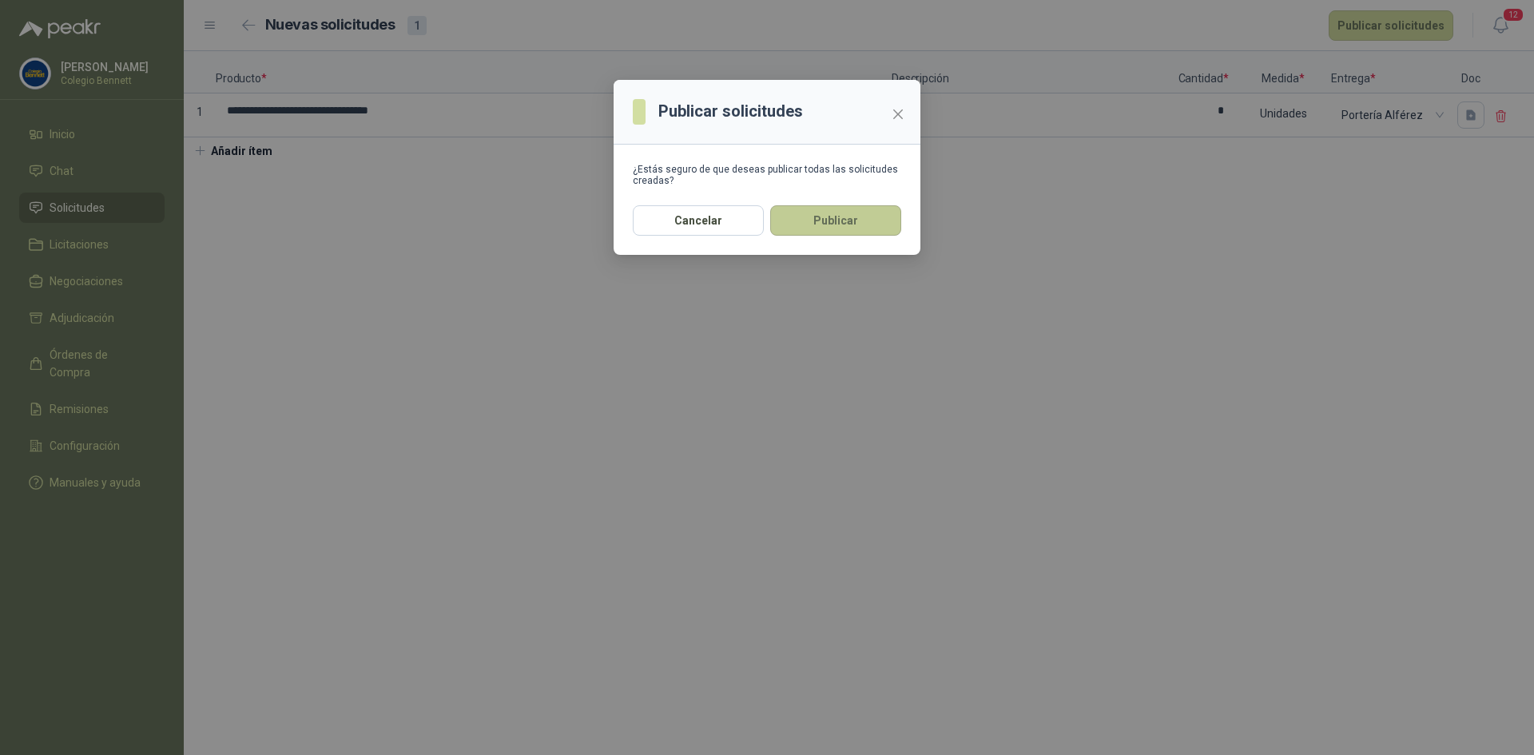
click at [795, 218] on button "Publicar" at bounding box center [835, 220] width 131 height 30
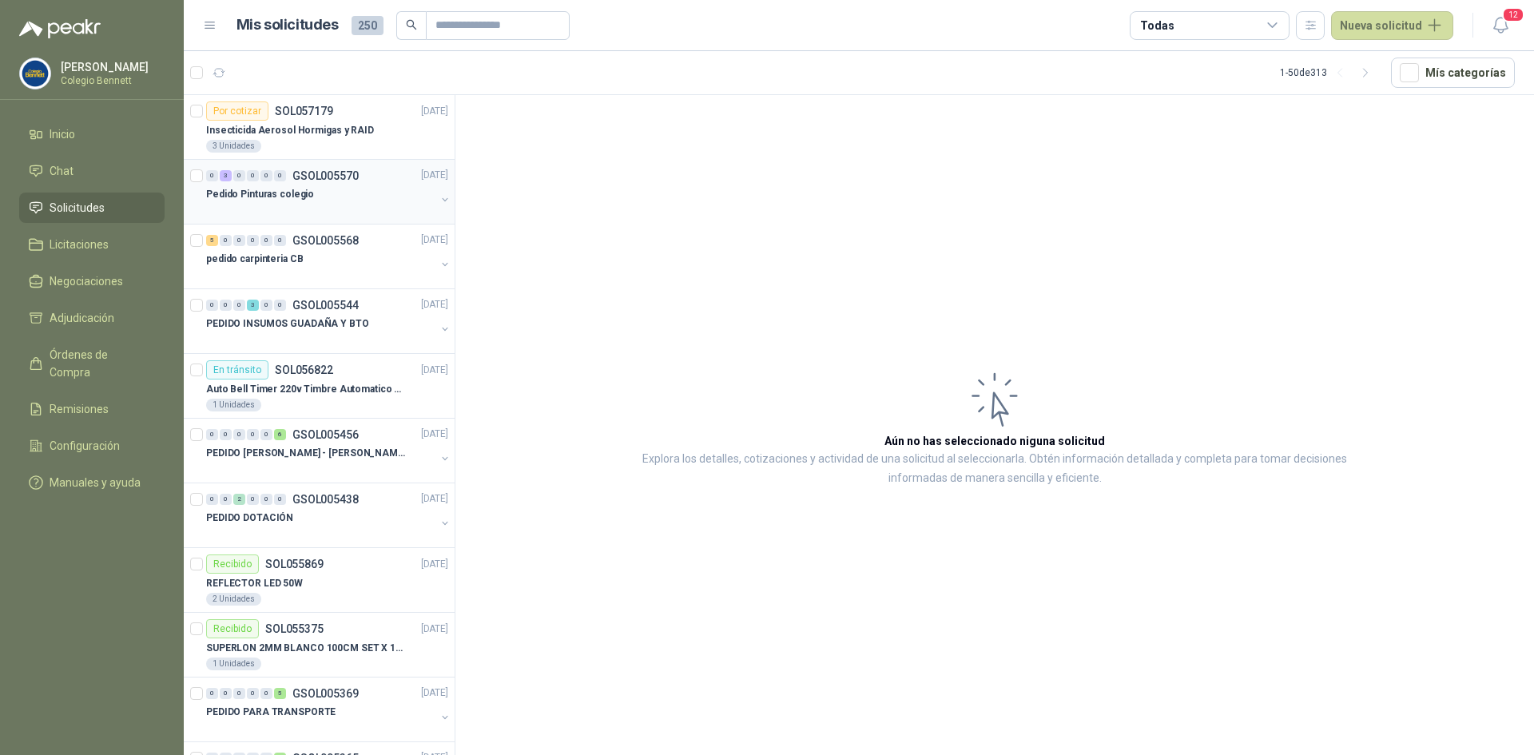
click at [309, 188] on div "Pedido Pinturas colegio" at bounding box center [320, 194] width 229 height 19
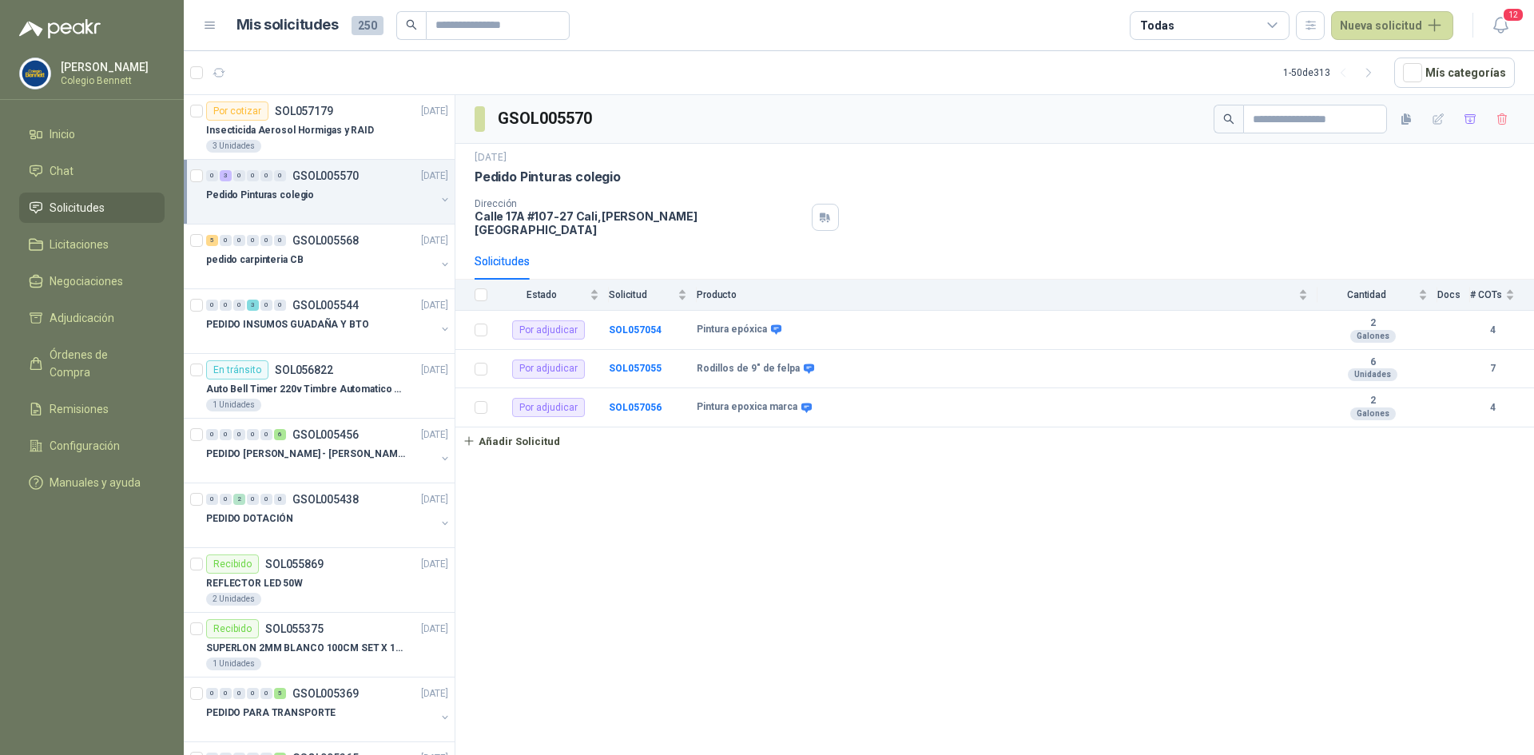
click at [439, 199] on button "button" at bounding box center [445, 199] width 13 height 13
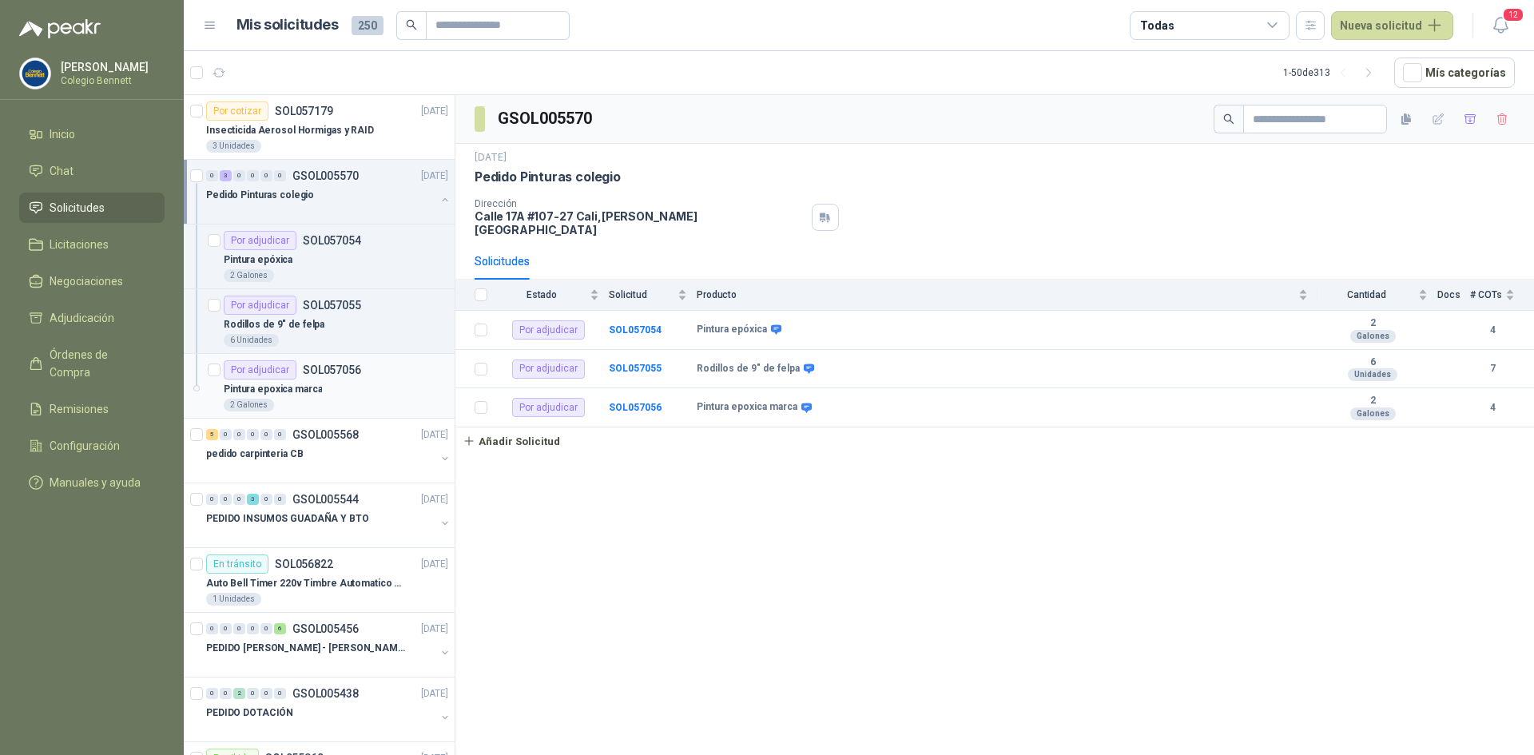
click at [344, 371] on p "SOL057056" at bounding box center [332, 369] width 58 height 11
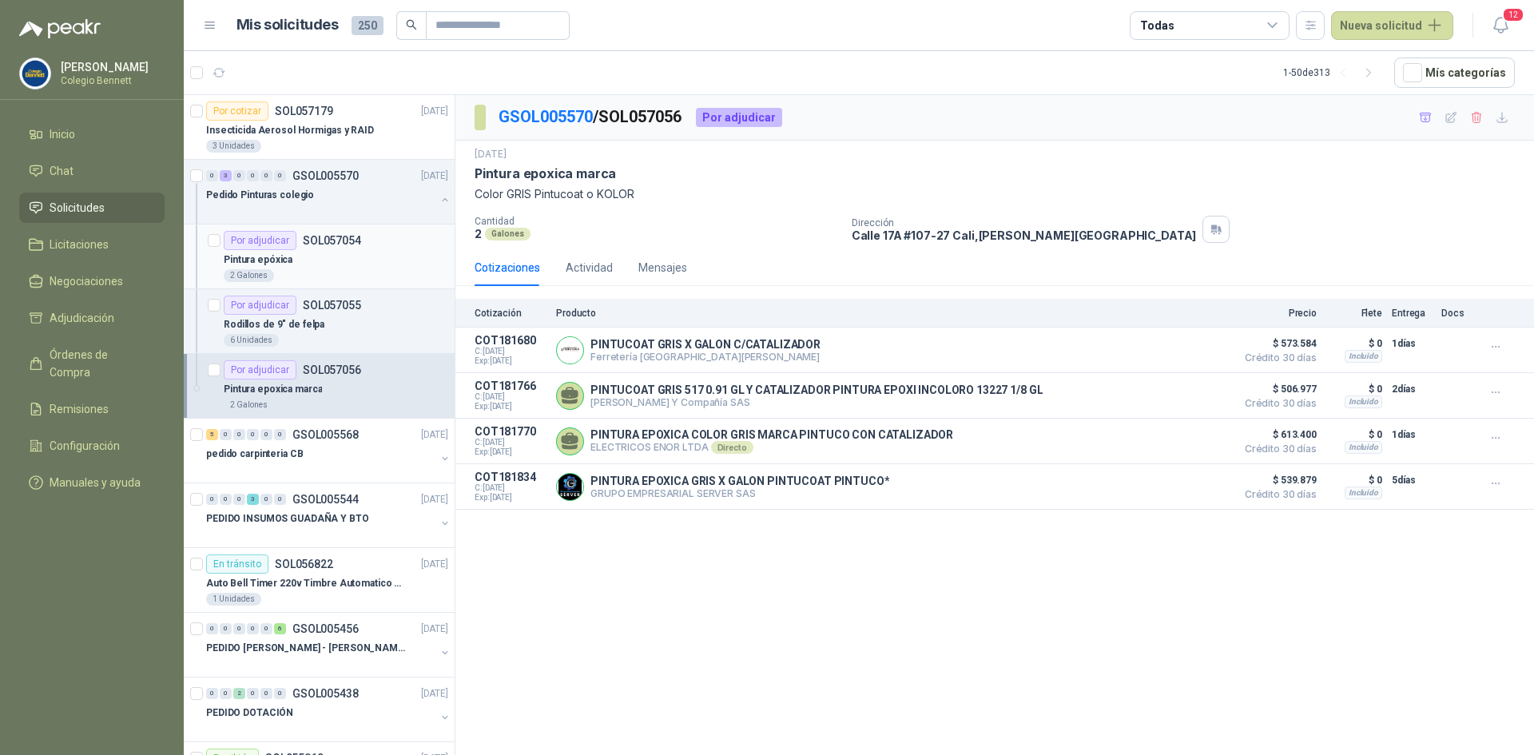
click at [305, 244] on p "SOL057054" at bounding box center [332, 240] width 58 height 11
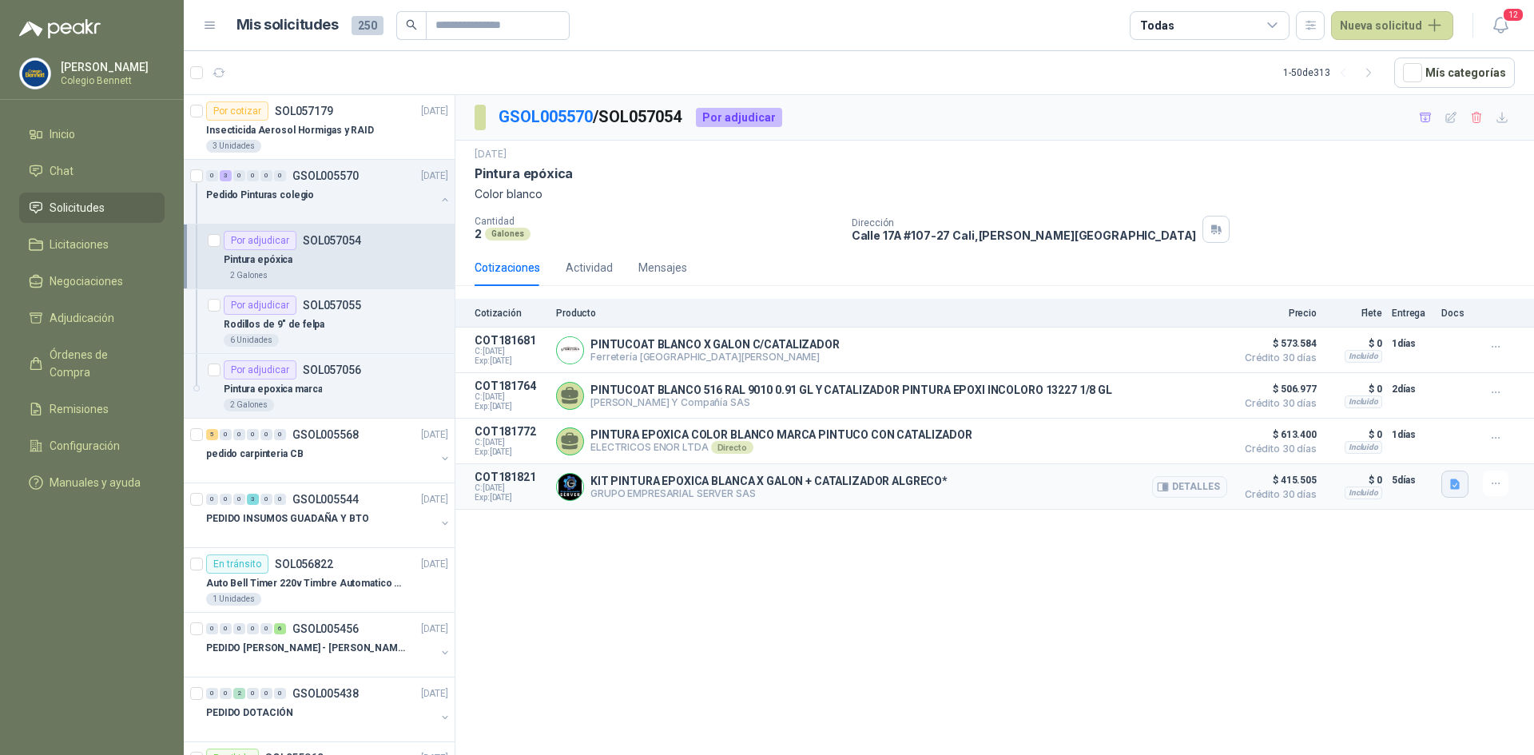
click at [1459, 477] on button "button" at bounding box center [1454, 484] width 27 height 27
click at [1455, 477] on button "button" at bounding box center [1454, 484] width 27 height 27
drag, startPoint x: 1439, startPoint y: 489, endPoint x: 1455, endPoint y: 486, distance: 16.2
click at [1440, 489] on article "COT181821 C: 23/09/2025 Exp: 08/10/2025 KIT PINTURA EPOXICA BLANCA X GALON + CA…" at bounding box center [994, 487] width 1078 height 46
click at [1461, 486] on icon "button" at bounding box center [1455, 485] width 14 height 14
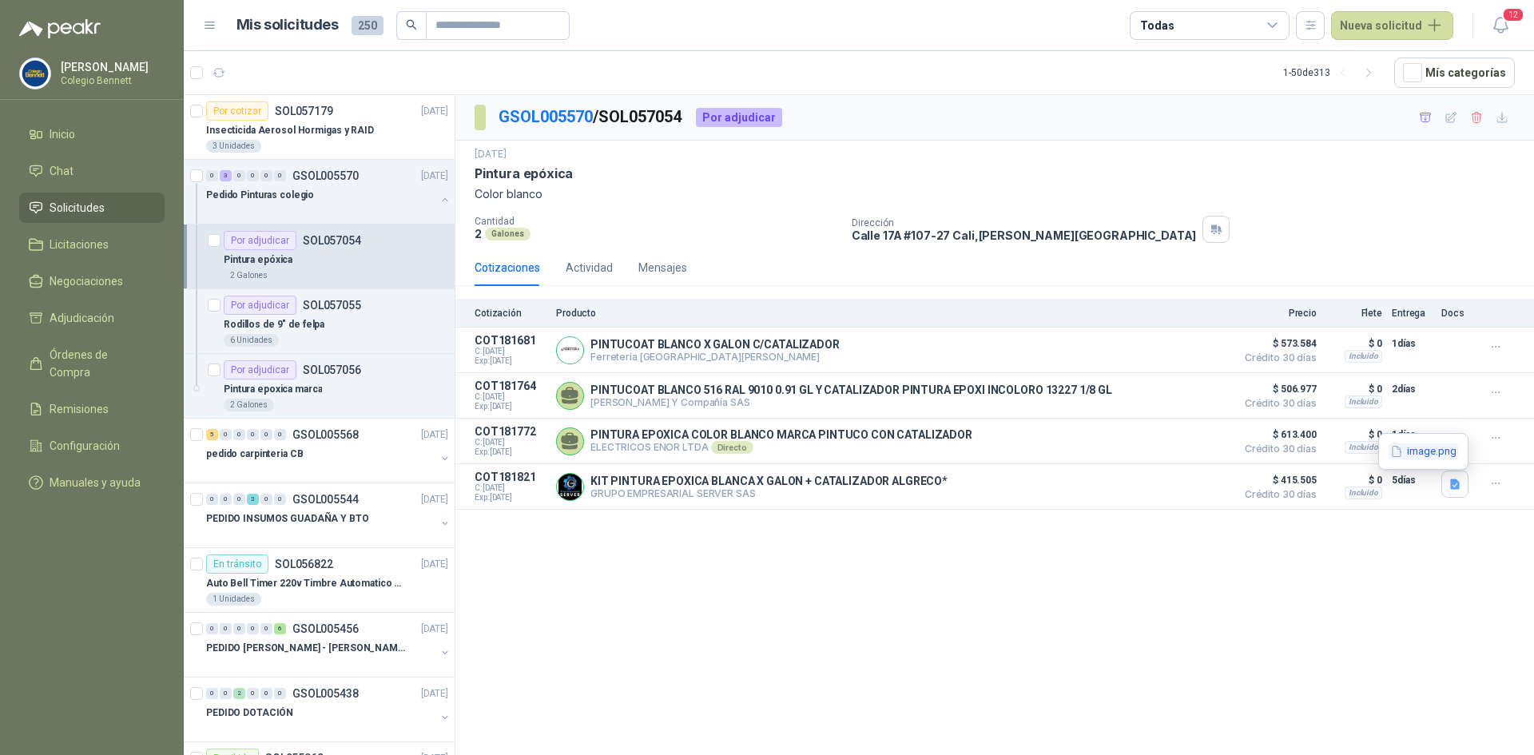
click at [1409, 446] on button "image.png" at bounding box center [1422, 451] width 69 height 17
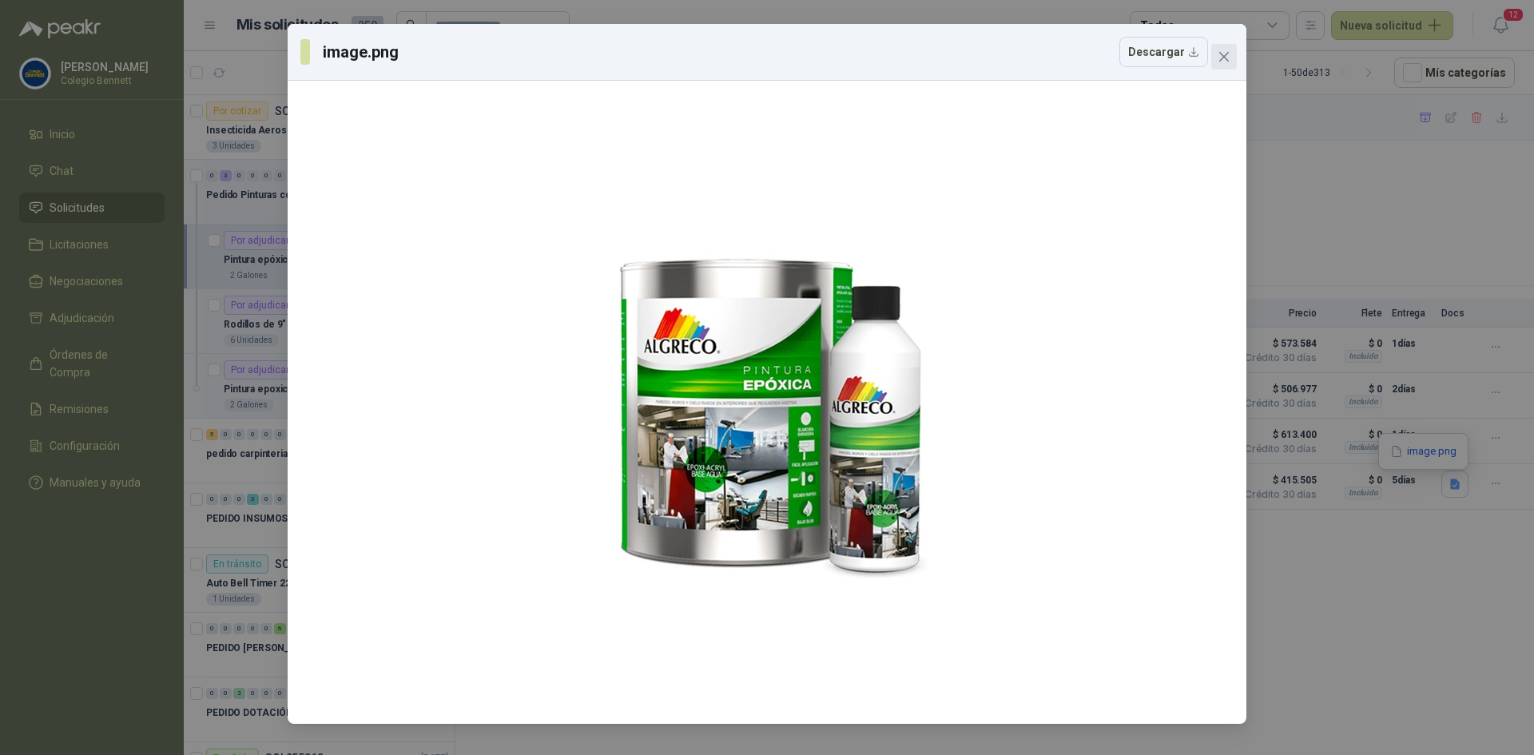
click at [1221, 60] on icon "close" at bounding box center [1224, 57] width 10 height 10
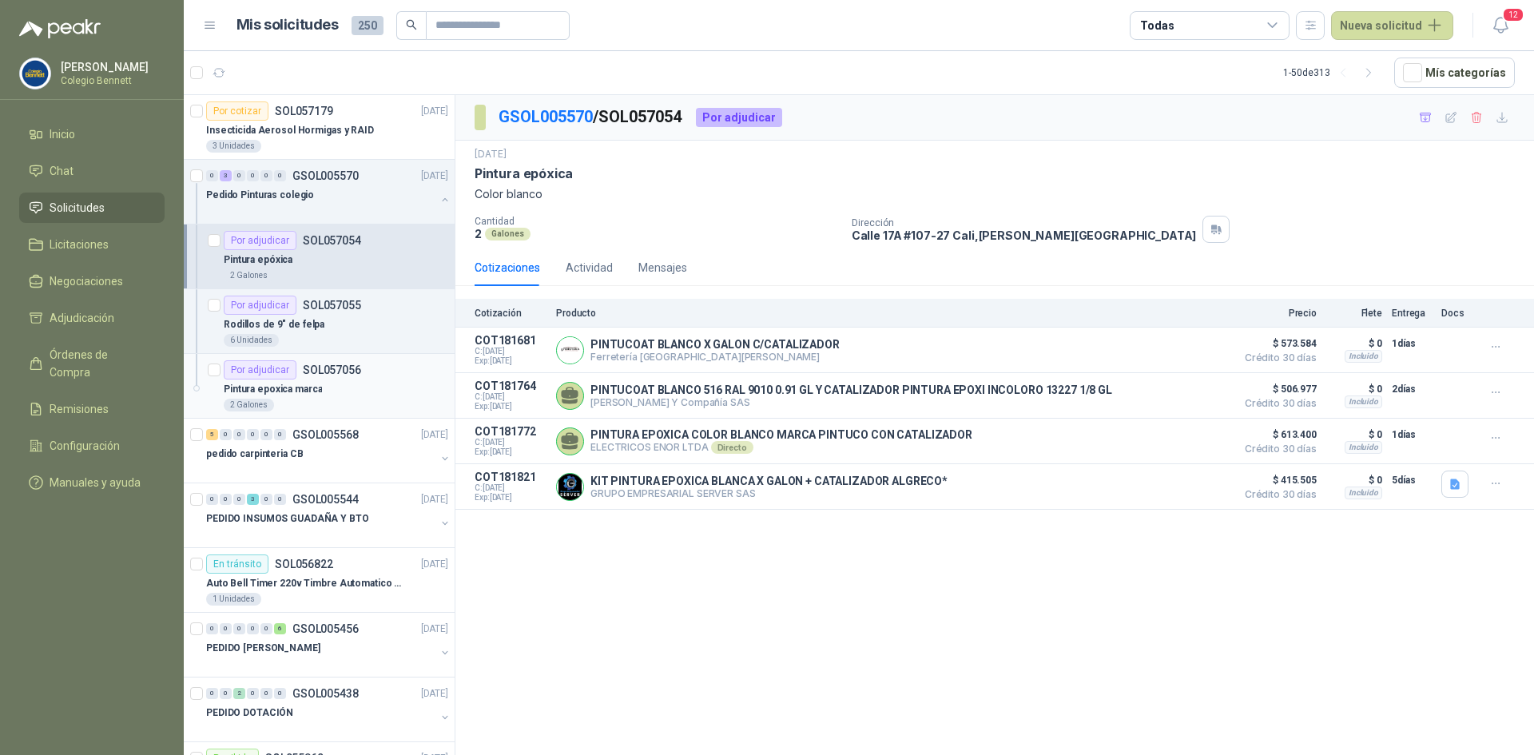
click at [371, 368] on div "Por adjudicar SOL057056" at bounding box center [336, 369] width 224 height 19
